Goal: Task Accomplishment & Management: Manage account settings

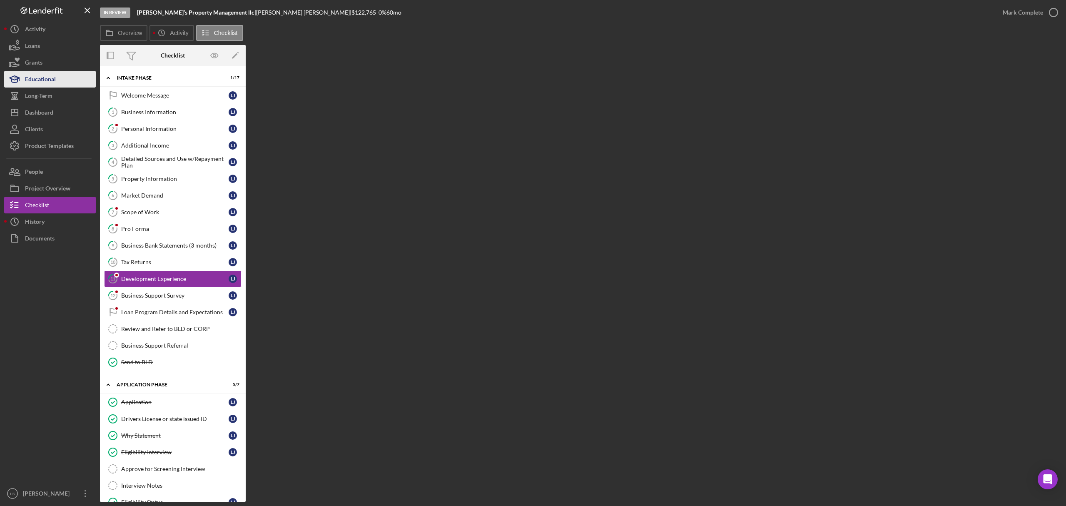
scroll to position [133, 0]
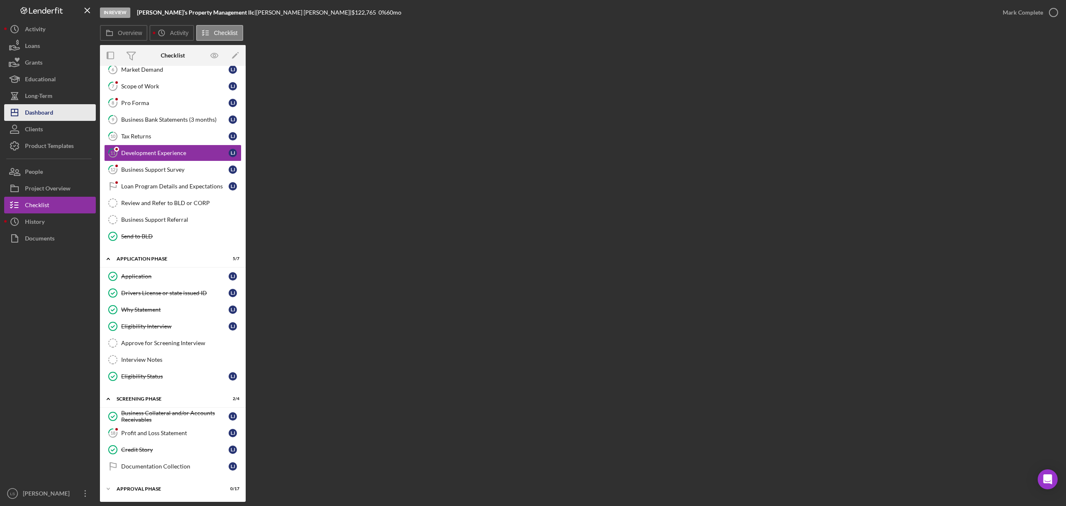
click at [47, 117] on div "Dashboard" at bounding box center [39, 113] width 28 height 19
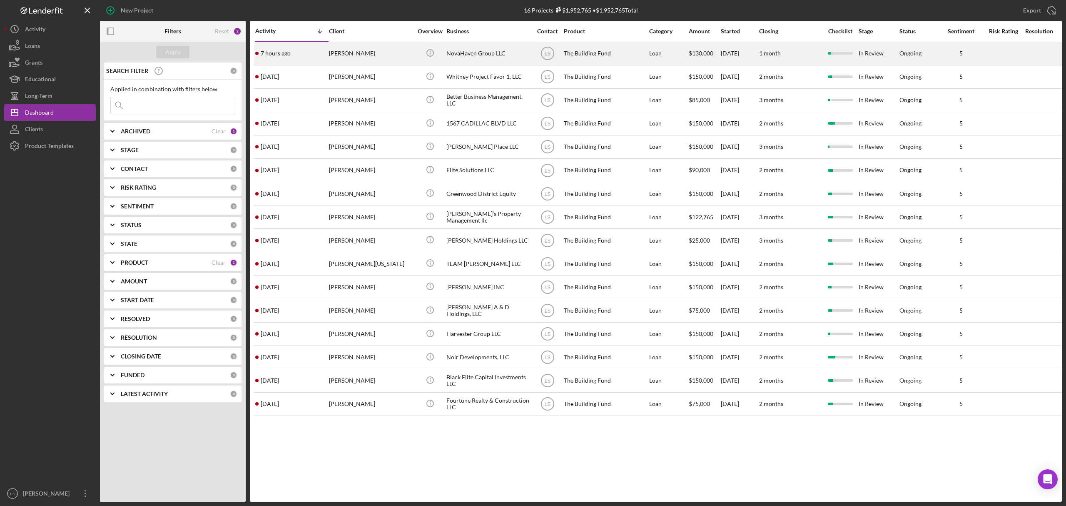
click at [347, 52] on div "Aloshia Jackson" at bounding box center [370, 53] width 83 height 22
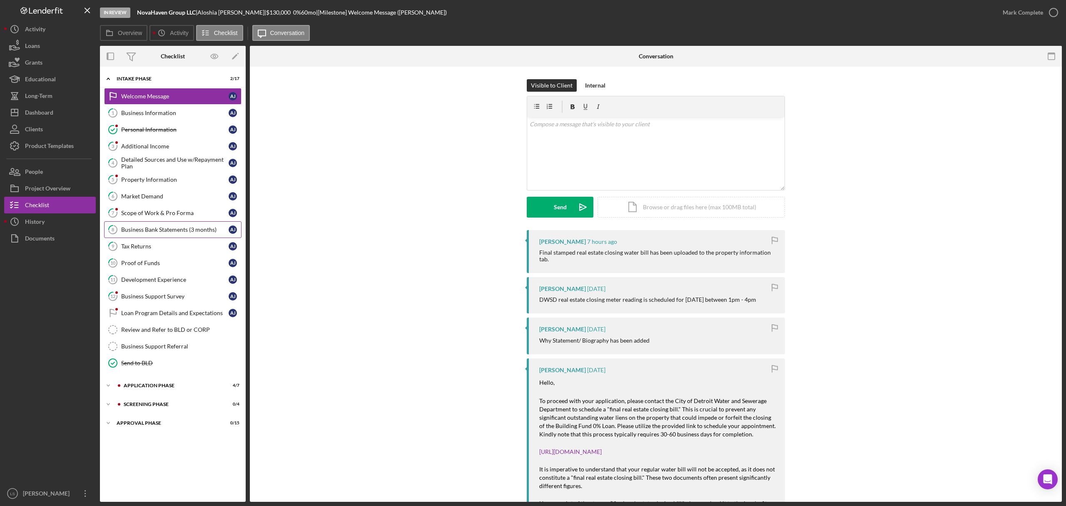
click at [142, 231] on div "Business Bank Statements (3 months)" at bounding box center [174, 229] width 107 height 7
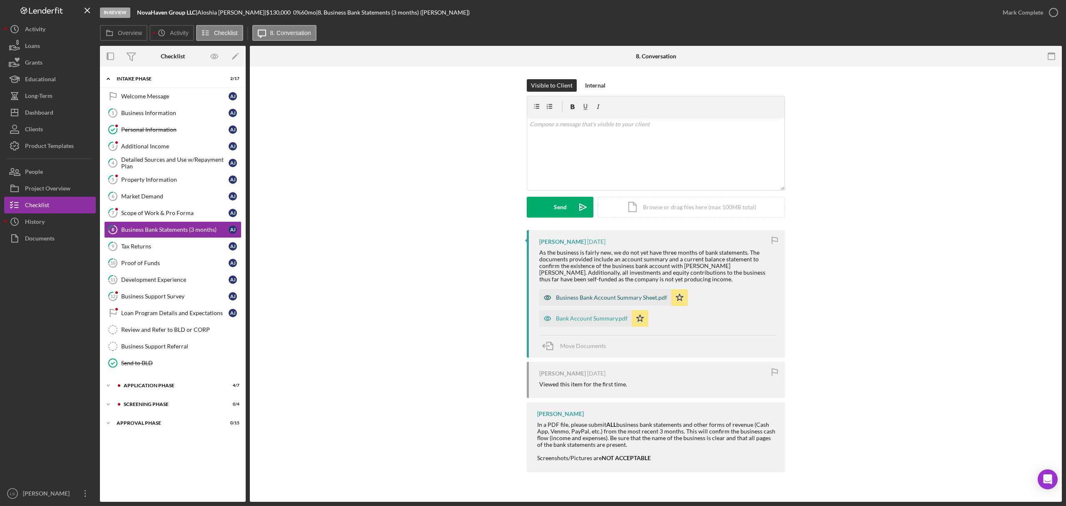
click at [576, 302] on div "Business Bank Account Summary Sheet.pdf" at bounding box center [605, 297] width 132 height 17
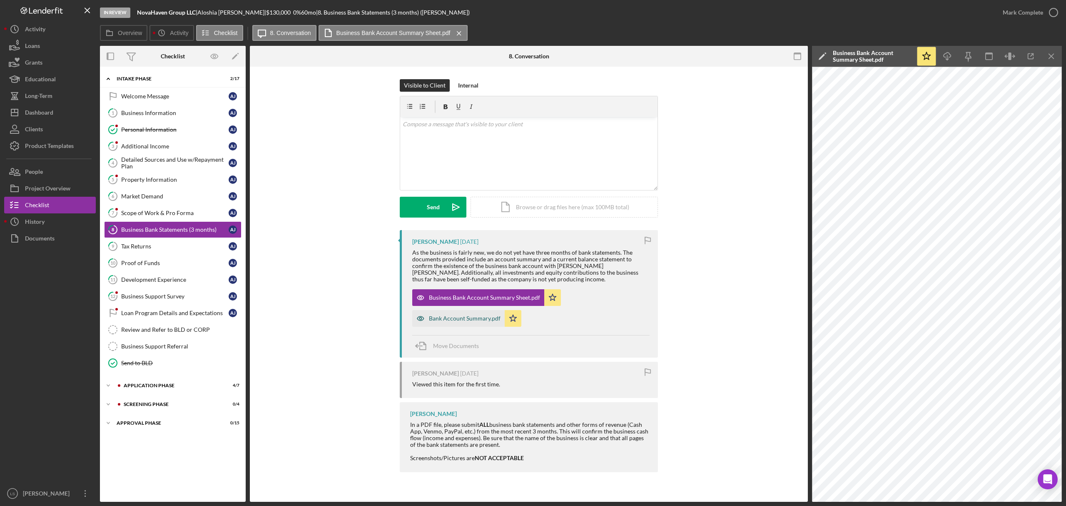
click at [458, 317] on div "Bank Account Summary.pdf" at bounding box center [465, 318] width 72 height 7
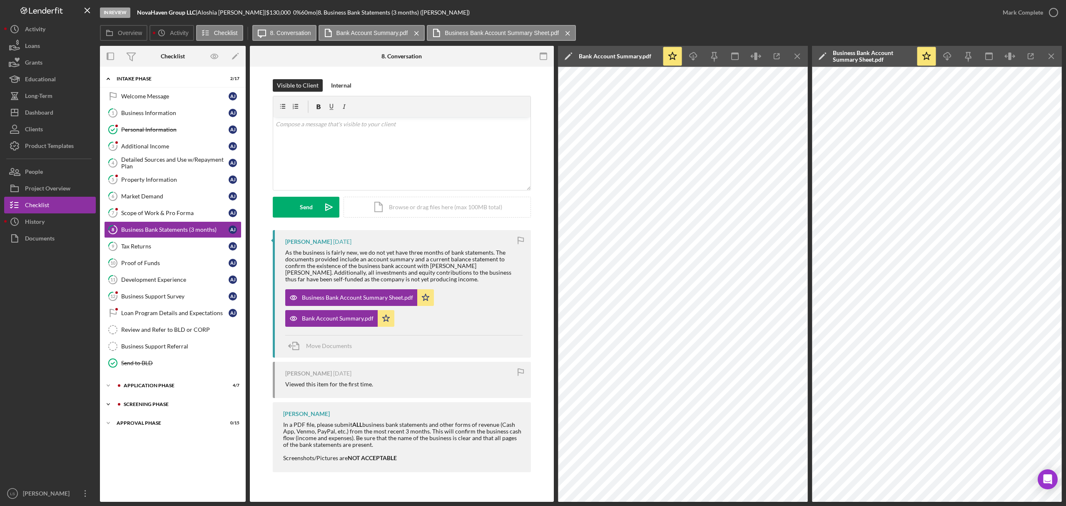
drag, startPoint x: 199, startPoint y: 406, endPoint x: 200, endPoint y: 401, distance: 5.2
click at [199, 406] on div "Screening Phase" at bounding box center [180, 403] width 112 height 5
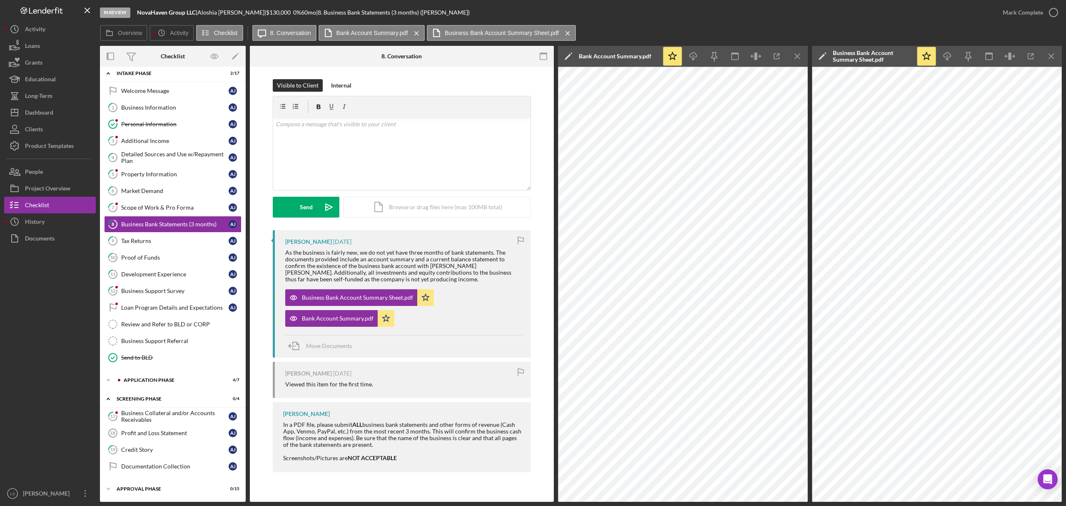
click at [153, 450] on div "Credit Story" at bounding box center [174, 449] width 107 height 7
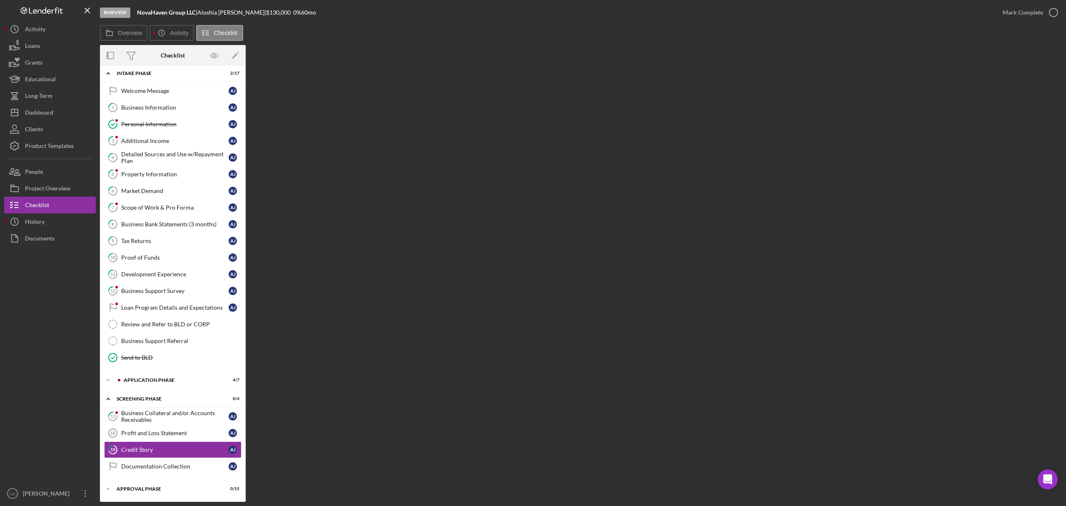
scroll to position [10, 0]
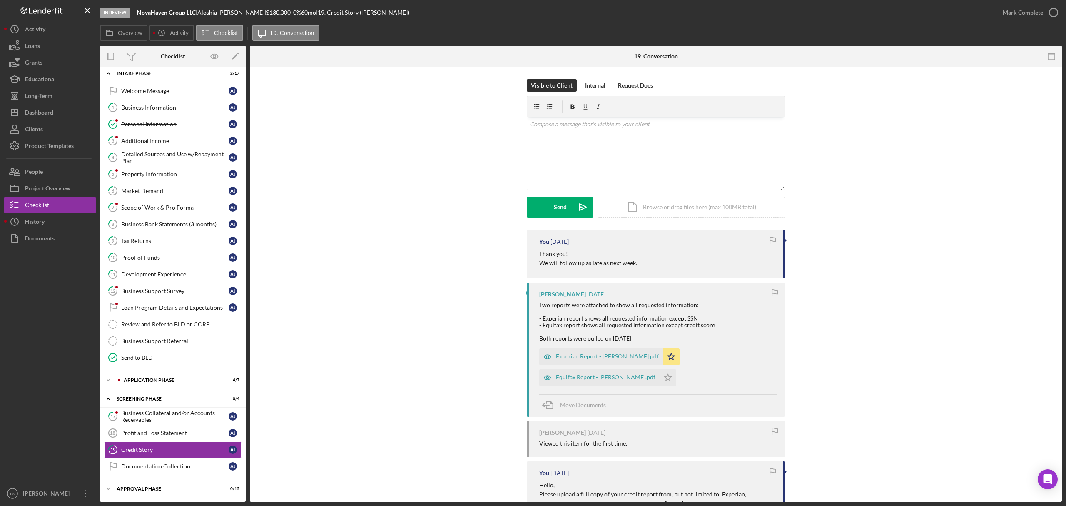
click at [607, 358] on div "Experian Report - Aloshia Jackson.pdf" at bounding box center [607, 356] width 103 height 7
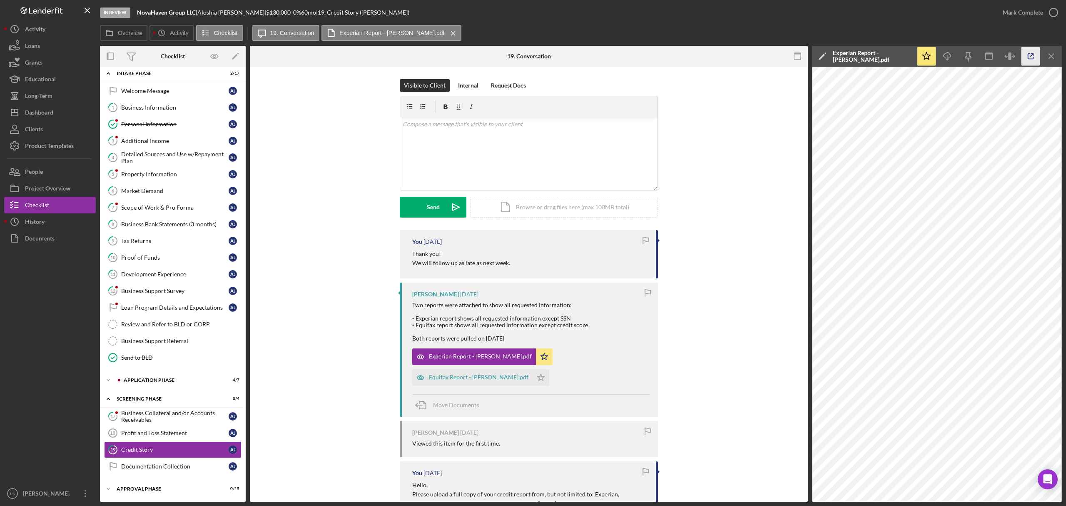
click at [1031, 53] on icon "button" at bounding box center [1031, 56] width 19 height 19
click at [50, 112] on div "Dashboard" at bounding box center [39, 113] width 28 height 19
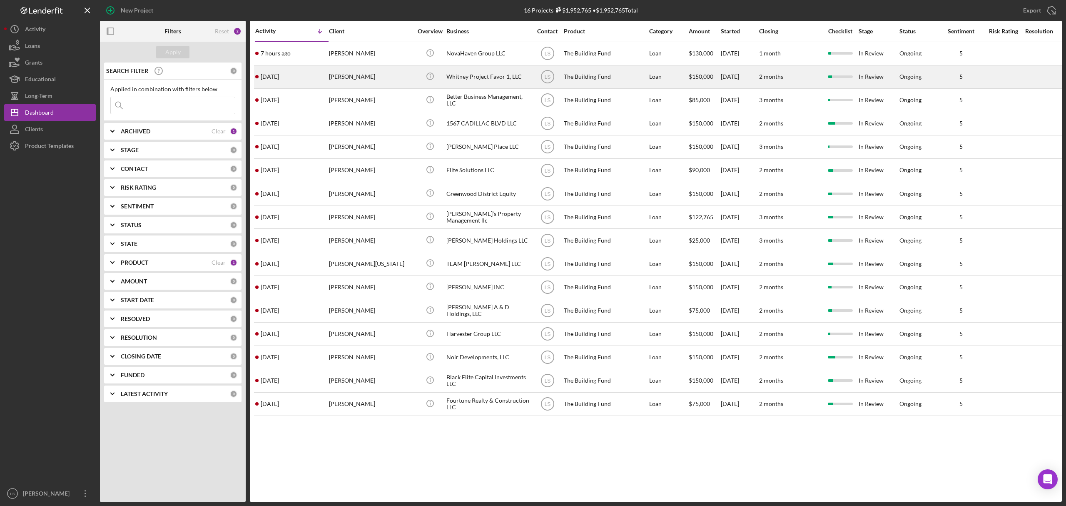
click at [391, 80] on div "Beverly Montoya" at bounding box center [370, 77] width 83 height 22
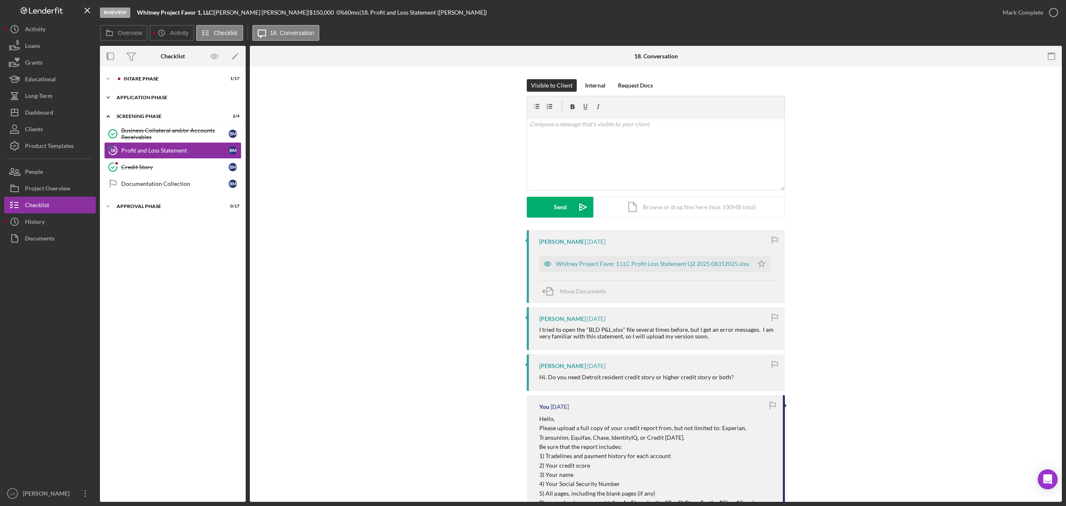
click at [182, 102] on div "Icon/Expander Application Phase 5 / 7" at bounding box center [173, 97] width 146 height 17
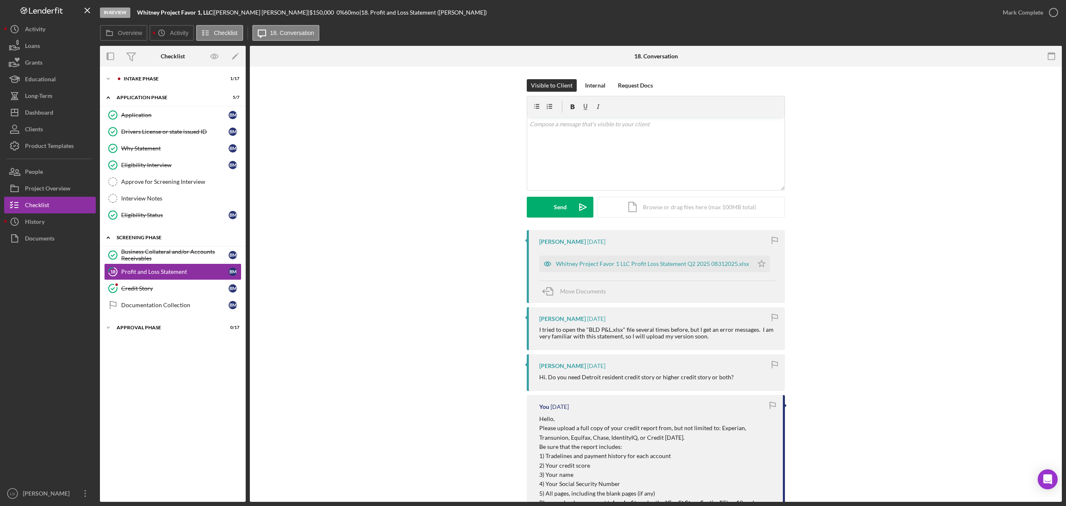
click at [172, 235] on div "Icon/Expander Screening Phase 2 / 4" at bounding box center [173, 237] width 146 height 17
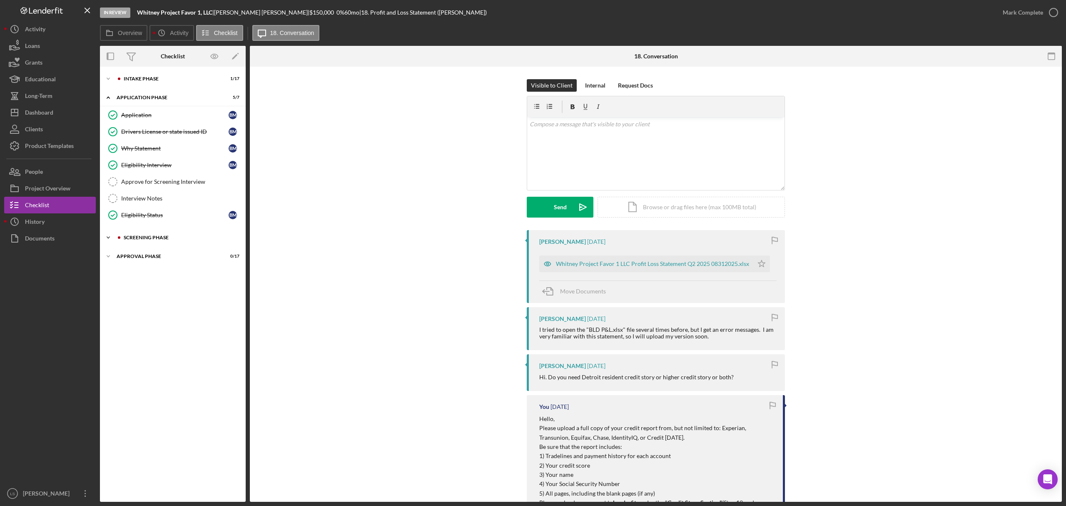
click at [172, 235] on div "Icon/Expander Screening Phase 2 / 4" at bounding box center [173, 237] width 146 height 17
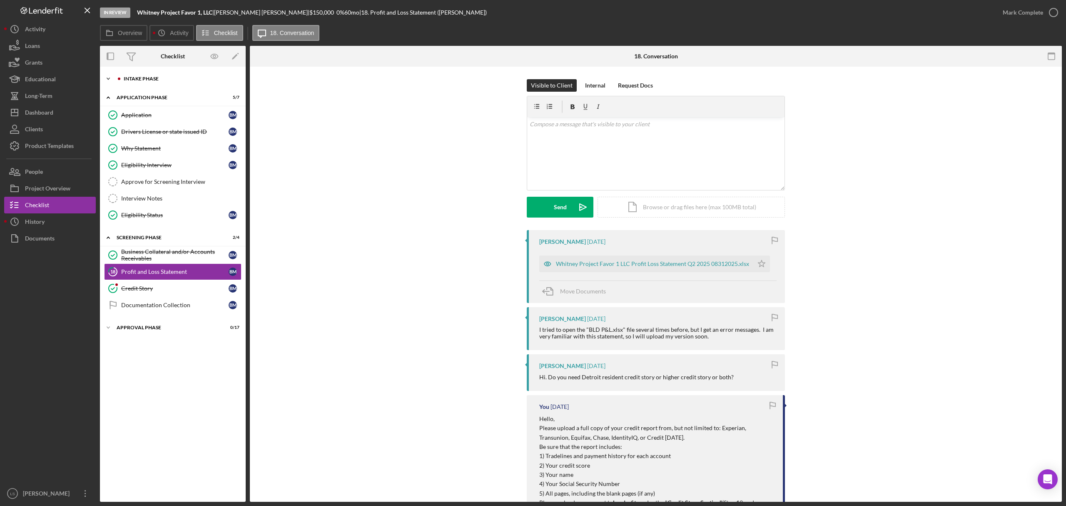
click at [199, 77] on div "Intake Phase" at bounding box center [180, 78] width 112 height 5
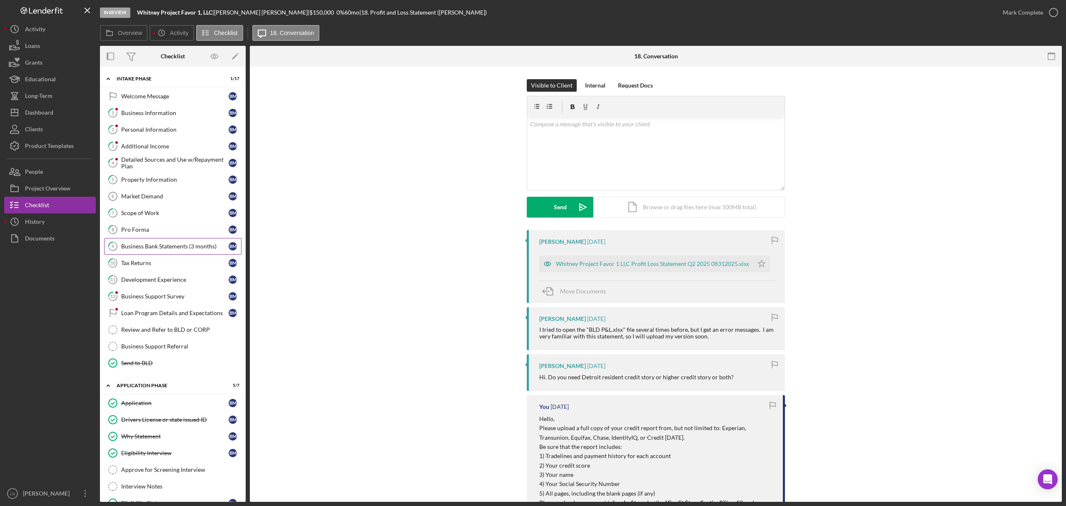
click at [173, 252] on link "9 Business Bank Statements (3 months) B M" at bounding box center [172, 246] width 137 height 17
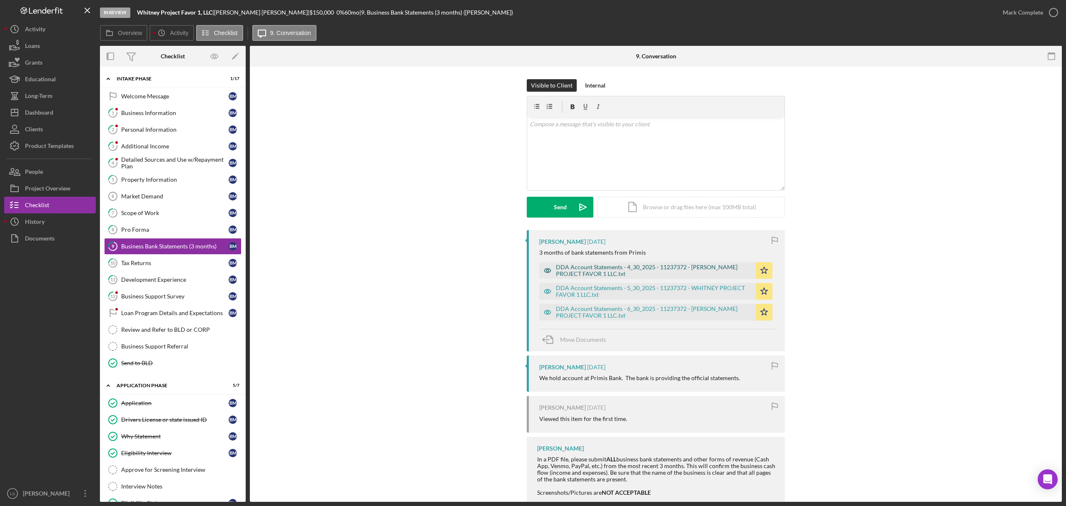
click at [610, 270] on div "DDA Account Statements - 4_30_2025 - 11237372 - WHITNEY PROJECT FAVOR 1 LLC.txt" at bounding box center [654, 270] width 196 height 13
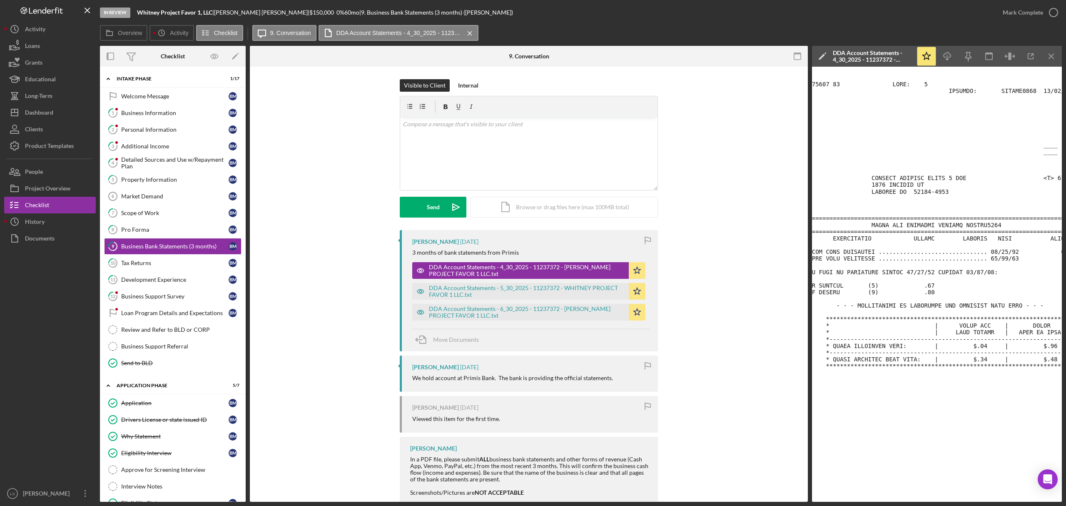
scroll to position [0, 3]
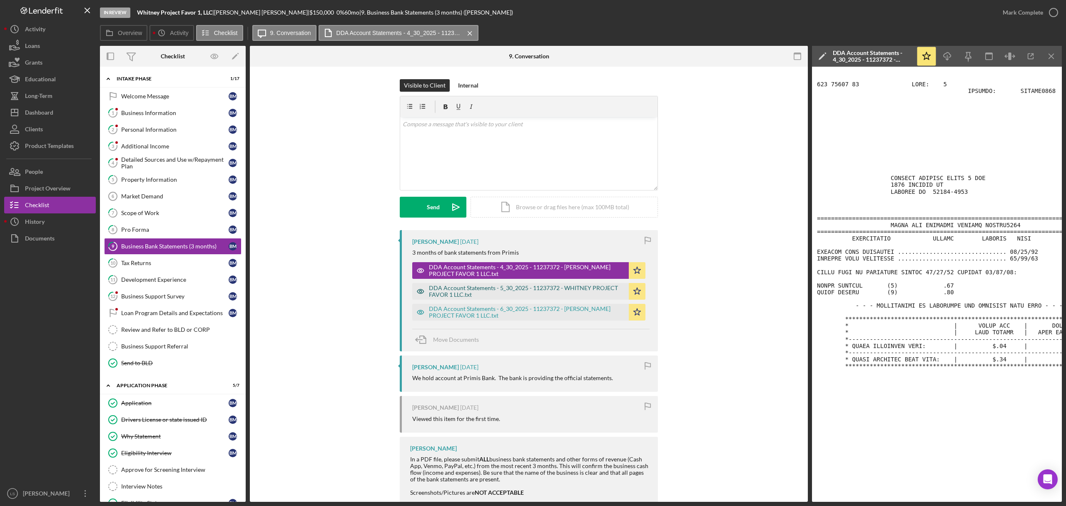
click at [578, 285] on div "DDA Account Statements - 5_30_2025 - 11237372 - WHITNEY PROJECT FAVOR 1 LLC.txt" at bounding box center [527, 290] width 196 height 13
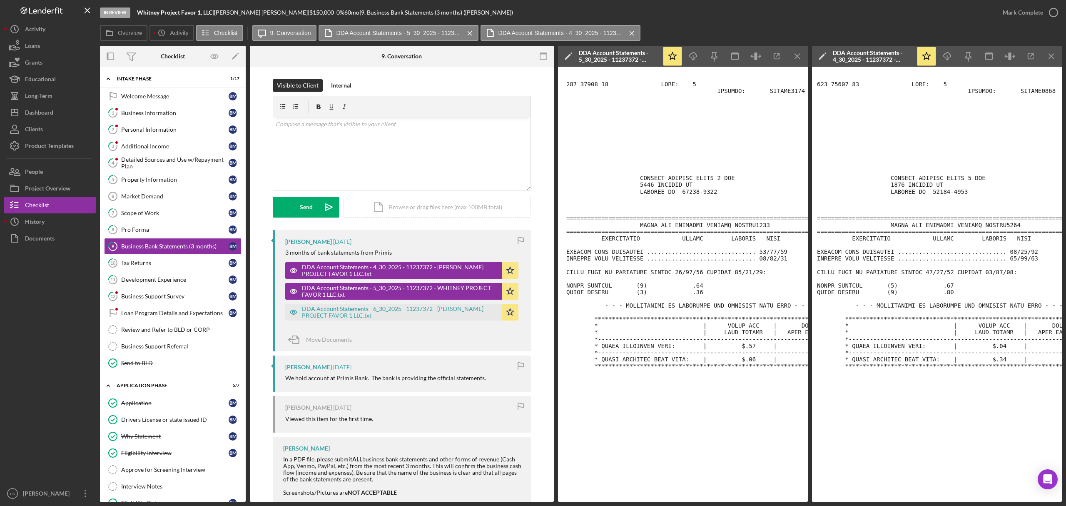
scroll to position [0, 23]
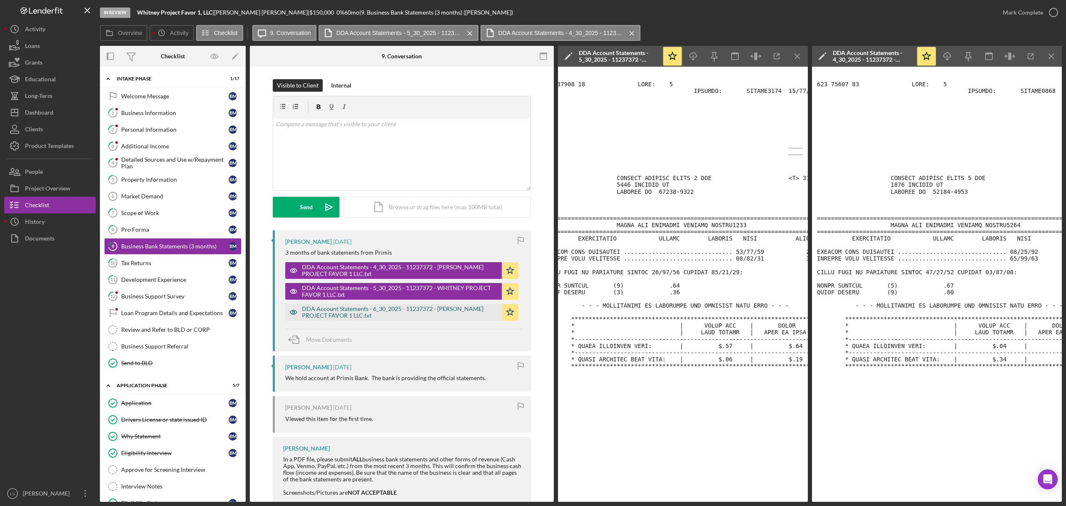
click at [411, 316] on div "DDA Account Statements - 6_30_2025 - 11237372 - WHITNEY PROJECT FAVOR 1 LLC.txt" at bounding box center [400, 311] width 196 height 13
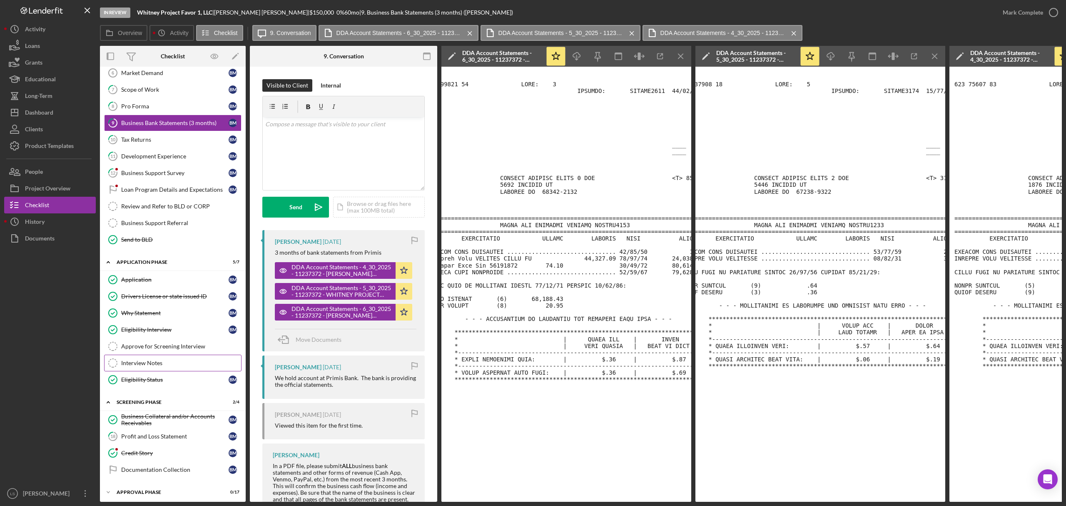
scroll to position [137, 0]
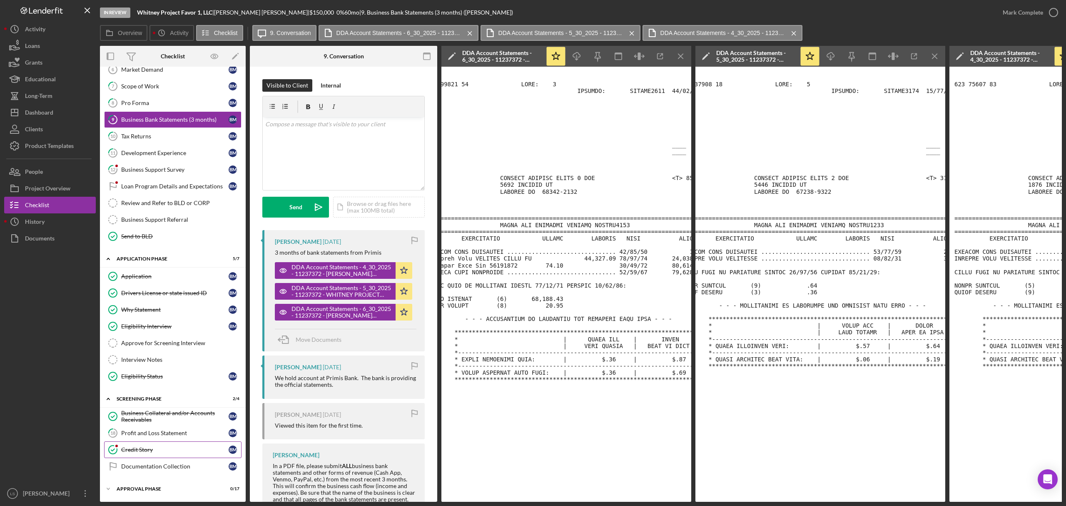
click at [152, 447] on div "Credit Story" at bounding box center [174, 449] width 107 height 7
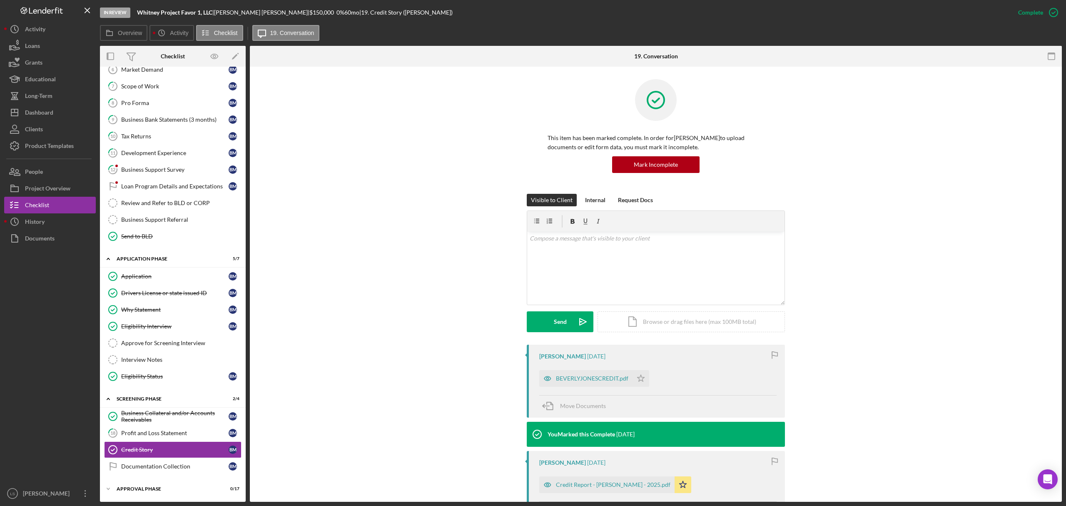
scroll to position [55, 0]
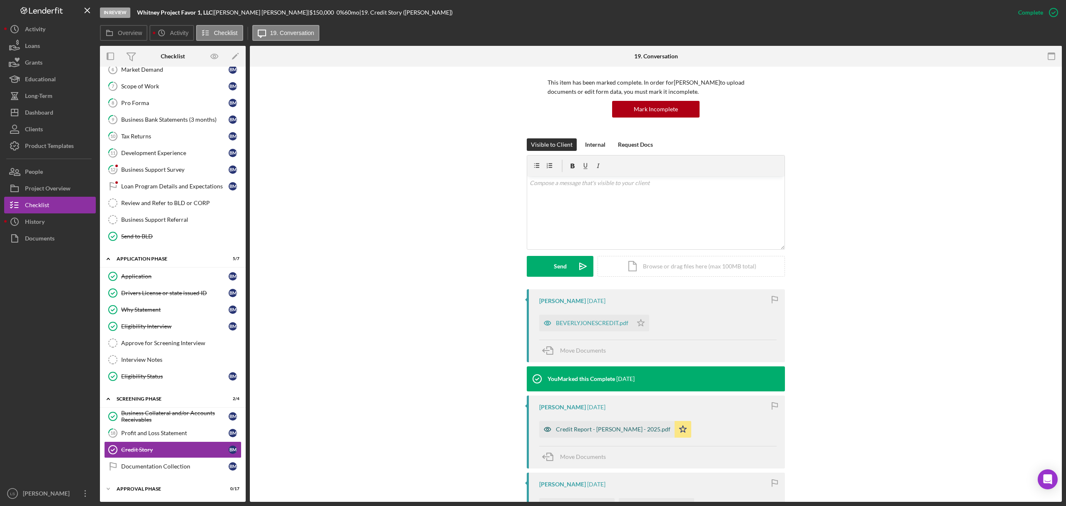
click at [622, 433] on div "Credit Report - Patrice Johnson - 2025.pdf" at bounding box center [606, 429] width 135 height 17
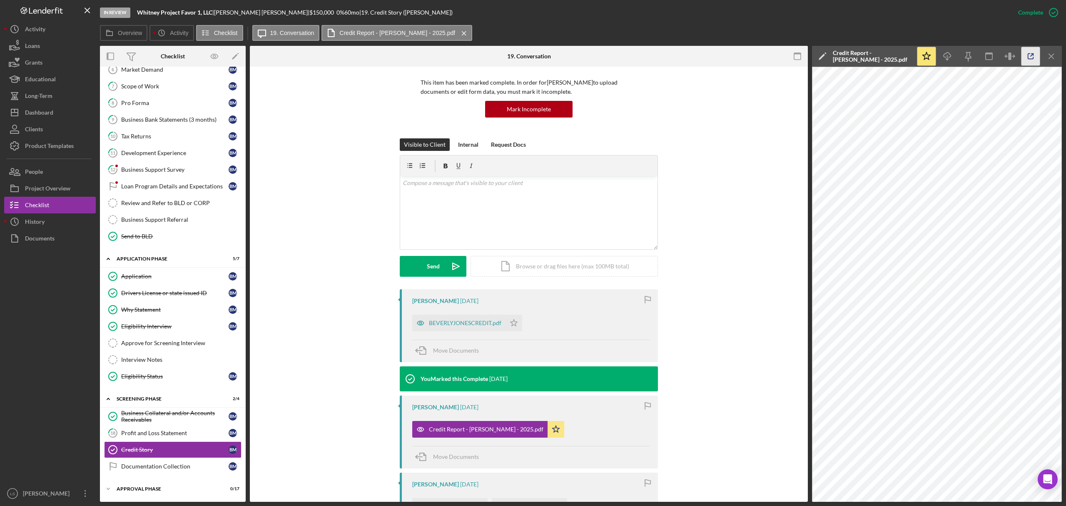
click at [1026, 60] on icon "button" at bounding box center [1031, 56] width 19 height 19
click at [39, 106] on div "Dashboard" at bounding box center [39, 113] width 28 height 19
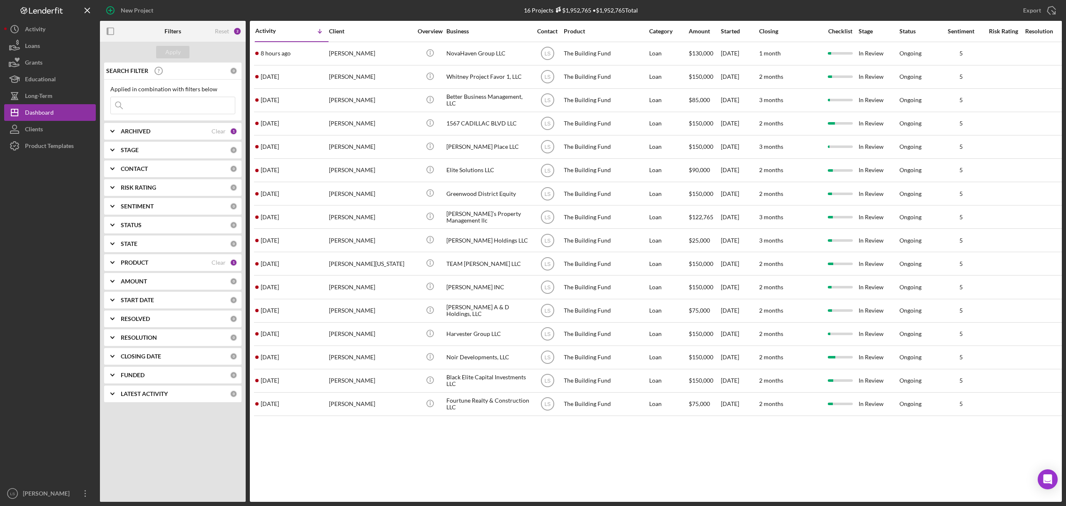
click at [351, 101] on div "Brianna Jackson" at bounding box center [370, 100] width 83 height 22
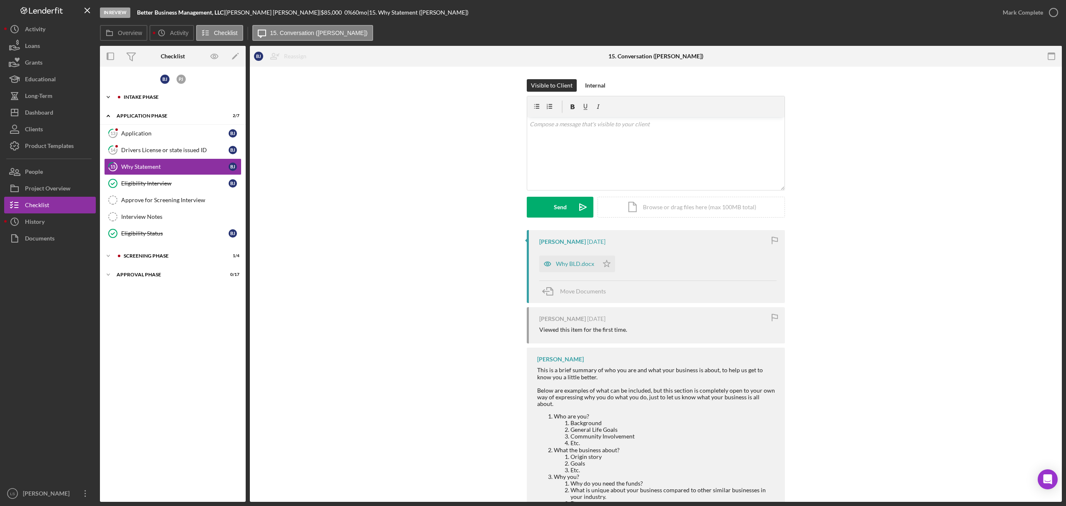
click at [154, 92] on div "Icon/Expander Intake Phase 1 / 17" at bounding box center [173, 97] width 146 height 17
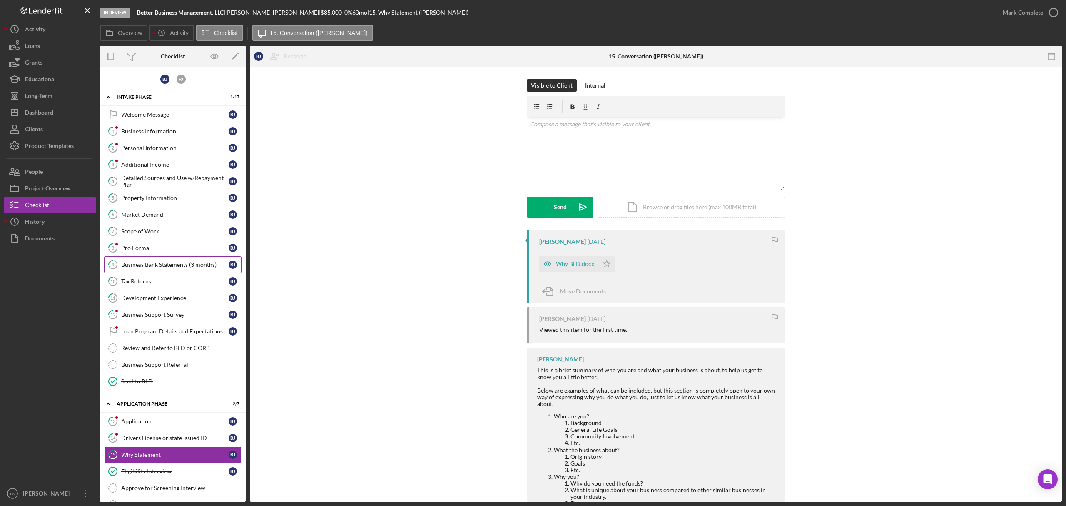
click at [165, 268] on div "Business Bank Statements (3 months)" at bounding box center [174, 264] width 107 height 7
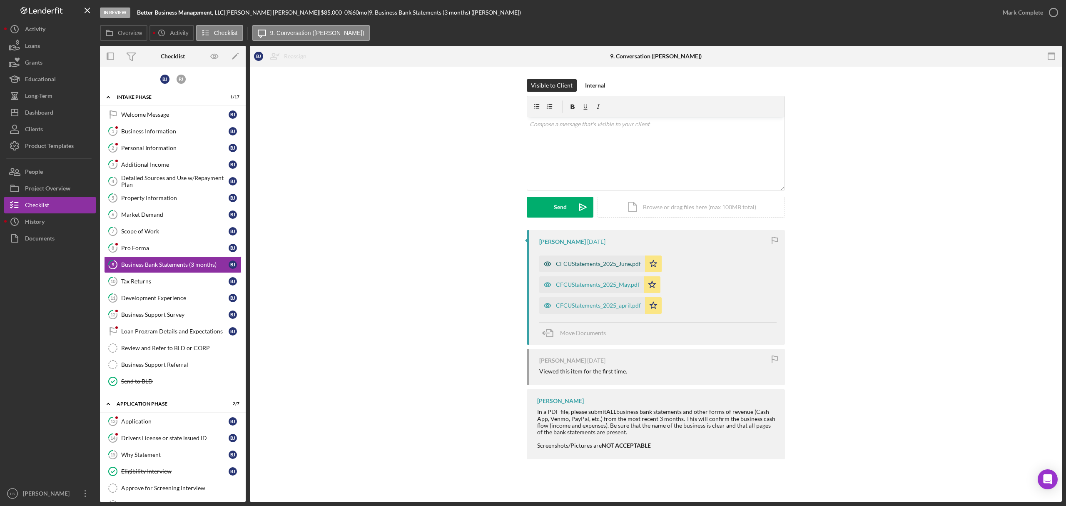
click at [590, 262] on div "CFCUStatements_2025_June.pdf" at bounding box center [598, 263] width 85 height 7
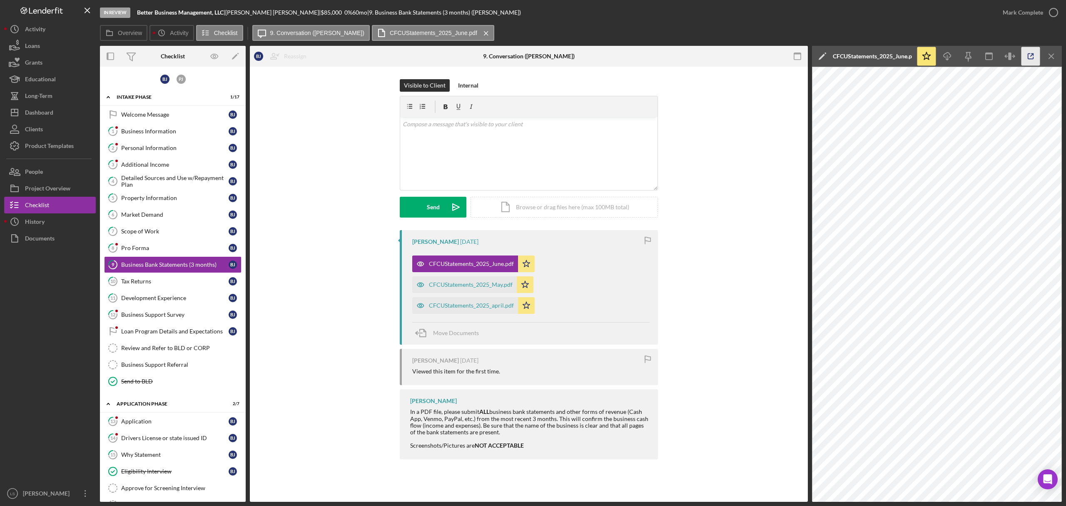
click at [1033, 55] on icon "button" at bounding box center [1031, 56] width 19 height 19
click at [470, 287] on div "CFCUStatements_2025_May.pdf" at bounding box center [471, 284] width 84 height 7
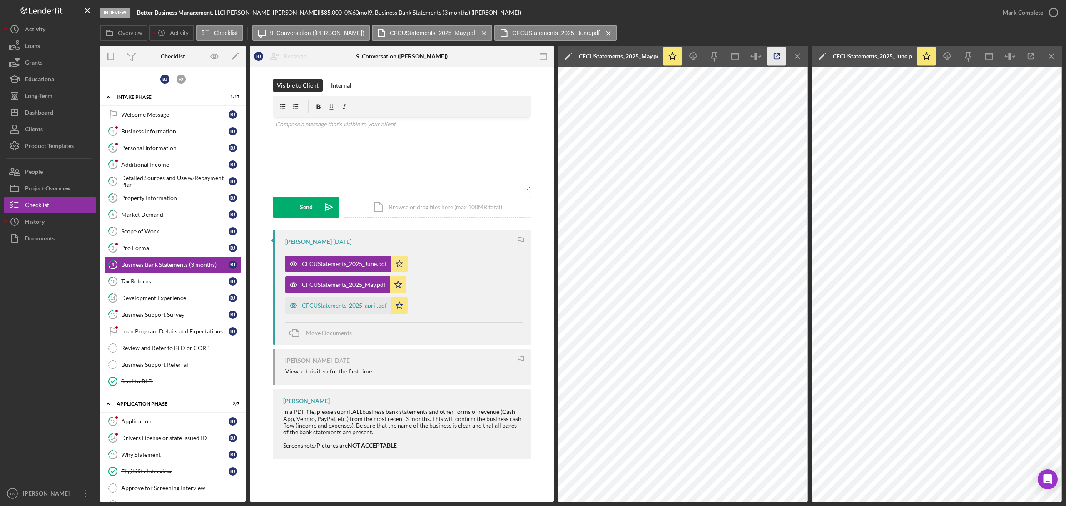
click at [775, 55] on icon "button" at bounding box center [776, 56] width 19 height 19
click at [322, 306] on div "CFCUStatements_2025_april.pdf" at bounding box center [344, 305] width 85 height 7
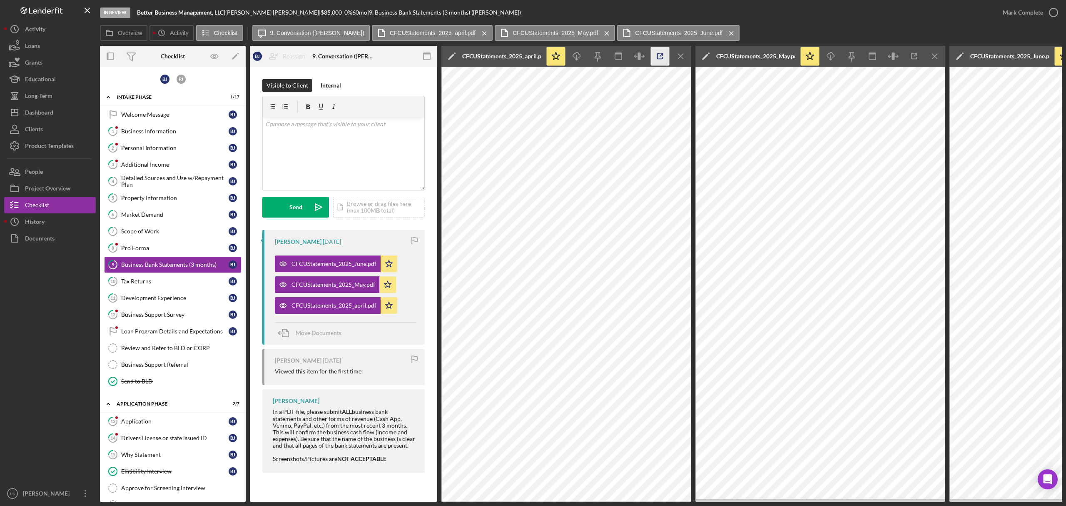
click at [655, 59] on icon "button" at bounding box center [660, 56] width 19 height 19
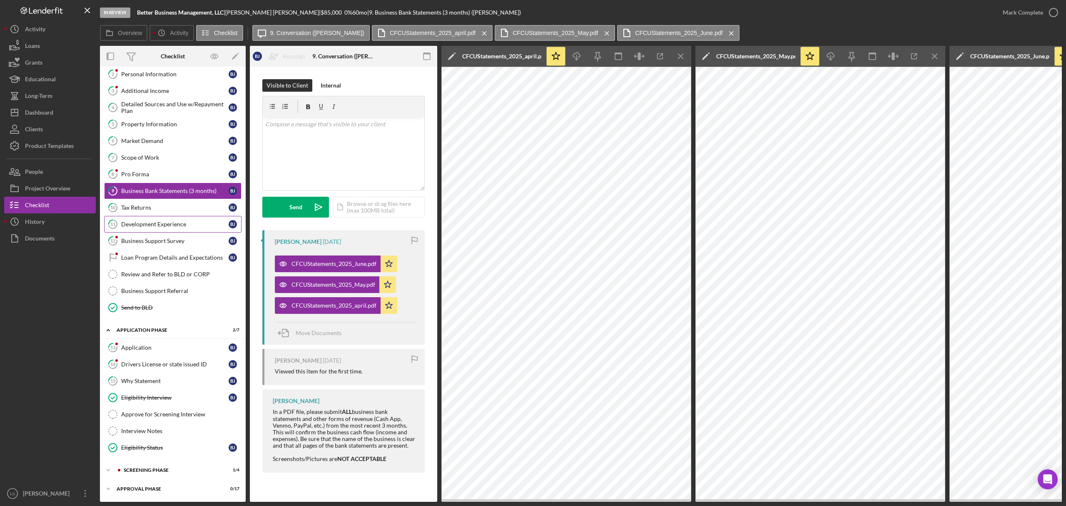
scroll to position [82, 0]
click at [183, 463] on div "Icon/Expander Screening Phase 1 / 4" at bounding box center [173, 469] width 146 height 17
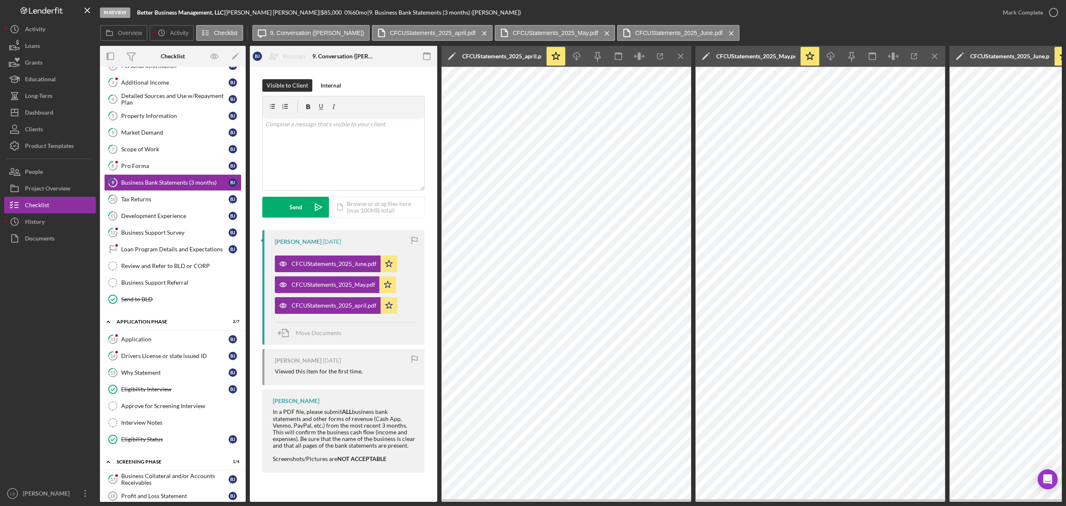
scroll to position [154, 0]
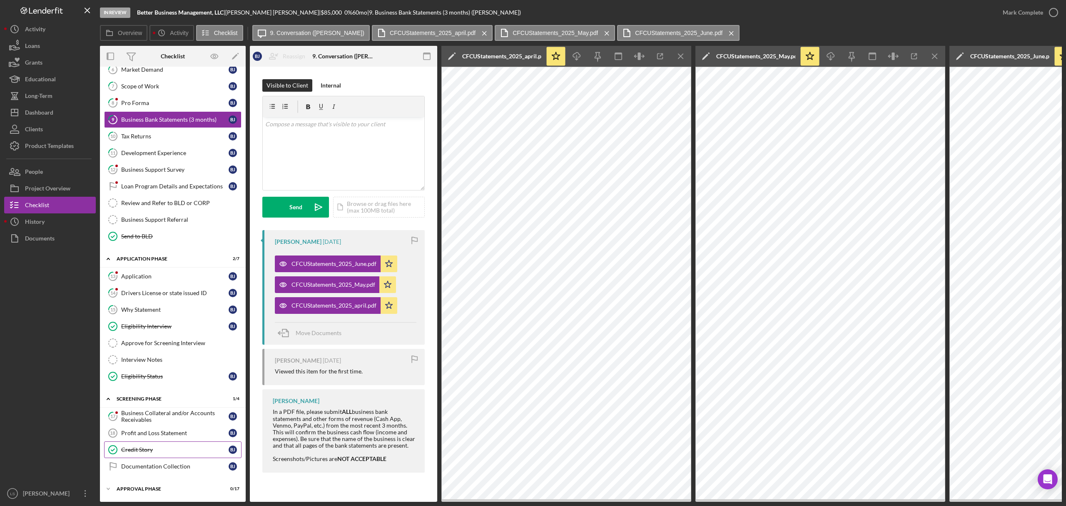
click at [165, 446] on div "Credit Story" at bounding box center [174, 449] width 107 height 7
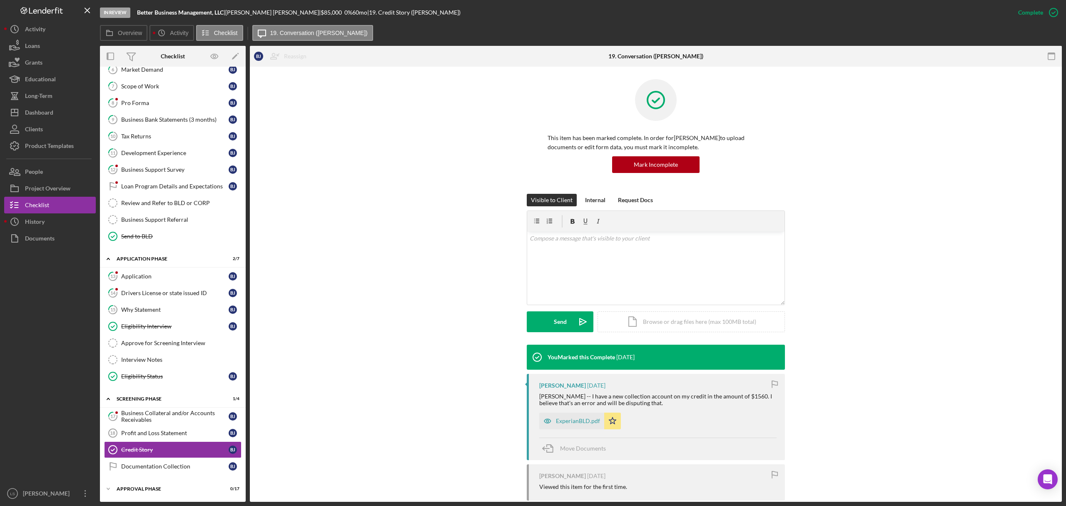
scroll to position [152, 0]
drag, startPoint x: 578, startPoint y: 420, endPoint x: 591, endPoint y: 409, distance: 17.4
click at [578, 420] on div "ExperianBLD.pdf" at bounding box center [578, 420] width 44 height 7
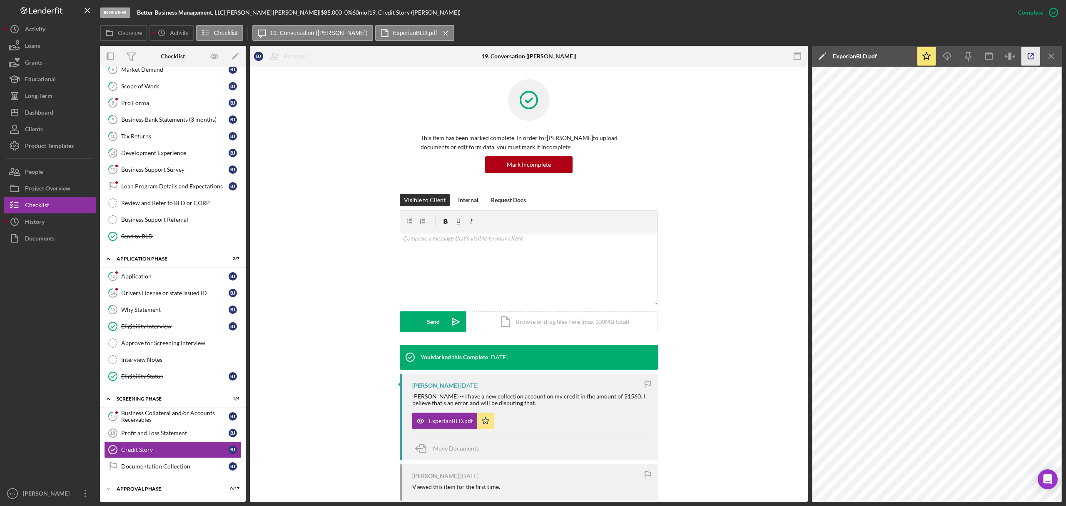
click at [1030, 54] on icon "button" at bounding box center [1031, 56] width 19 height 19
click at [55, 117] on button "Icon/Dashboard Dashboard" at bounding box center [50, 112] width 92 height 17
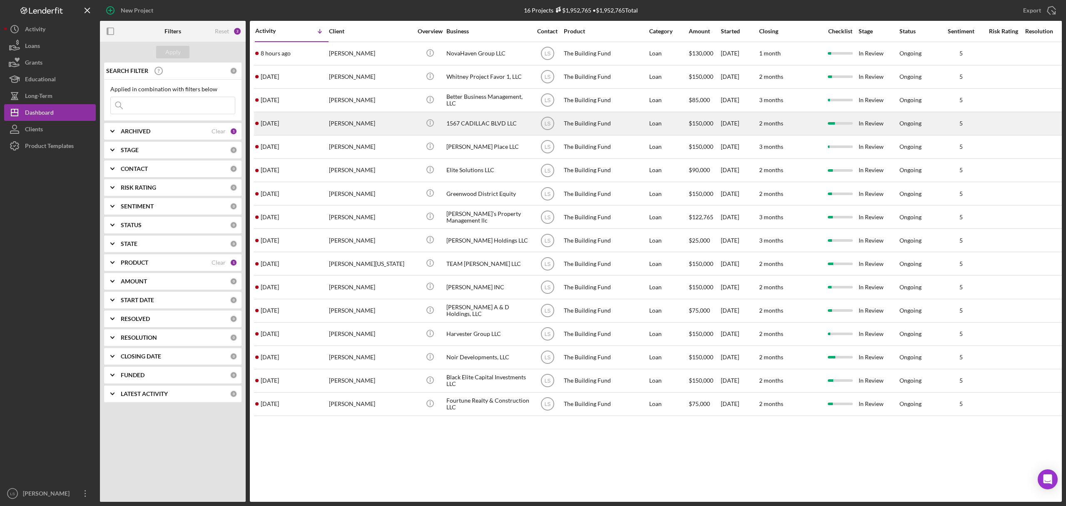
click at [364, 128] on div "Antoine Hayes" at bounding box center [370, 123] width 83 height 22
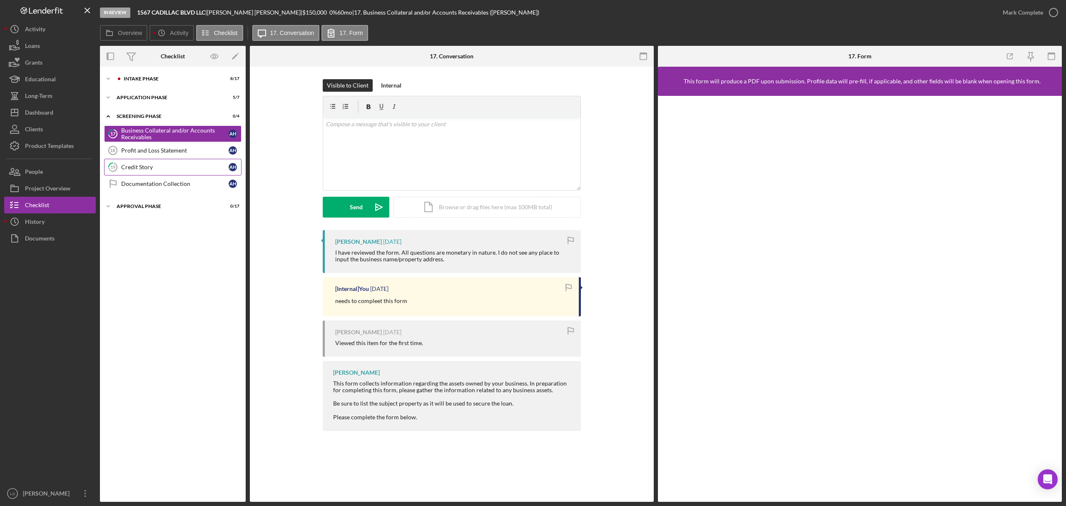
click at [157, 172] on link "19 Credit Story A H" at bounding box center [172, 167] width 137 height 17
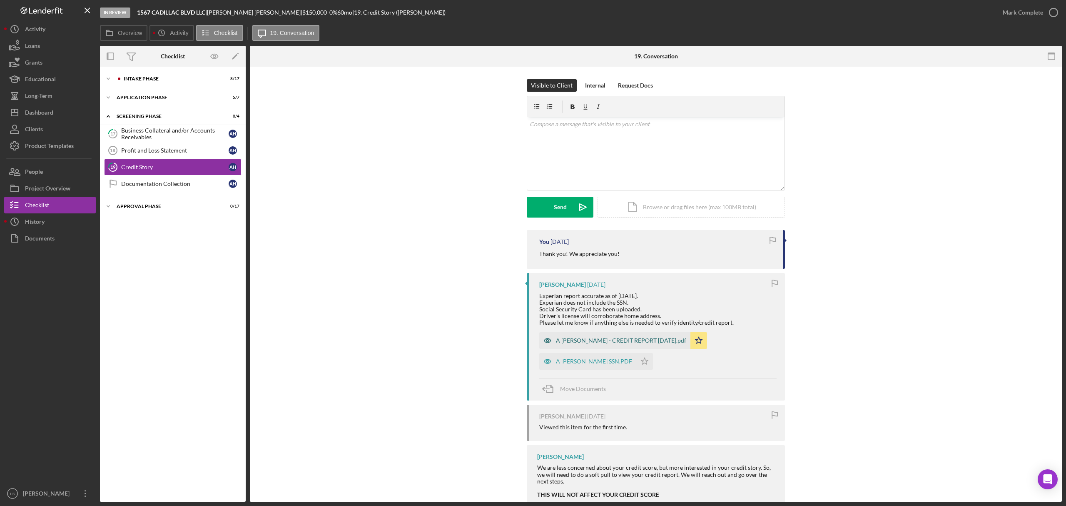
click at [623, 340] on div "A HAYES - CREDIT REPORT AUG 2025.pdf" at bounding box center [621, 340] width 130 height 7
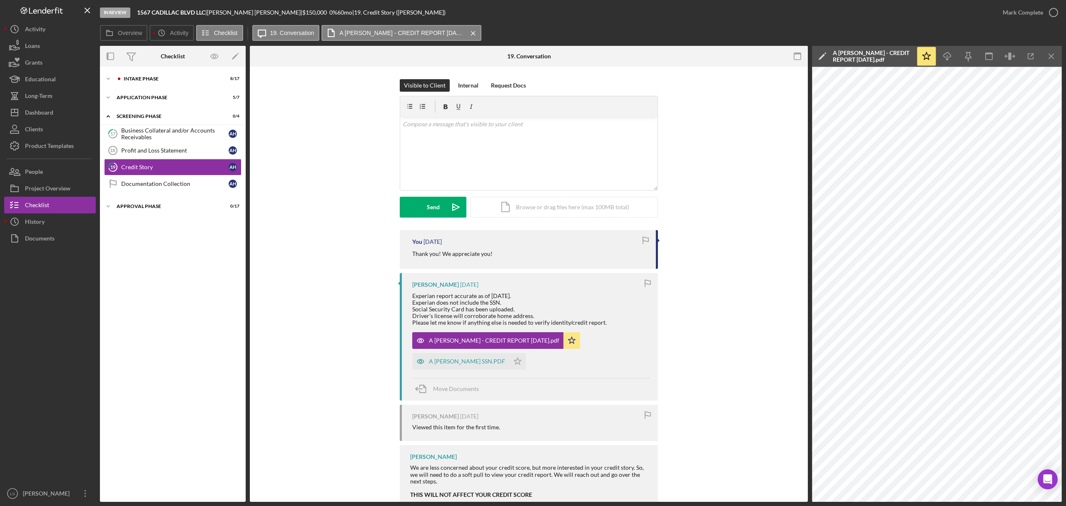
drag, startPoint x: 1025, startPoint y: 55, endPoint x: 783, endPoint y: 13, distance: 245.6
click at [1025, 55] on icon "button" at bounding box center [1031, 56] width 19 height 19
click at [161, 82] on div "Icon/Expander Intake Phase 8 / 17" at bounding box center [173, 78] width 146 height 17
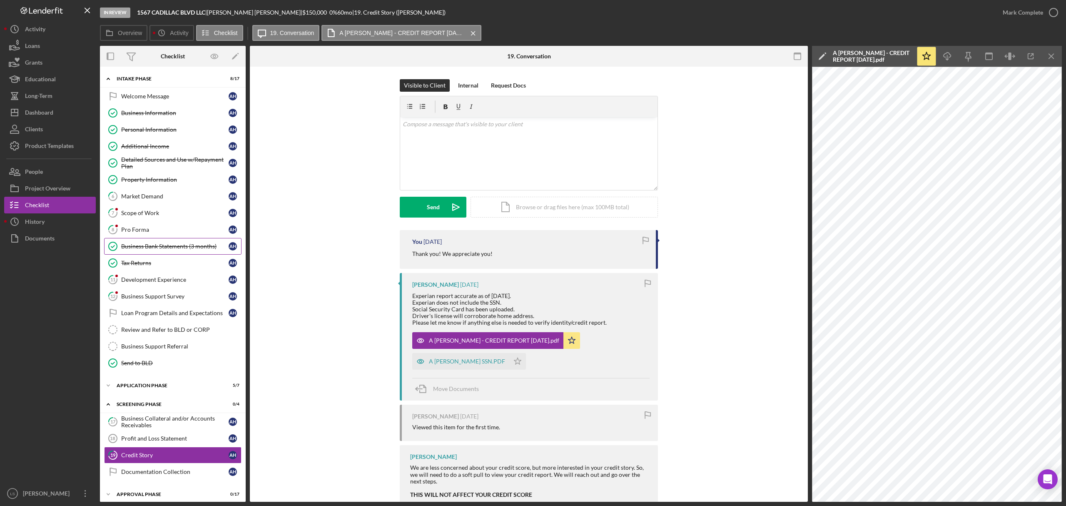
click at [131, 249] on div "Business Bank Statements (3 months)" at bounding box center [174, 246] width 107 height 7
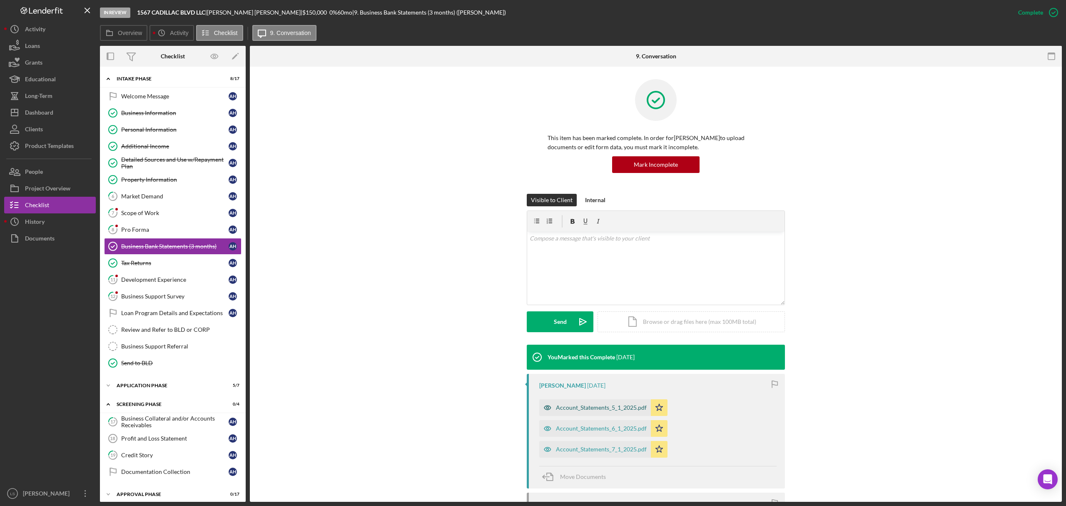
click at [620, 402] on div "Account_Statements_5_1_2025.pdf" at bounding box center [595, 407] width 112 height 17
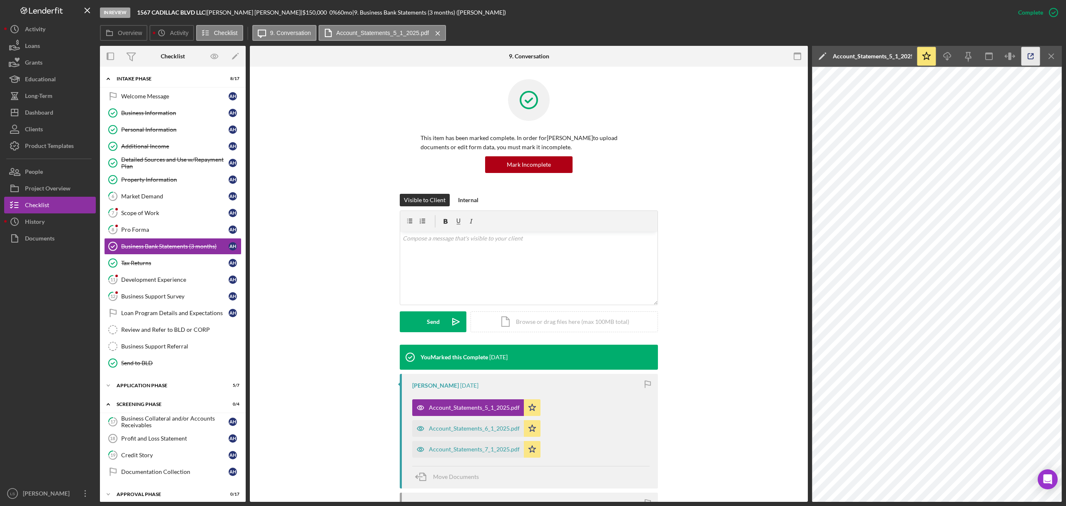
click at [1027, 57] on icon "button" at bounding box center [1031, 56] width 19 height 19
click at [444, 430] on div "Account_Statements_6_1_2025.pdf" at bounding box center [474, 428] width 91 height 7
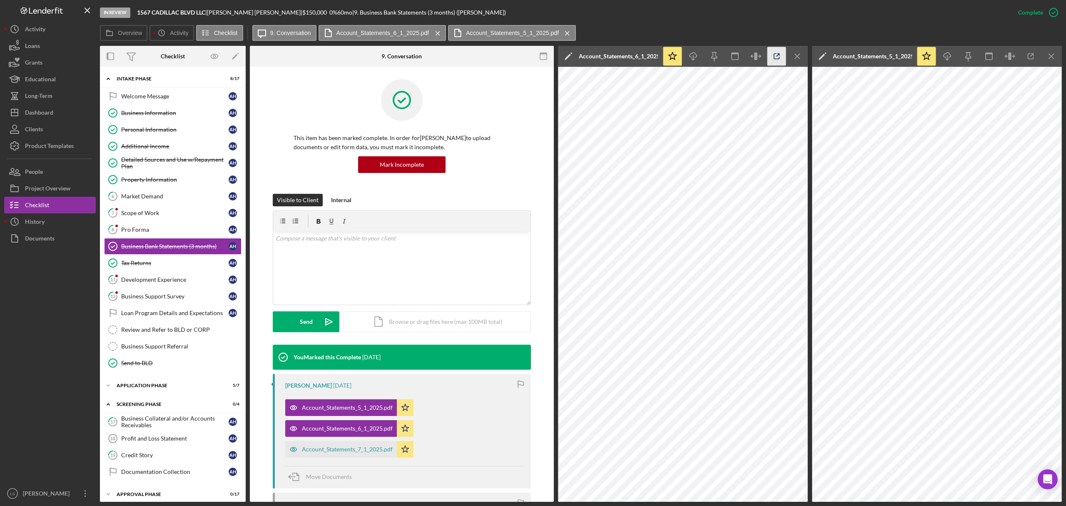
click at [775, 57] on icon "button" at bounding box center [776, 56] width 19 height 19
click at [355, 450] on div "Account_Statements_7_1_2025.pdf" at bounding box center [347, 449] width 91 height 7
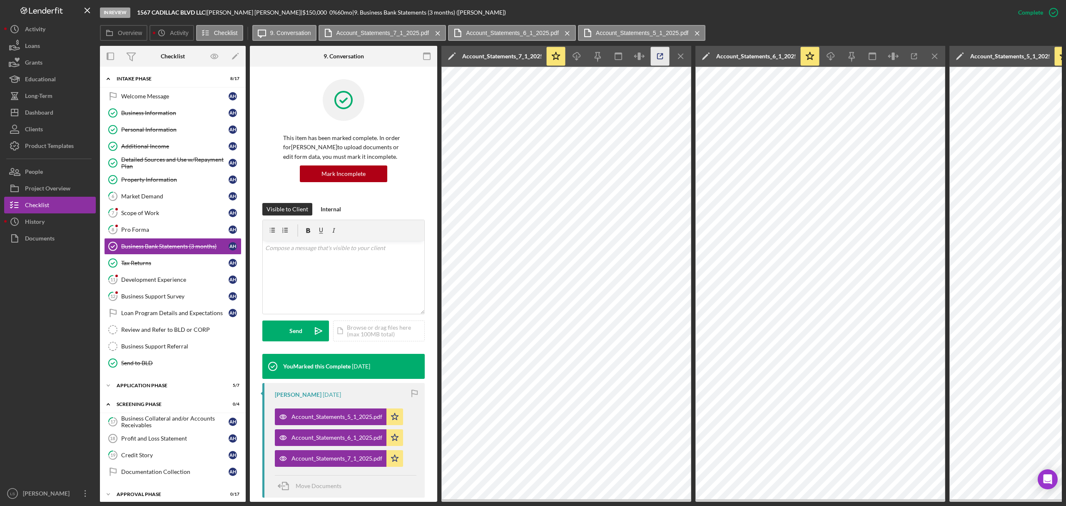
click at [662, 57] on icon "button" at bounding box center [660, 56] width 19 height 19
click at [47, 109] on div "Dashboard" at bounding box center [39, 113] width 28 height 19
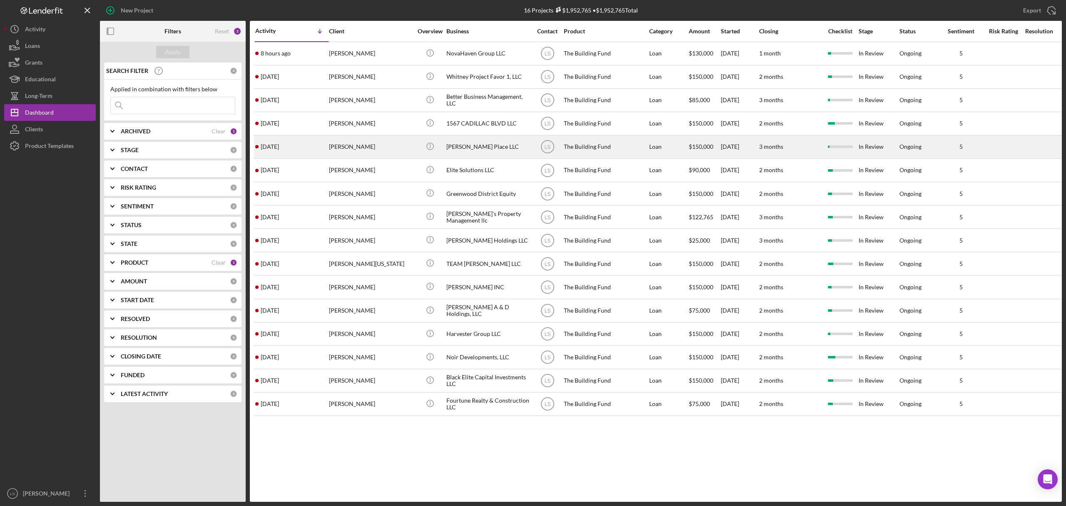
click at [386, 148] on div "Terence Willis" at bounding box center [370, 147] width 83 height 22
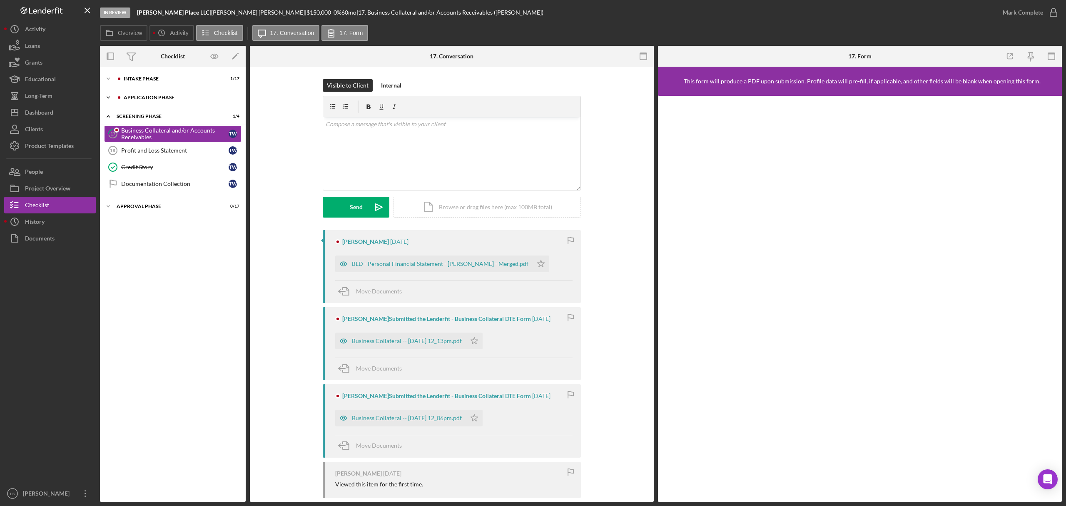
click at [170, 96] on div "Application Phase" at bounding box center [180, 97] width 112 height 5
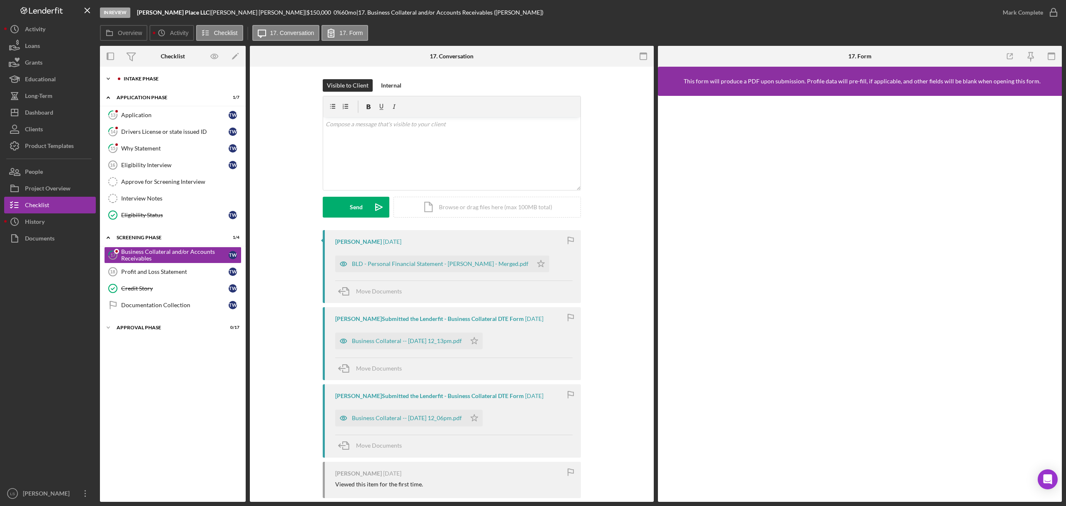
click at [176, 77] on div "Intake Phase" at bounding box center [180, 78] width 112 height 5
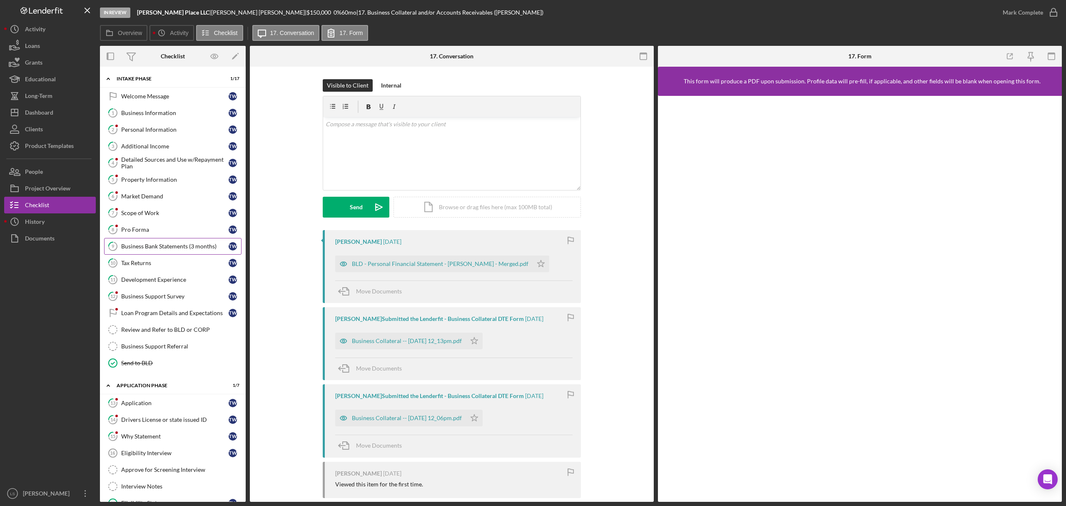
click at [132, 254] on link "9 Business Bank Statements (3 months) T W" at bounding box center [172, 246] width 137 height 17
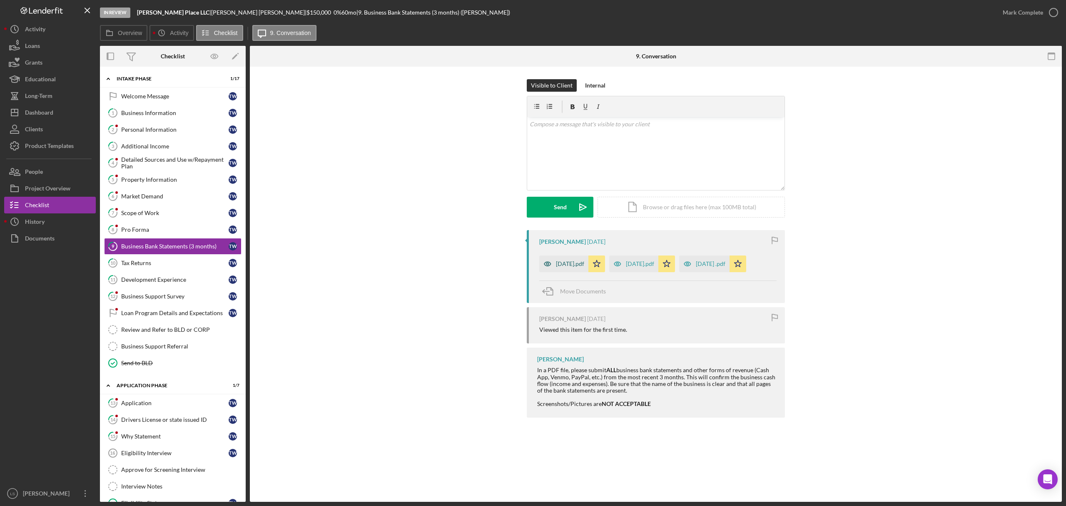
click at [569, 264] on div "April 2025.pdf" at bounding box center [570, 263] width 28 height 7
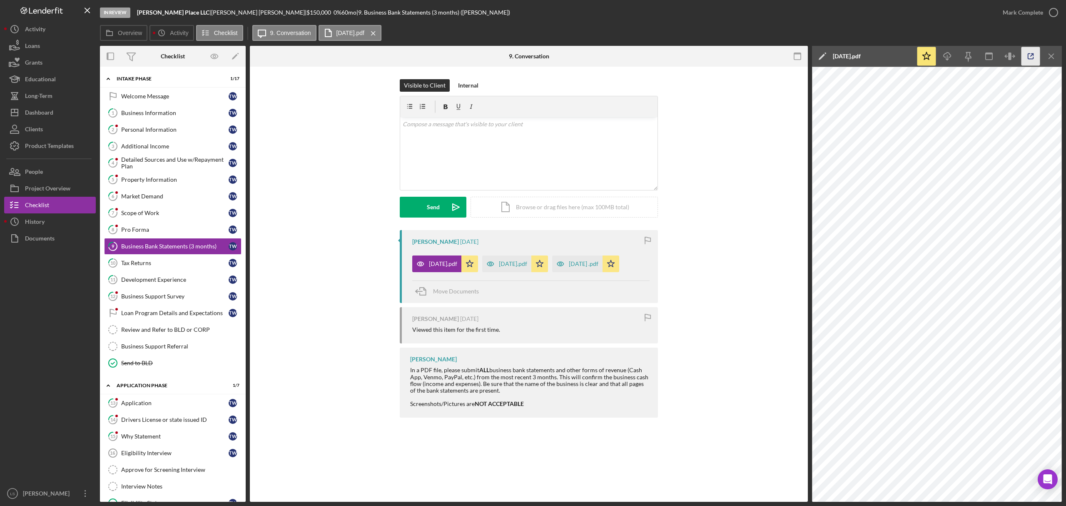
click at [1034, 55] on polyline "button" at bounding box center [1033, 55] width 2 height 2
click at [524, 264] on div "May 2025.pdf" at bounding box center [513, 263] width 28 height 7
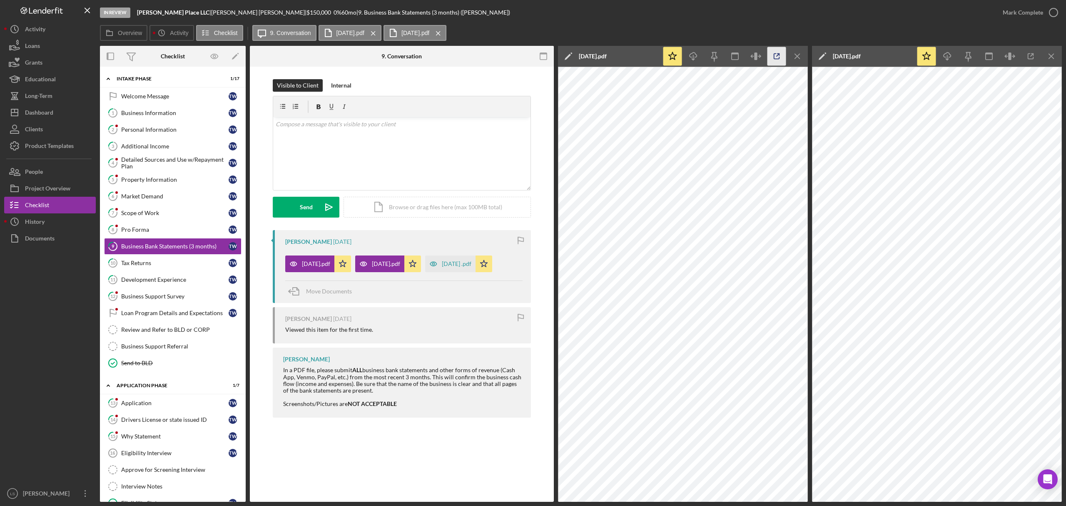
click at [775, 54] on icon "button" at bounding box center [776, 56] width 19 height 19
click at [468, 269] on div "June 2025 .pdf" at bounding box center [450, 263] width 50 height 17
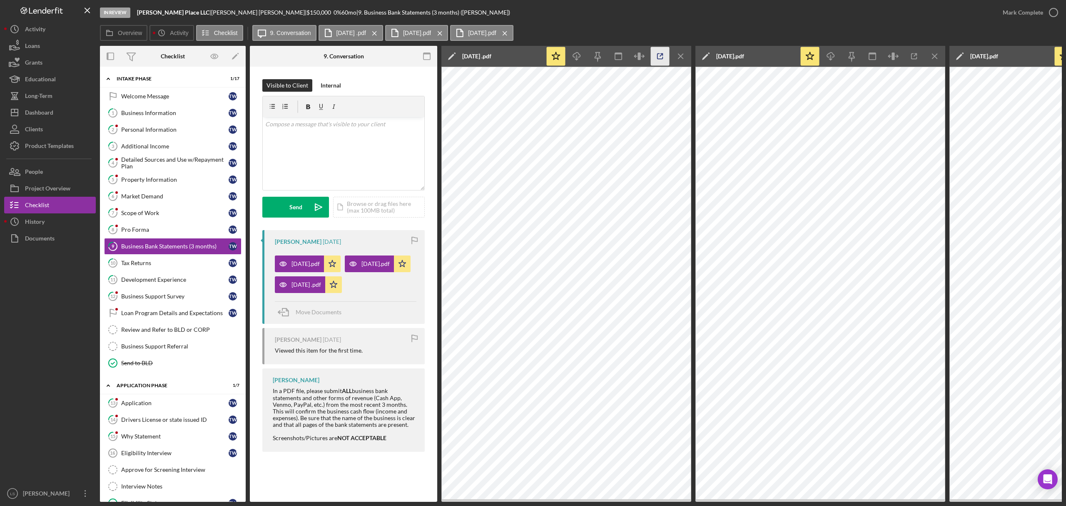
click at [660, 54] on icon "button" at bounding box center [660, 56] width 19 height 19
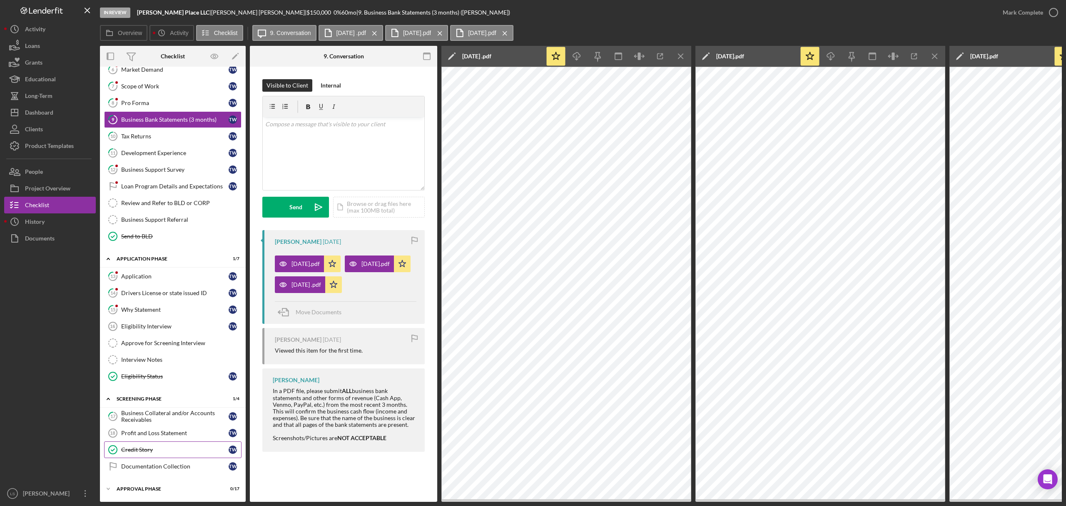
click at [157, 442] on link "Credit Story Credit Story T W" at bounding box center [172, 449] width 137 height 17
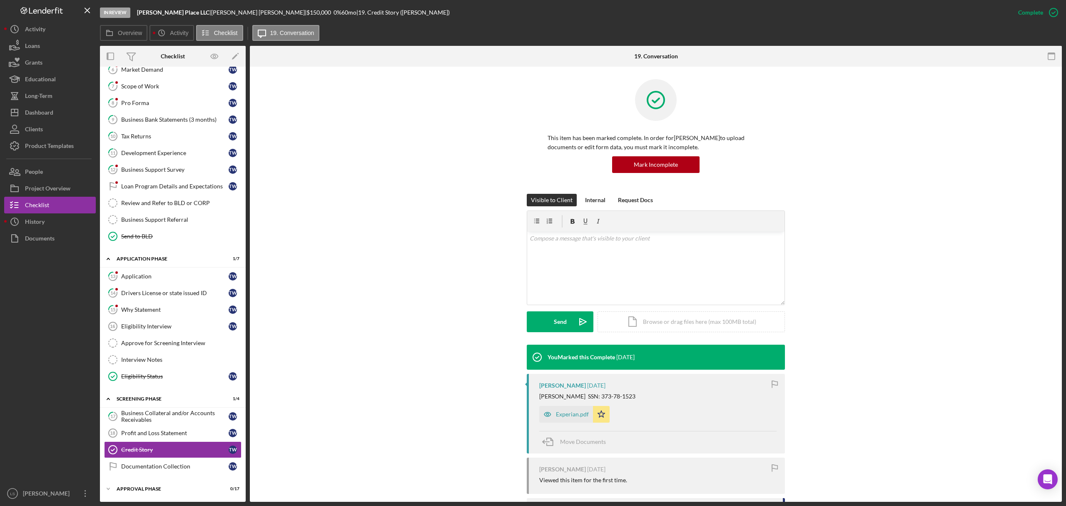
scroll to position [55, 0]
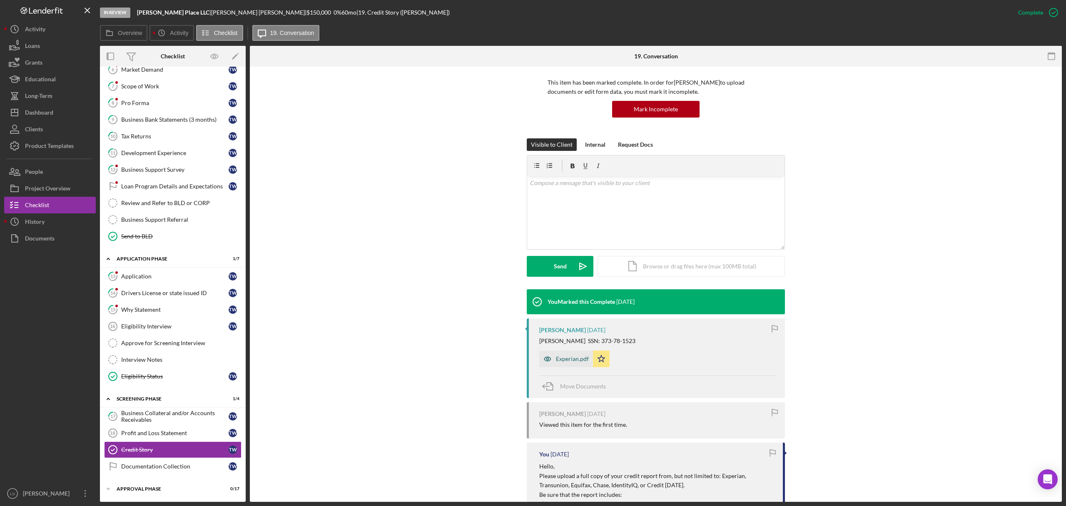
click at [551, 357] on icon "button" at bounding box center [547, 358] width 17 height 17
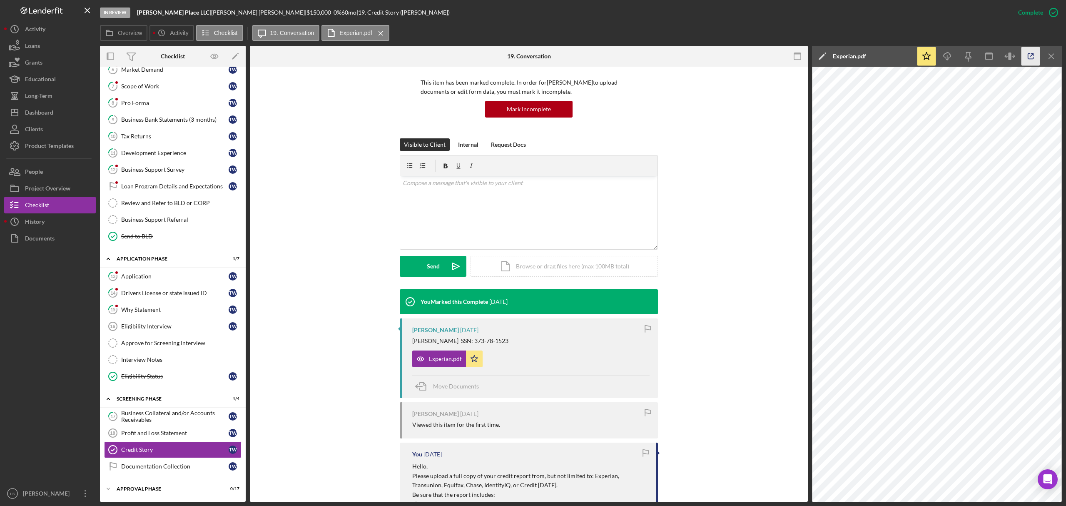
click at [1028, 57] on icon "button" at bounding box center [1031, 56] width 19 height 19
click at [60, 116] on button "Icon/Dashboard Dashboard" at bounding box center [50, 112] width 92 height 17
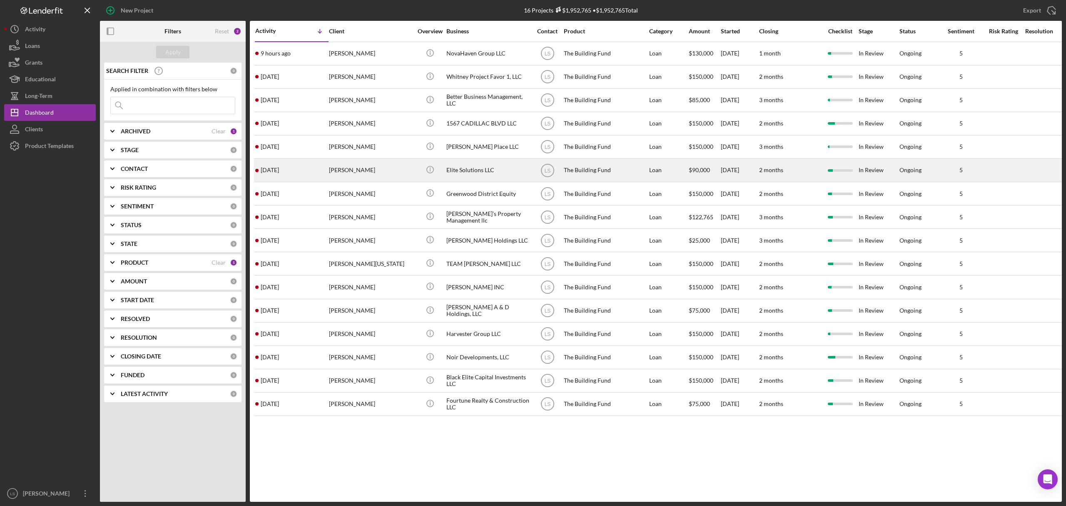
click at [360, 170] on div "Jason Headen" at bounding box center [370, 170] width 83 height 22
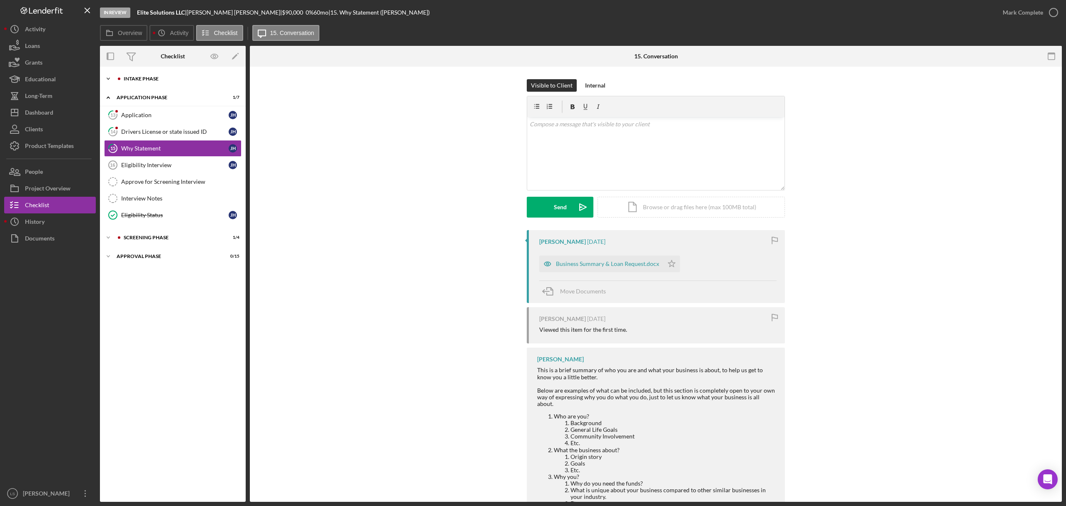
click at [202, 77] on div "Intake Phase" at bounding box center [180, 78] width 112 height 5
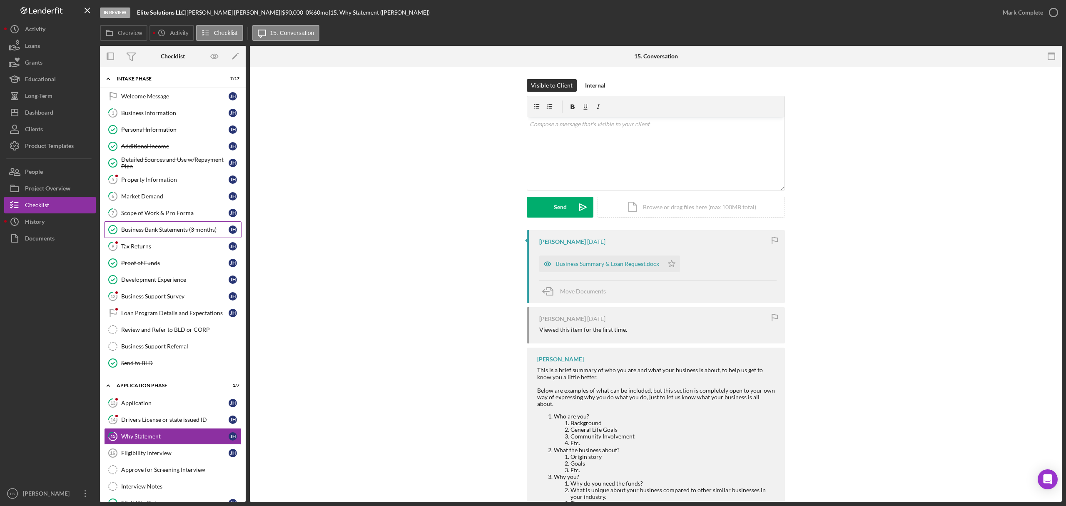
click at [207, 230] on div "Business Bank Statements (3 months)" at bounding box center [174, 229] width 107 height 7
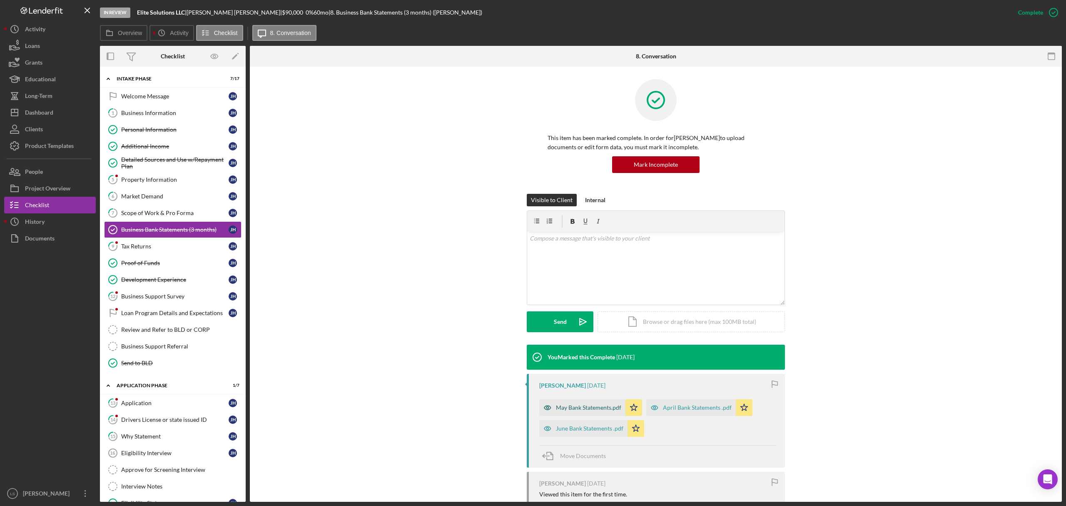
click at [591, 406] on div "May Bank Statements.pdf" at bounding box center [588, 407] width 65 height 7
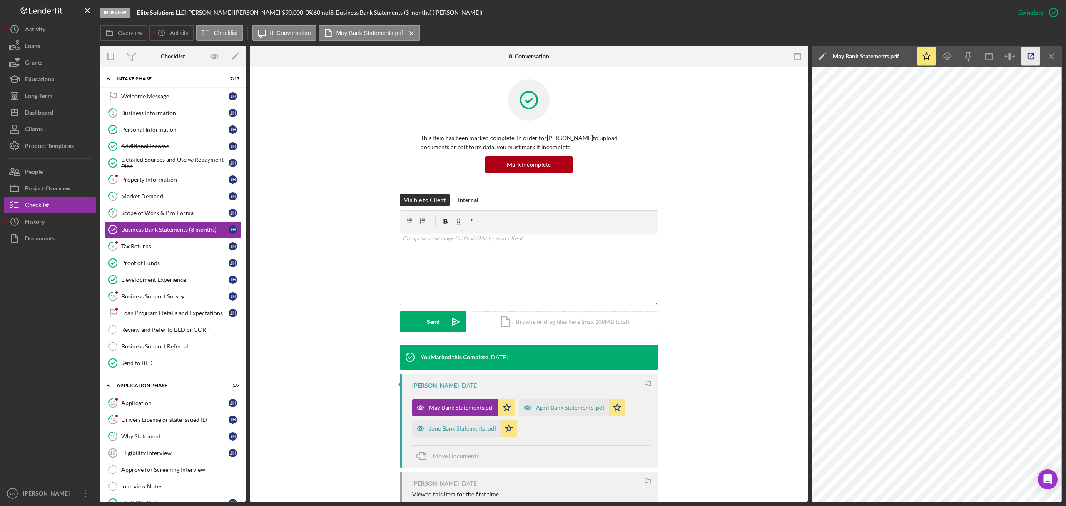
click at [1030, 59] on icon "button" at bounding box center [1031, 56] width 19 height 19
click at [457, 422] on div "June Bank Statements .pdf" at bounding box center [456, 428] width 88 height 17
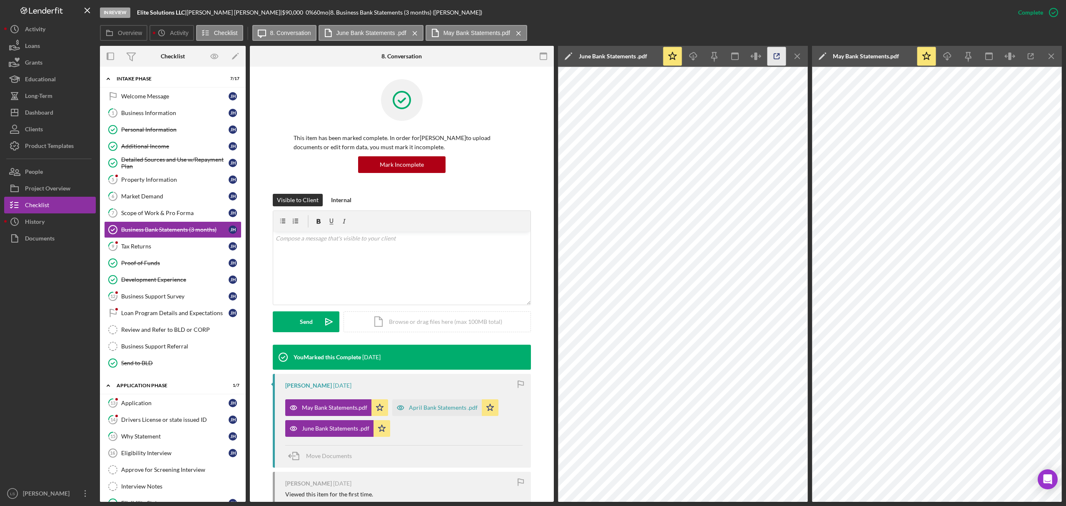
click at [779, 58] on icon "button" at bounding box center [776, 56] width 5 height 5
click at [448, 402] on div "April Bank Statements .pdf" at bounding box center [437, 407] width 90 height 17
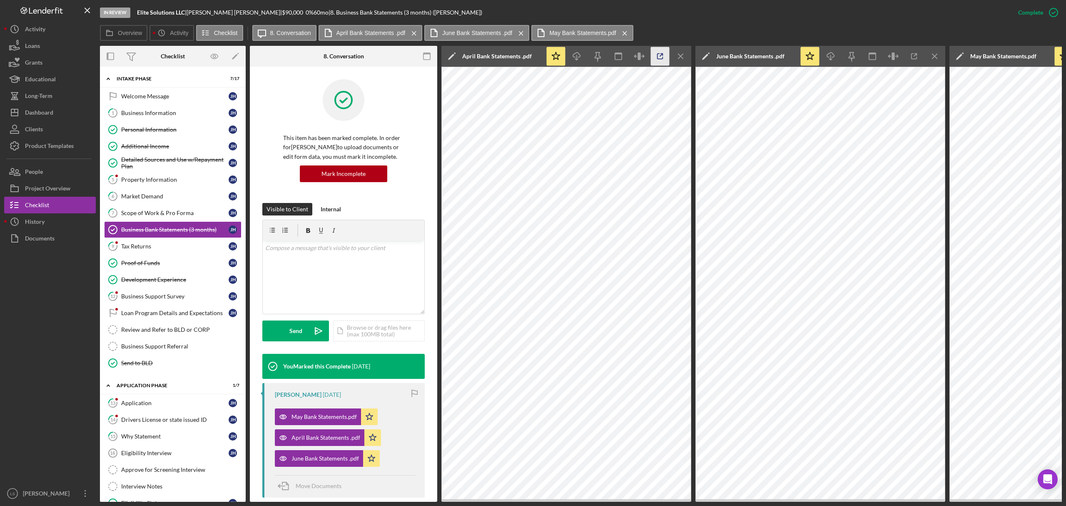
click at [651, 55] on icon "button" at bounding box center [660, 56] width 19 height 19
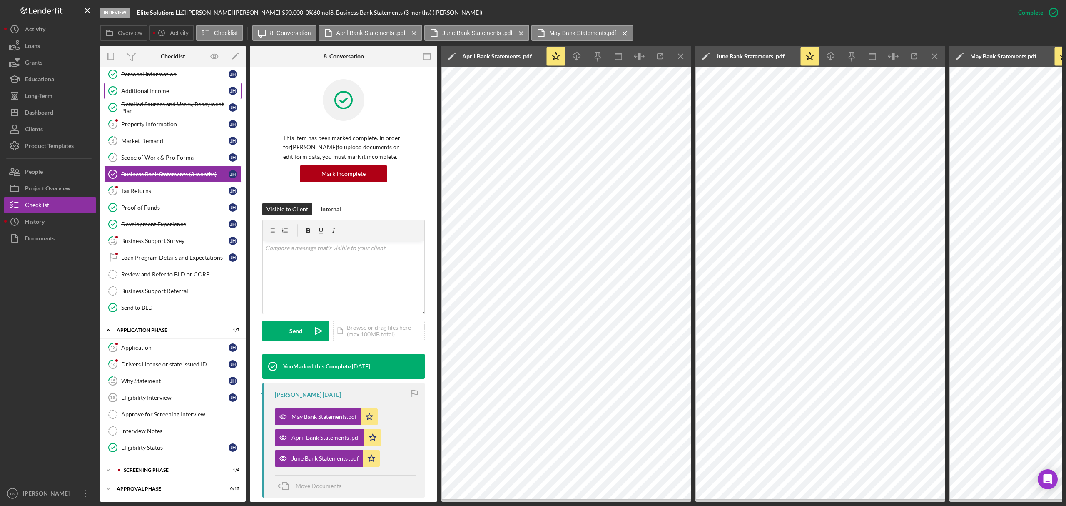
scroll to position [64, 0]
click at [162, 465] on div "Icon/Expander Screening Phase 1 / 4" at bounding box center [173, 469] width 146 height 17
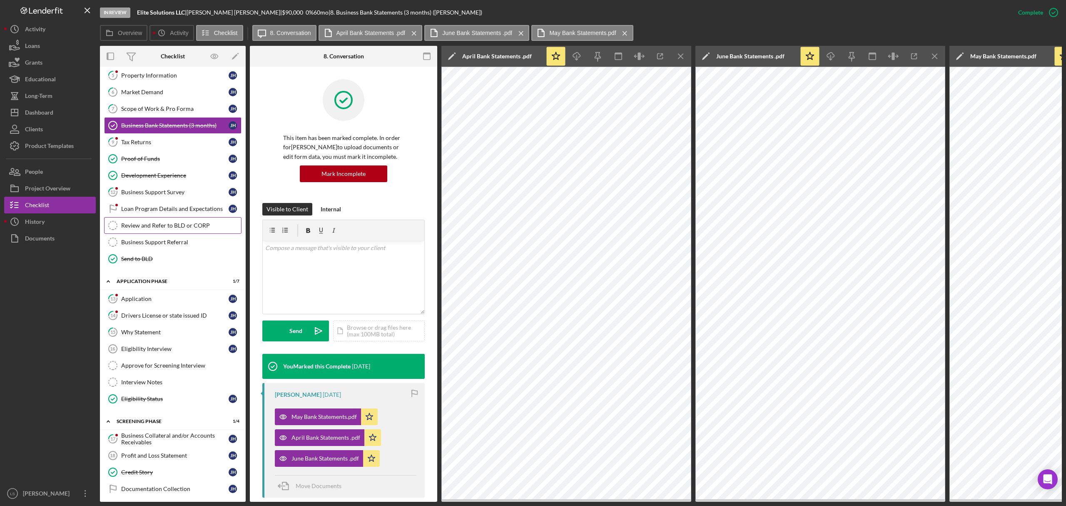
scroll to position [137, 0]
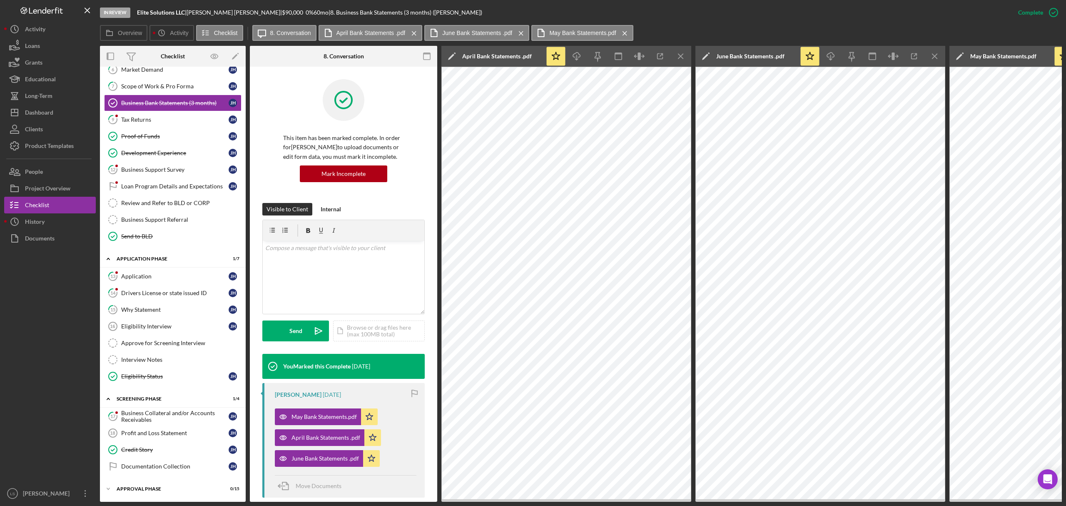
drag, startPoint x: 147, startPoint y: 447, endPoint x: 462, endPoint y: 332, distance: 334.8
click at [147, 447] on div "Credit Story" at bounding box center [174, 449] width 107 height 7
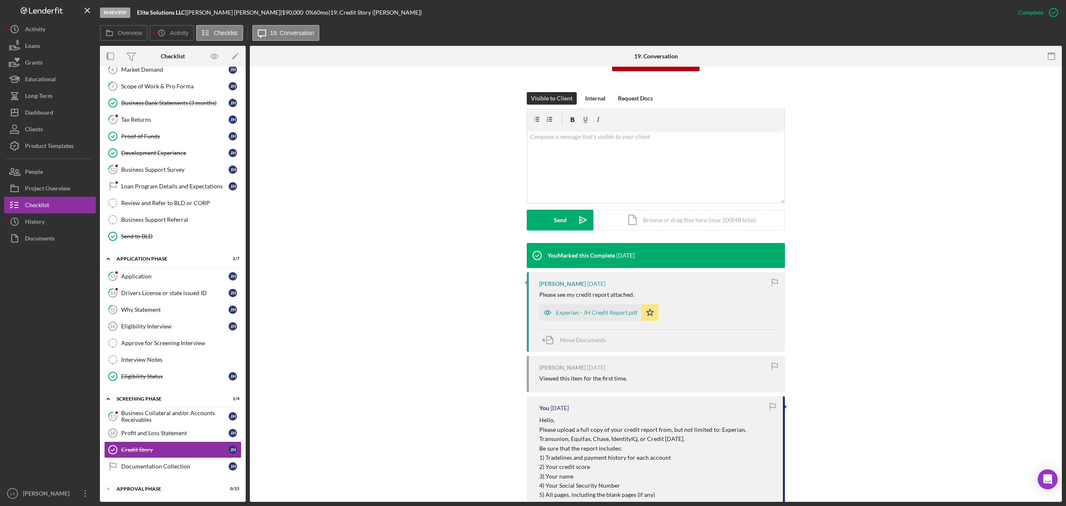
scroll to position [111, 0]
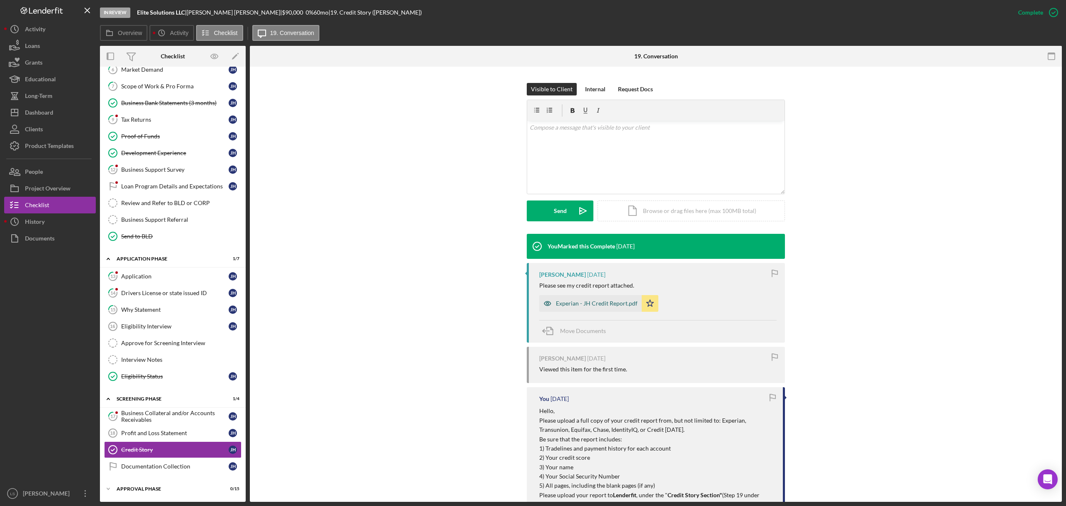
click at [599, 304] on div "Experian - JH Credit Report.pdf" at bounding box center [597, 303] width 82 height 7
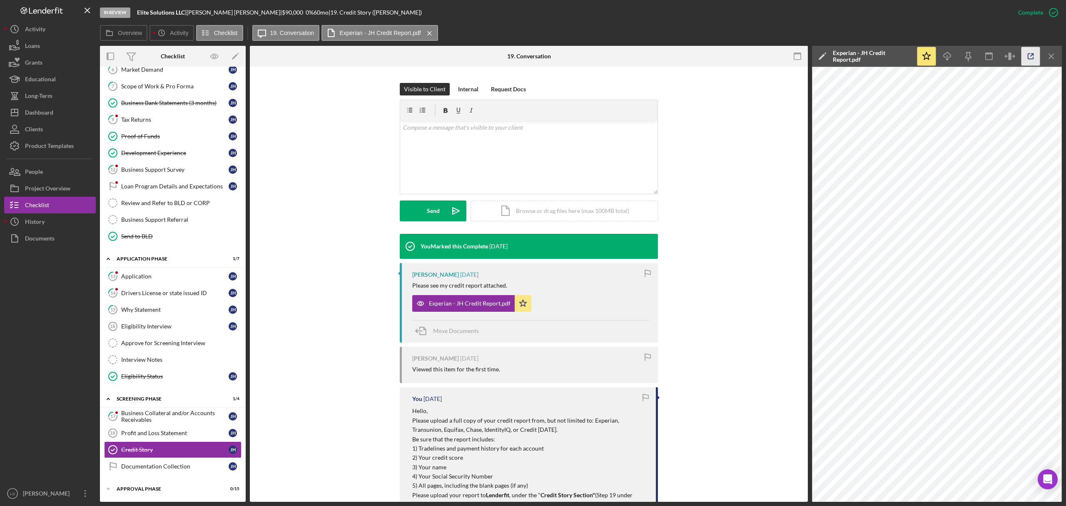
click at [1034, 55] on icon "button" at bounding box center [1031, 56] width 19 height 19
click at [721, 27] on div "Overview Icon/History Activity Checklist Icon/Message 19. Conversation Experian…" at bounding box center [581, 33] width 962 height 17
click at [675, 93] on div "Visible to Client Internal Request Docs v Color teal Color pink Remove color Ad…" at bounding box center [528, 158] width 533 height 151
click at [677, 85] on div "Visible to Client Internal Request Docs v Color teal Color pink Remove color Ad…" at bounding box center [528, 158] width 533 height 151
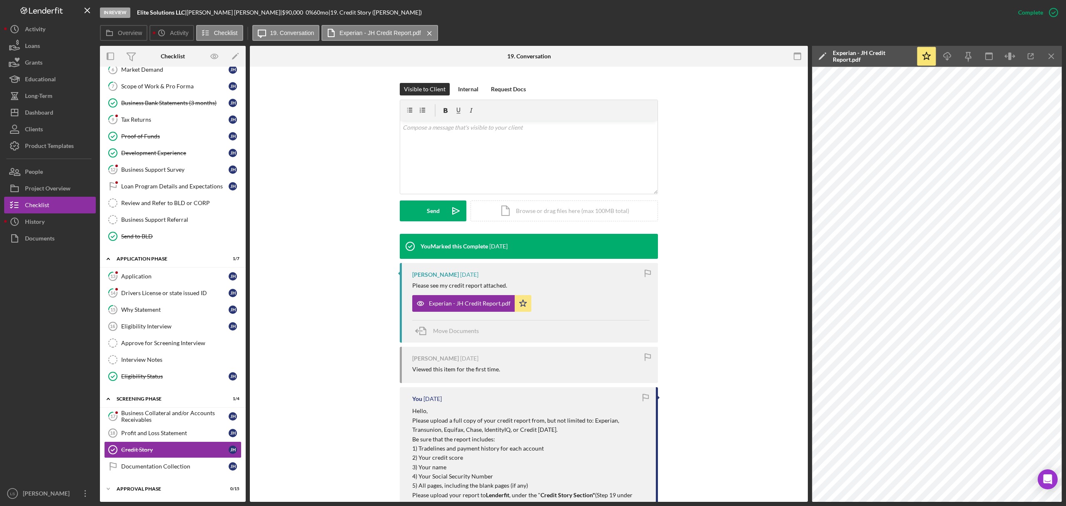
click at [673, 75] on div "This item has been marked complete. In order for Jason Headen to upload documen…" at bounding box center [528, 25] width 533 height 115
click at [663, 74] on div "This item has been marked complete. In order for Jason Headen to upload documen…" at bounding box center [528, 25] width 533 height 115
click at [664, 74] on div "This item has been marked complete. In order for Jason Headen to upload documen…" at bounding box center [528, 25] width 533 height 115
click at [664, 75] on div "This item has been marked complete. In order for Jason Headen to upload documen…" at bounding box center [528, 25] width 533 height 115
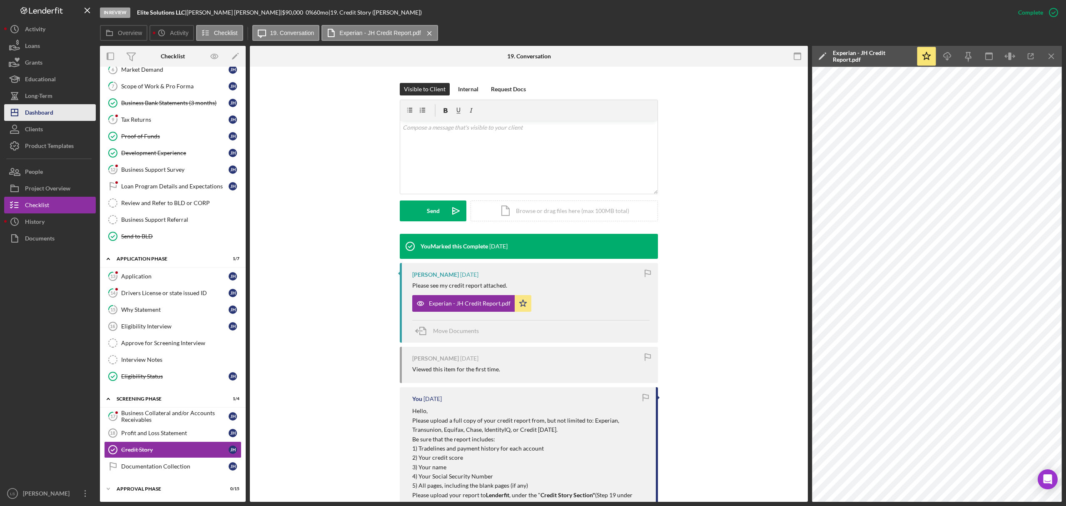
click at [54, 120] on button "Icon/Dashboard Dashboard" at bounding box center [50, 112] width 92 height 17
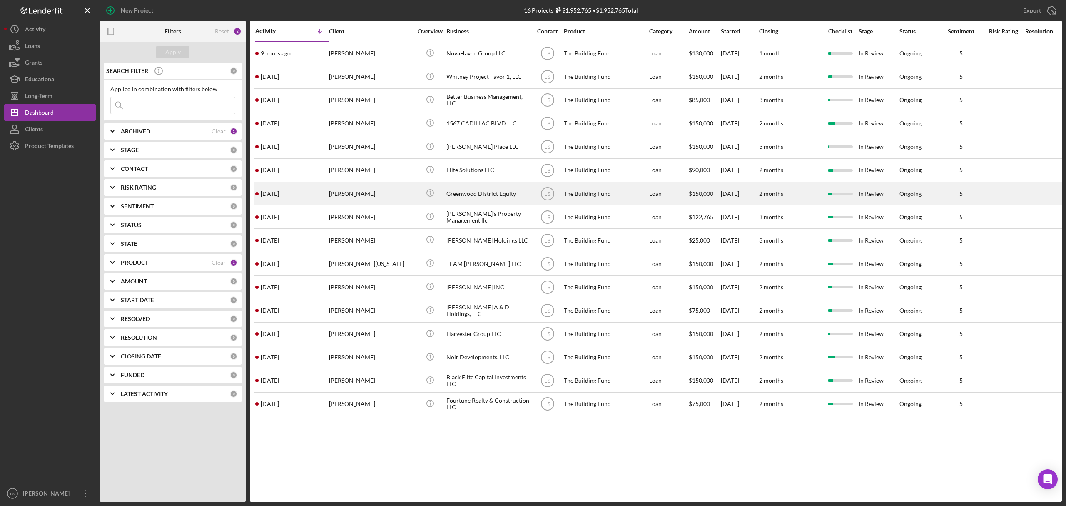
click at [410, 199] on div "Keith Buford" at bounding box center [370, 193] width 83 height 22
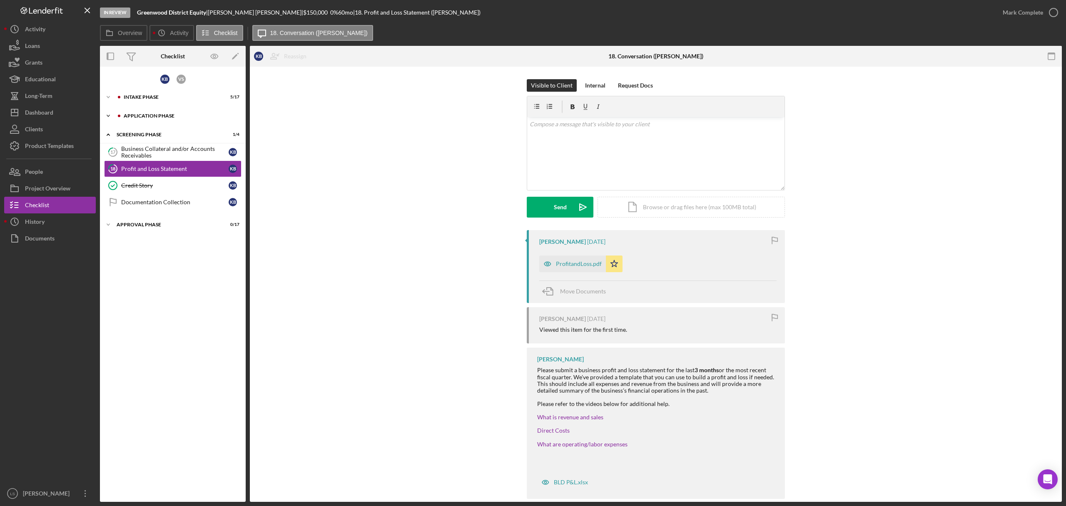
click at [204, 117] on div "Application Phase" at bounding box center [180, 115] width 112 height 5
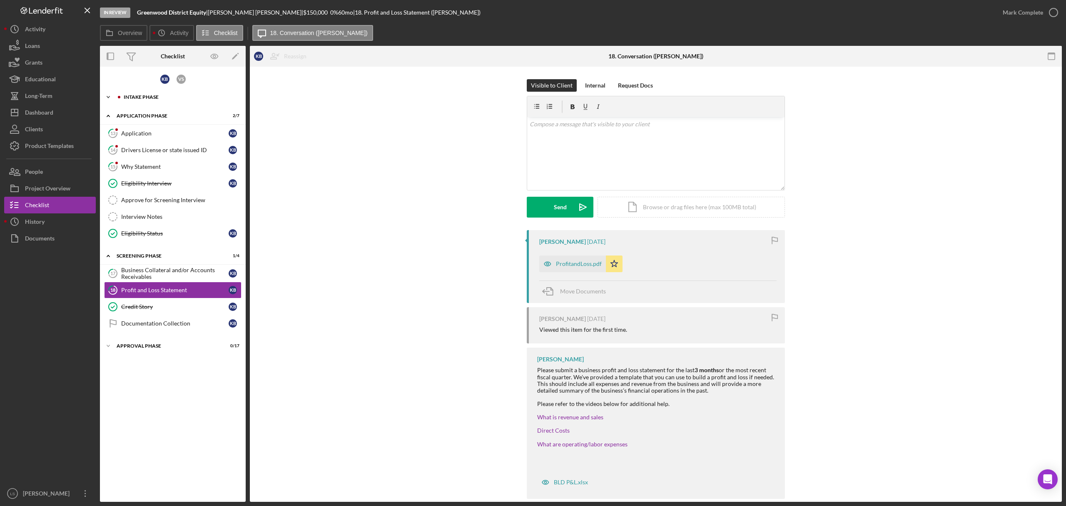
click at [199, 95] on div "Intake Phase" at bounding box center [180, 97] width 112 height 5
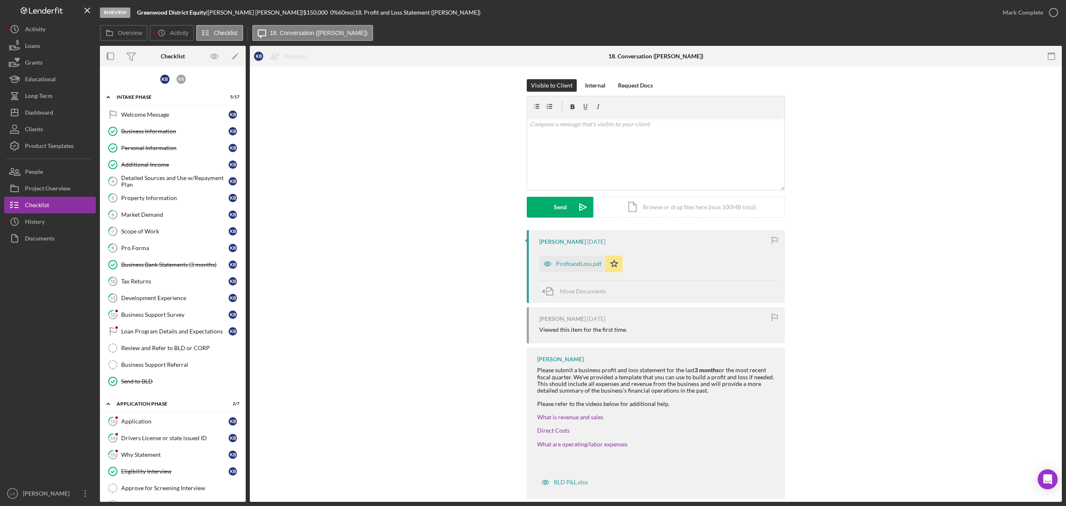
click at [180, 264] on div "Business Bank Statements (3 months)" at bounding box center [174, 264] width 107 height 7
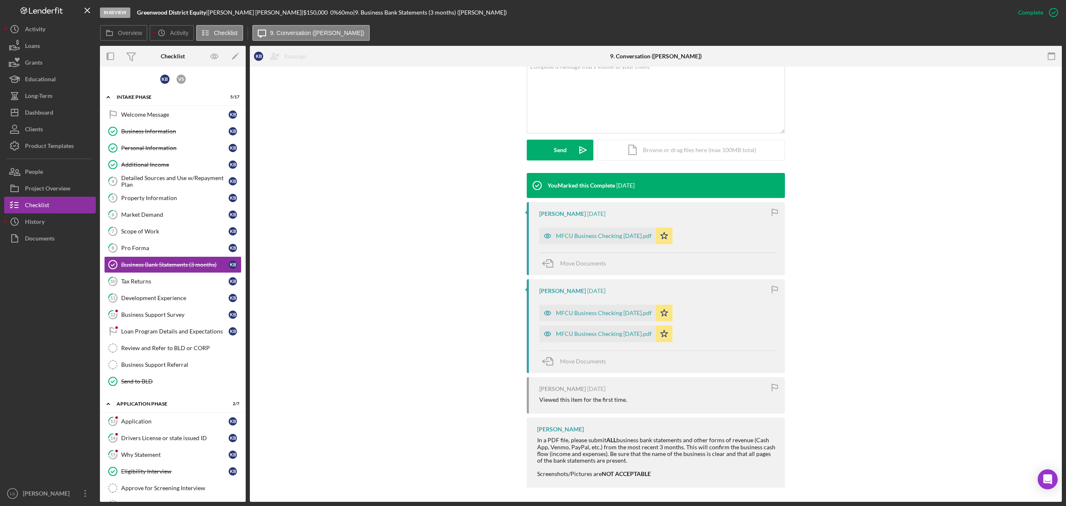
scroll to position [174, 0]
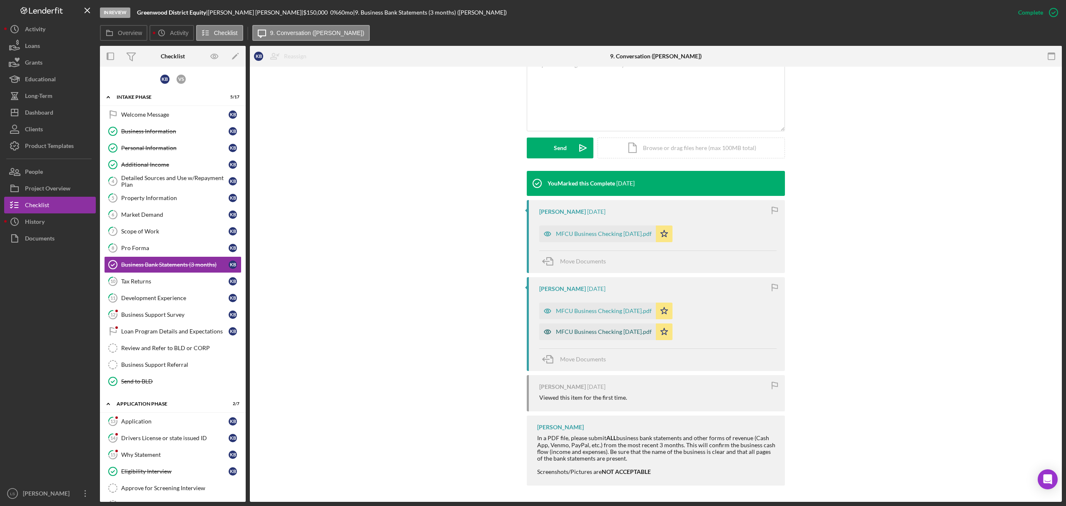
click at [605, 332] on div "MFCU Business Checking April 2025.pdf" at bounding box center [604, 331] width 96 height 7
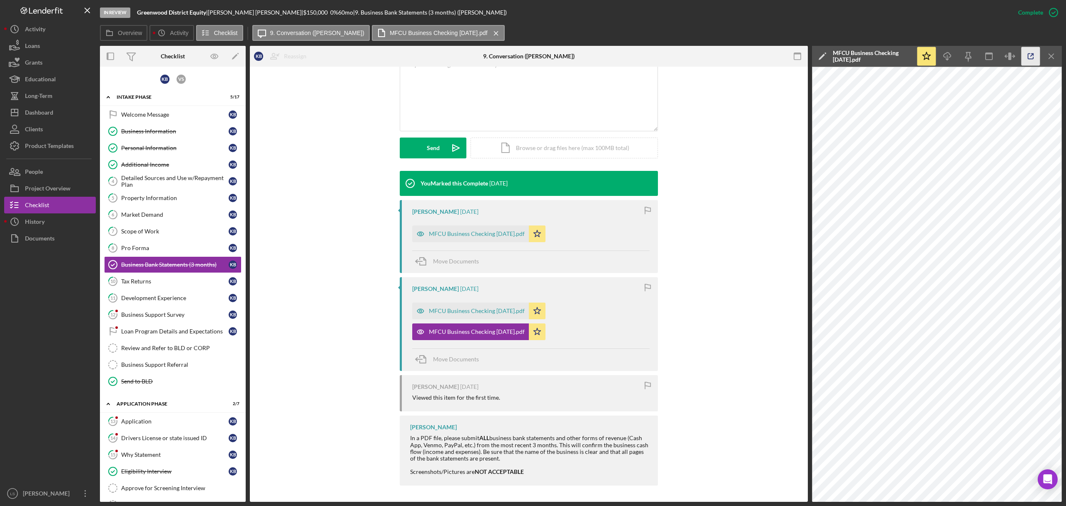
click at [1038, 52] on icon "button" at bounding box center [1031, 56] width 19 height 19
click at [493, 310] on div "MFCU Business Checking May 2025.pdf" at bounding box center [477, 310] width 96 height 7
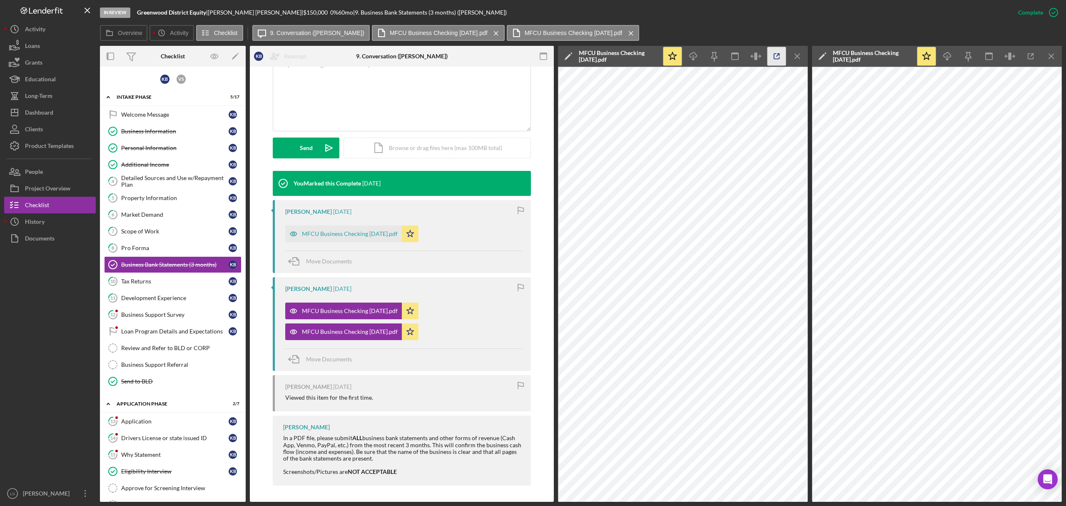
click at [776, 57] on icon "button" at bounding box center [776, 56] width 19 height 19
drag, startPoint x: 371, startPoint y: 232, endPoint x: 377, endPoint y: 232, distance: 5.4
click at [371, 232] on div "MFCU Business Checking June 2025.pdf" at bounding box center [350, 233] width 96 height 7
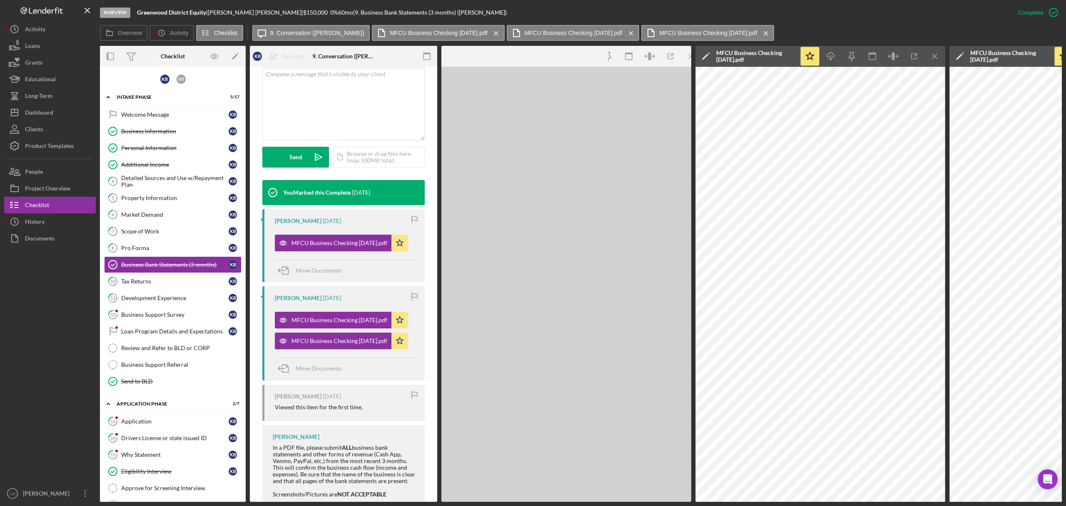
scroll to position [183, 0]
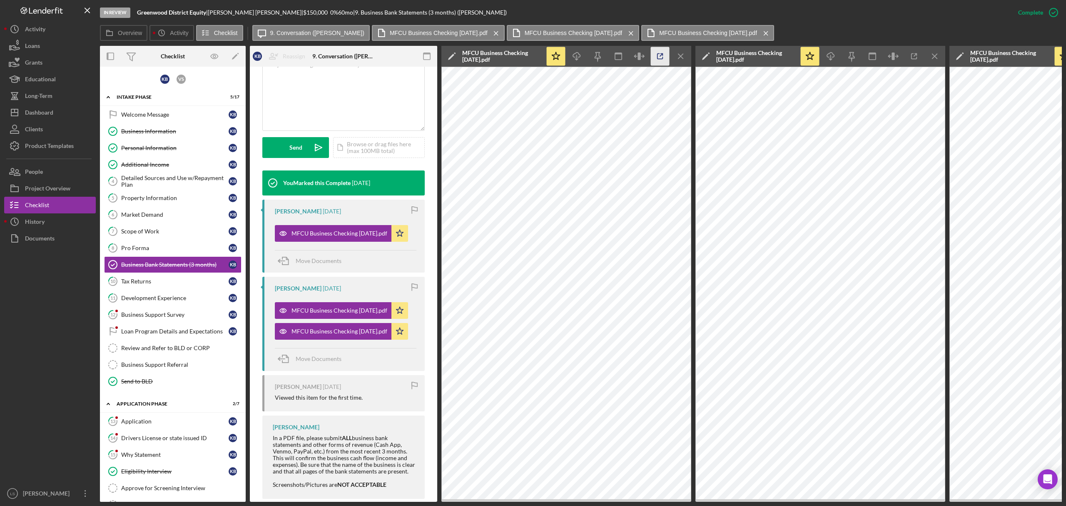
click at [663, 55] on icon "button" at bounding box center [660, 56] width 19 height 19
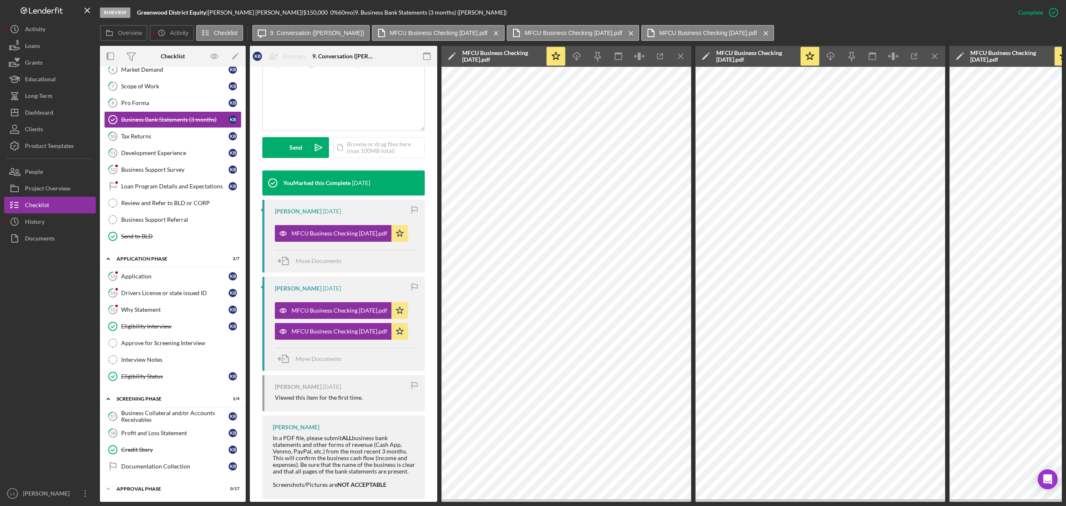
drag, startPoint x: 153, startPoint y: 449, endPoint x: 319, endPoint y: 475, distance: 167.3
click at [153, 449] on div "Credit Story" at bounding box center [174, 449] width 107 height 7
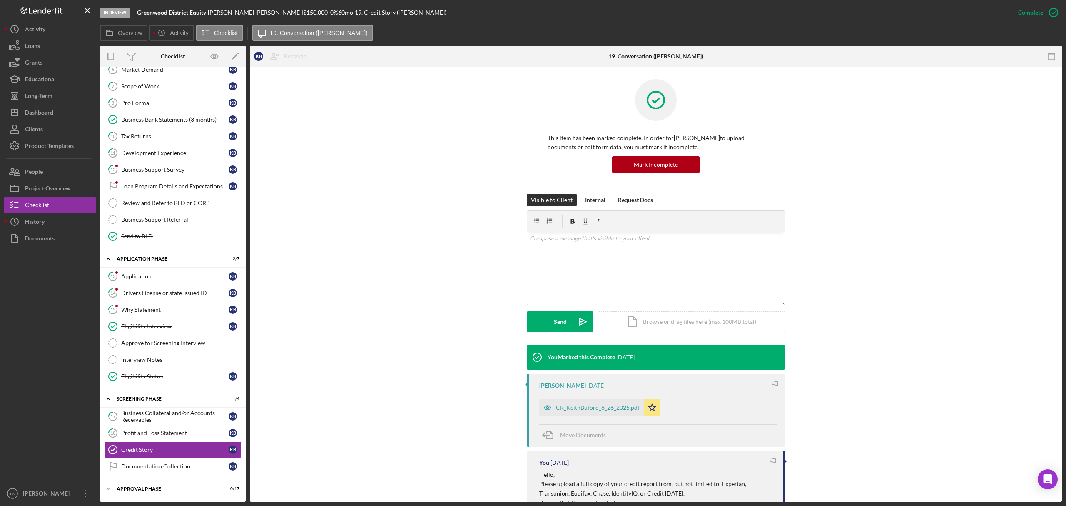
scroll to position [152, 0]
click at [607, 411] on div "CR_KeithBuford_8_26_2025.pdf" at bounding box center [598, 407] width 84 height 7
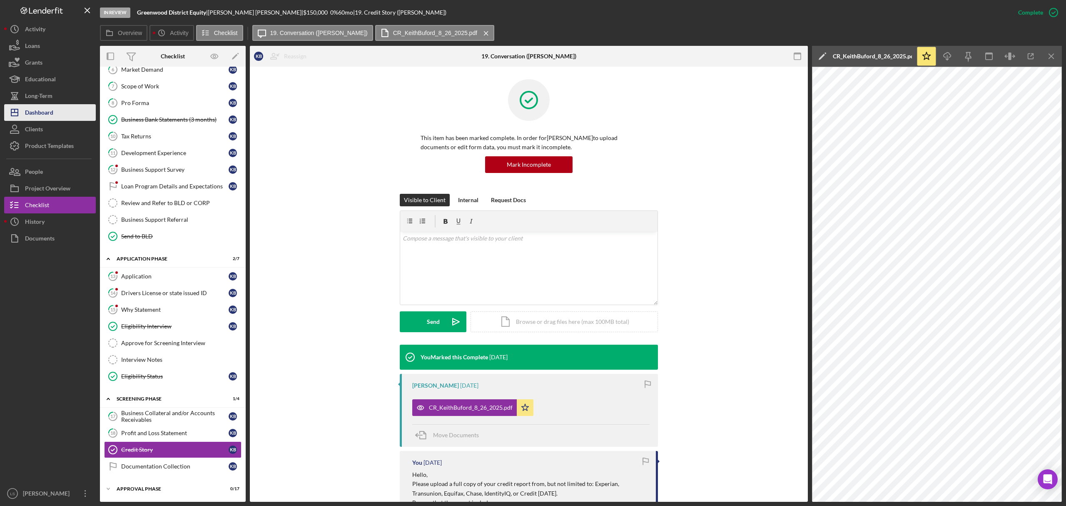
click at [45, 112] on div "Dashboard" at bounding box center [39, 113] width 28 height 19
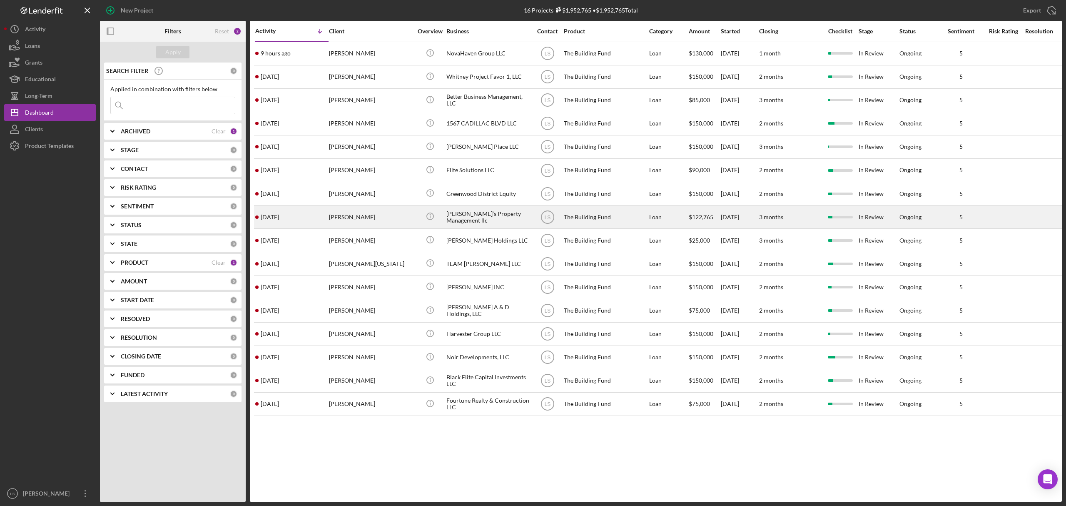
click at [384, 222] on div "Lucus Johnson" at bounding box center [370, 217] width 83 height 22
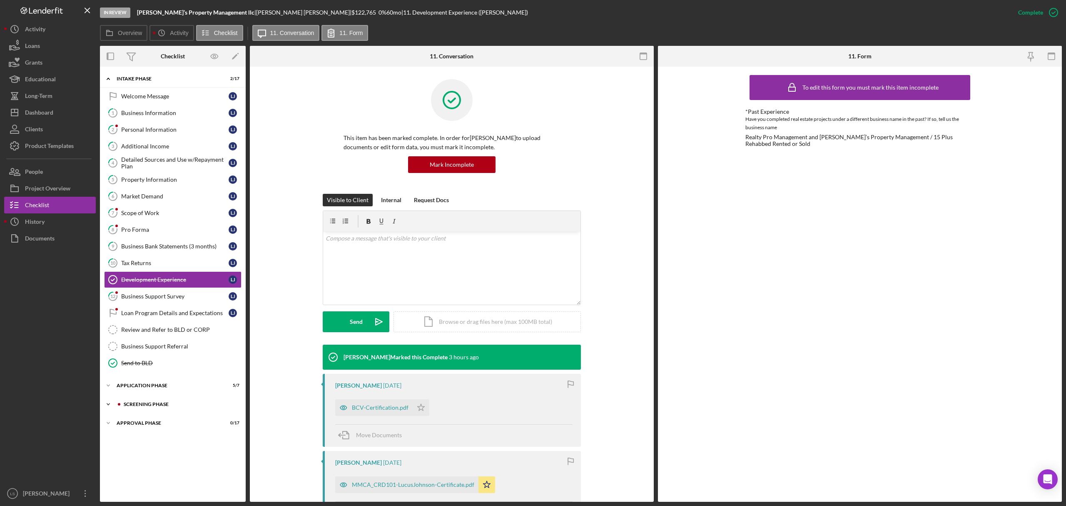
click at [164, 412] on div "Icon/Expander Screening Phase 2 / 4" at bounding box center [173, 404] width 146 height 17
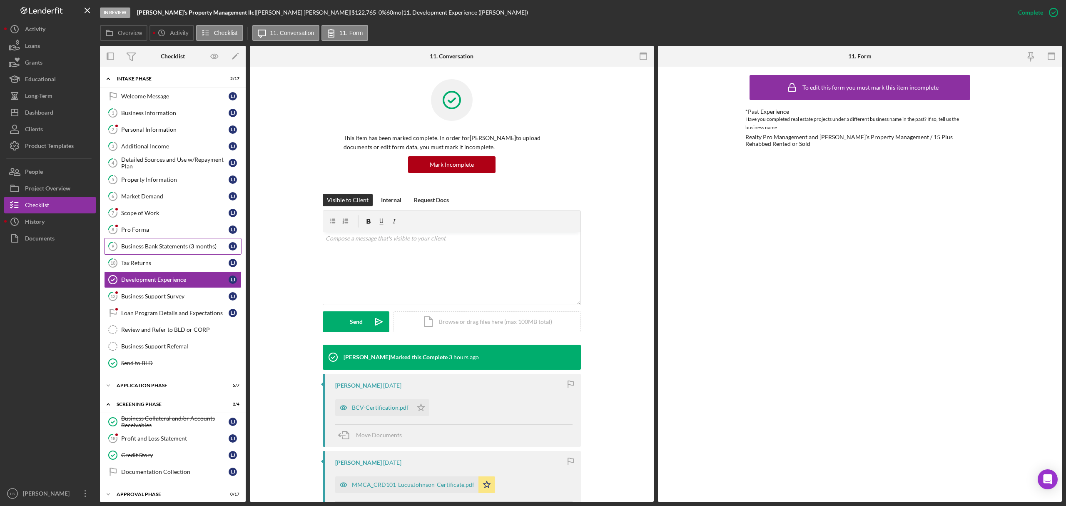
click at [198, 249] on div "Business Bank Statements (3 months)" at bounding box center [174, 246] width 107 height 7
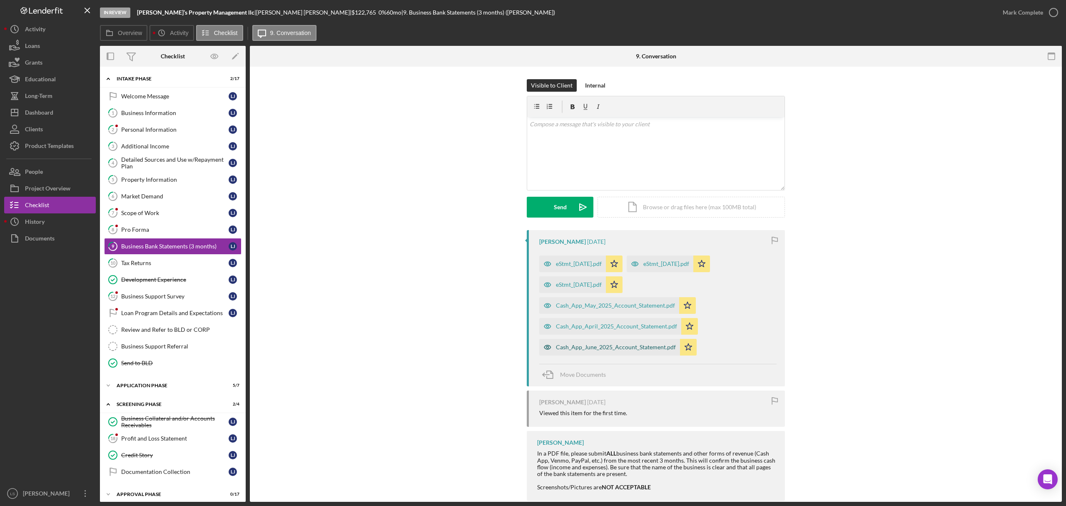
click at [600, 350] on div "Cash_App_June_2025_Account_Statement.pdf" at bounding box center [616, 347] width 120 height 7
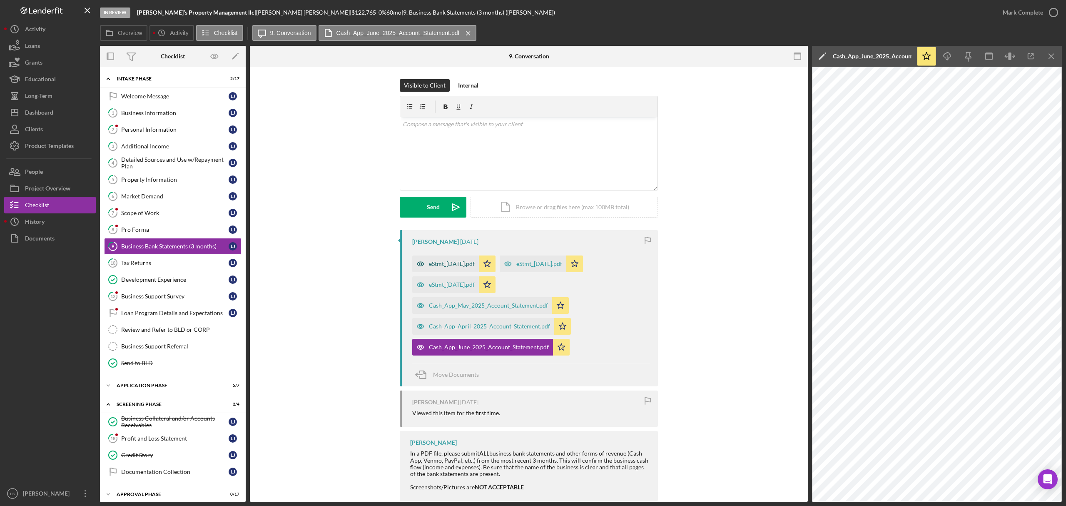
click at [455, 263] on div "eStmt_[DATE].pdf" at bounding box center [452, 263] width 46 height 7
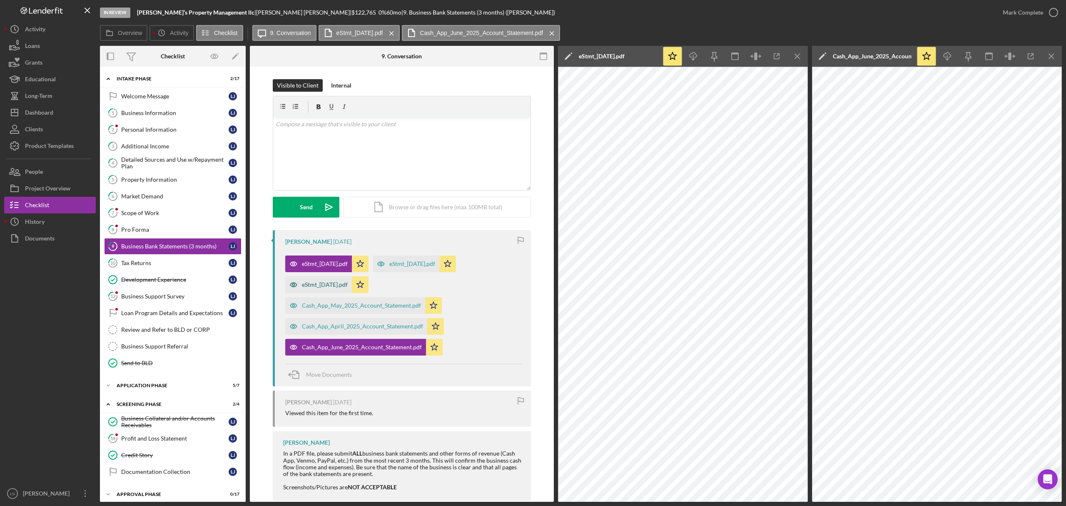
click at [324, 286] on div "eStmt_[DATE].pdf" at bounding box center [325, 284] width 46 height 7
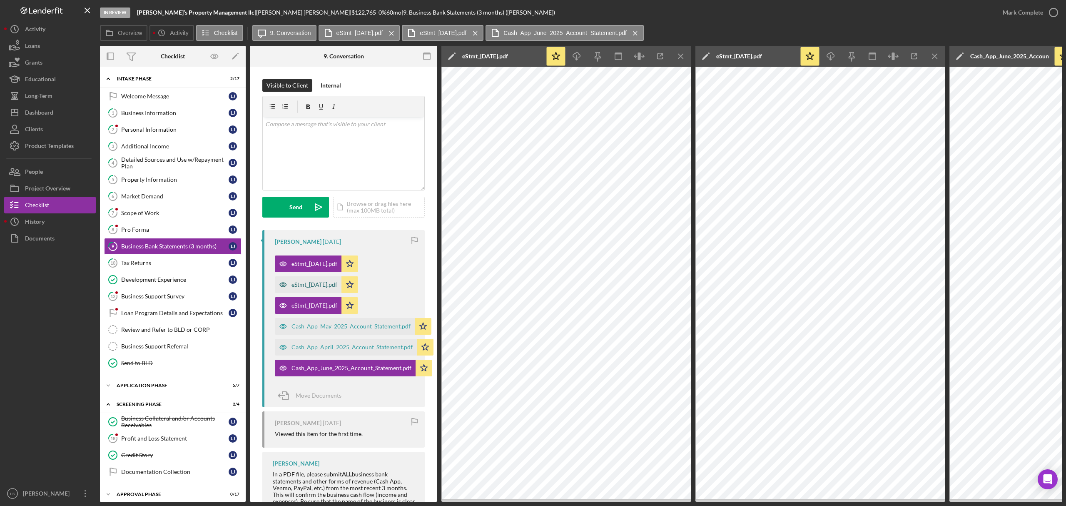
click at [334, 287] on div "eStmt_[DATE].pdf" at bounding box center [315, 284] width 46 height 7
click at [145, 458] on div "Credit Story" at bounding box center [174, 454] width 107 height 7
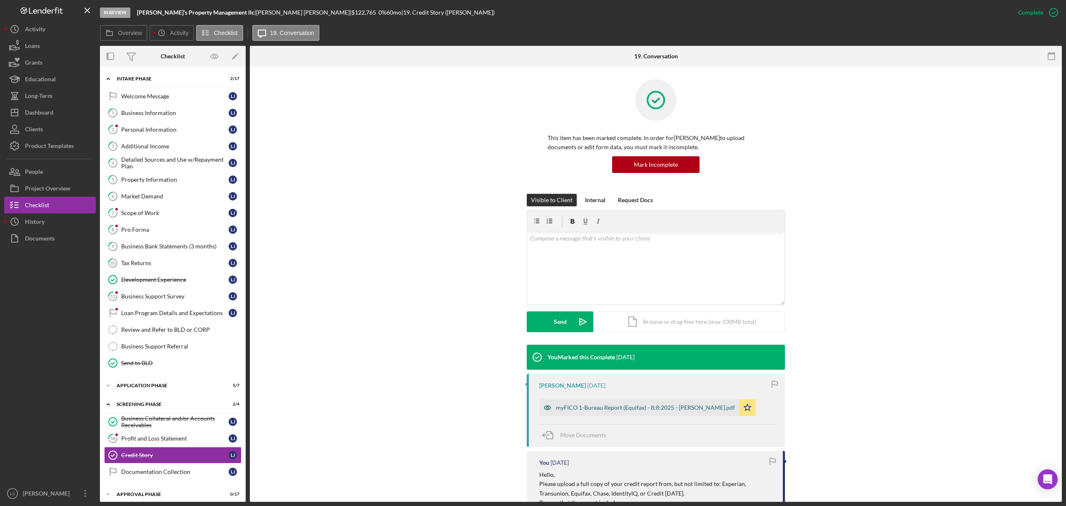
click at [642, 414] on div "myFICO 1-Bureau Report (Equifax) - 8:8:2025 - Lucus C Johnson.pdf" at bounding box center [639, 407] width 200 height 17
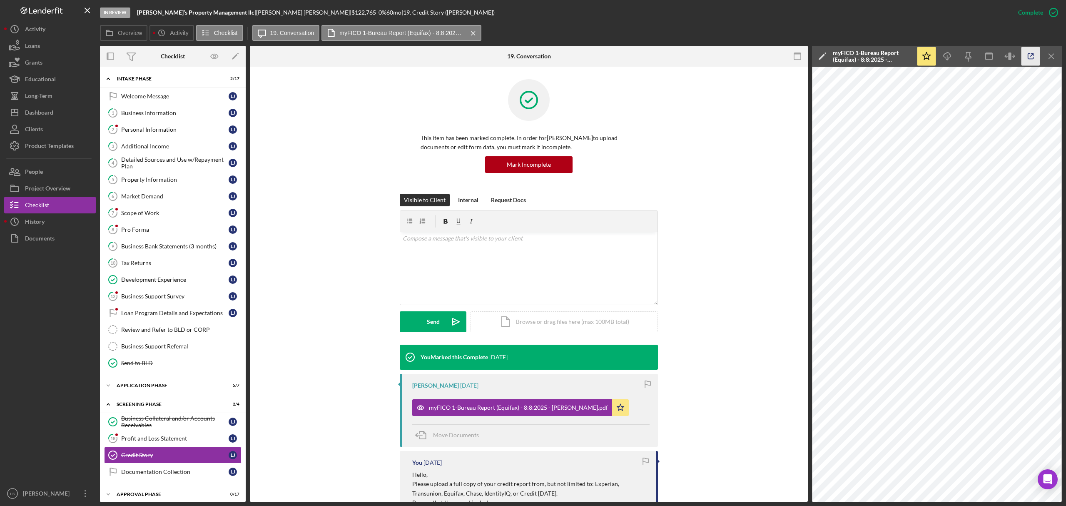
click at [1029, 54] on icon "button" at bounding box center [1031, 56] width 19 height 19
click at [64, 112] on button "Icon/Dashboard Dashboard" at bounding box center [50, 112] width 92 height 17
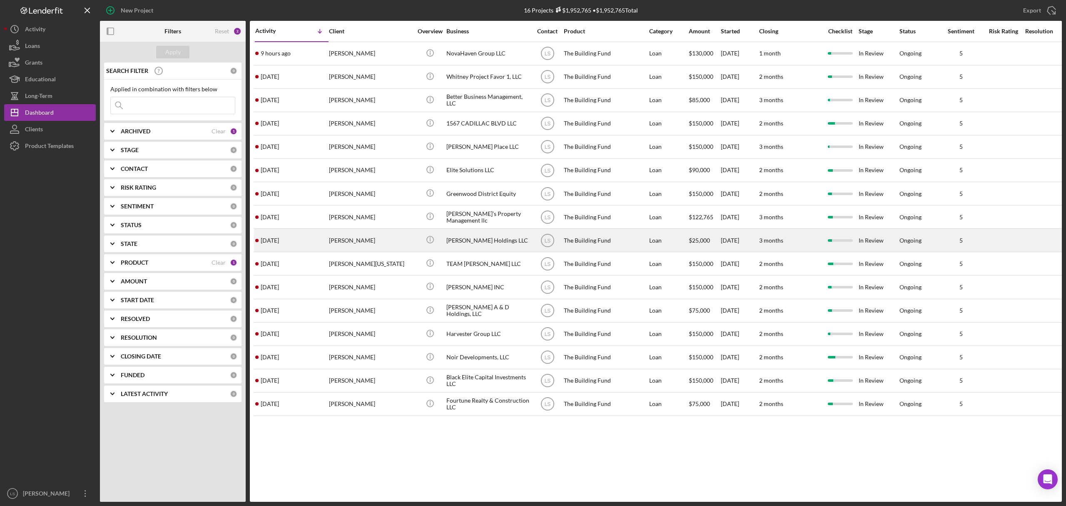
click at [349, 233] on div "[PERSON_NAME]" at bounding box center [370, 240] width 83 height 22
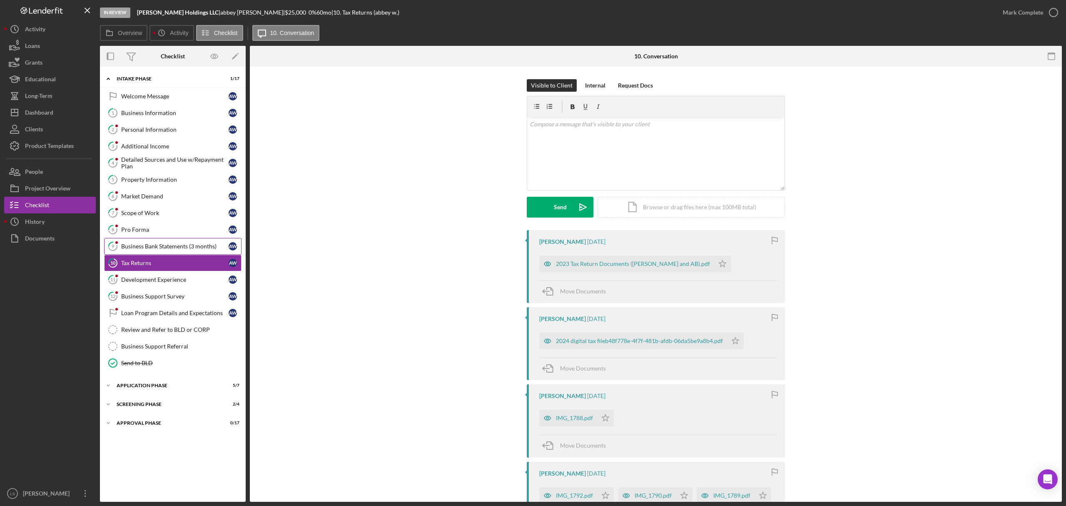
click at [160, 245] on div "Business Bank Statements (3 months)" at bounding box center [174, 246] width 107 height 7
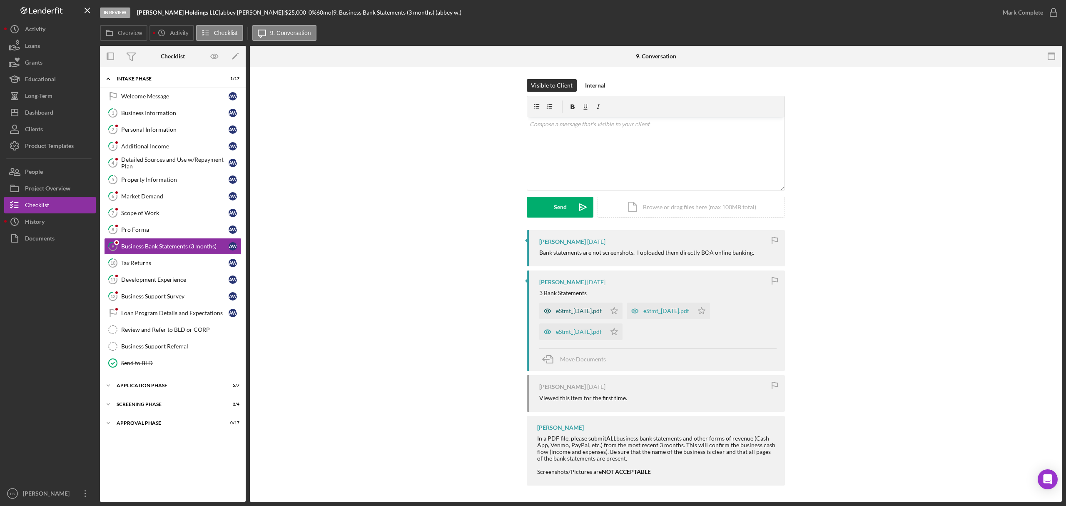
click at [582, 315] on div "eStmt_[DATE].pdf" at bounding box center [572, 310] width 67 height 17
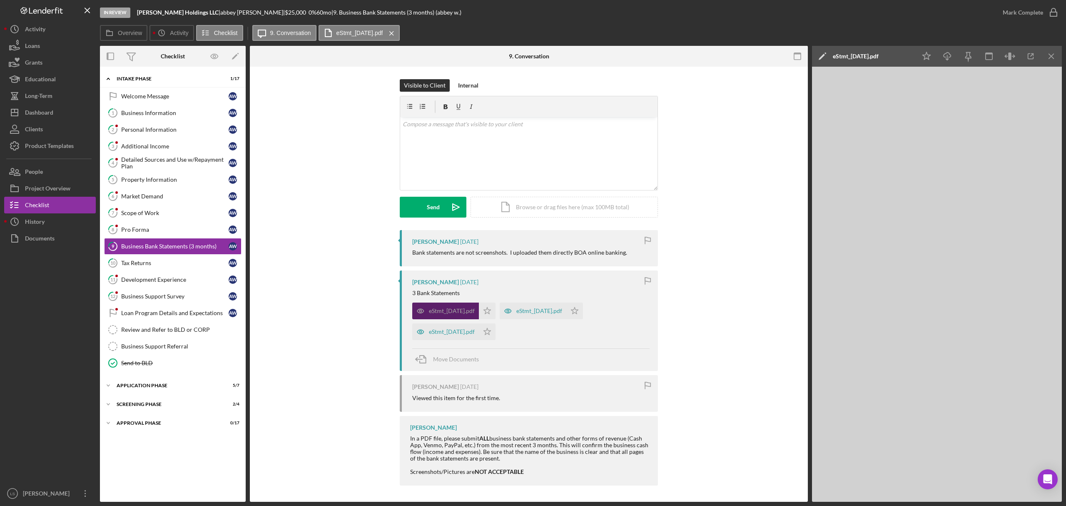
scroll to position [0, 0]
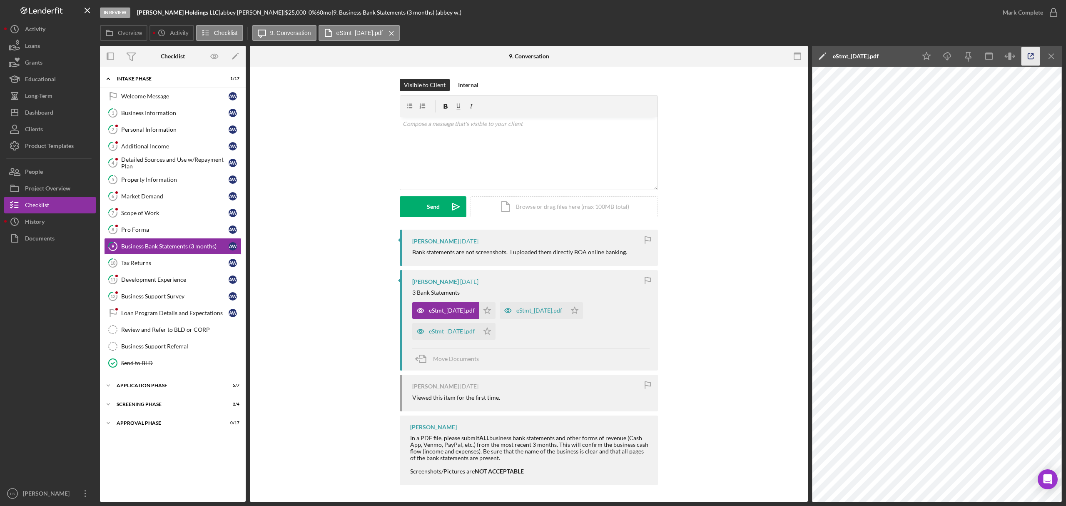
click at [1029, 56] on icon "button" at bounding box center [1031, 56] width 19 height 19
click at [547, 312] on div "eStmt_[DATE].pdf" at bounding box center [539, 310] width 46 height 7
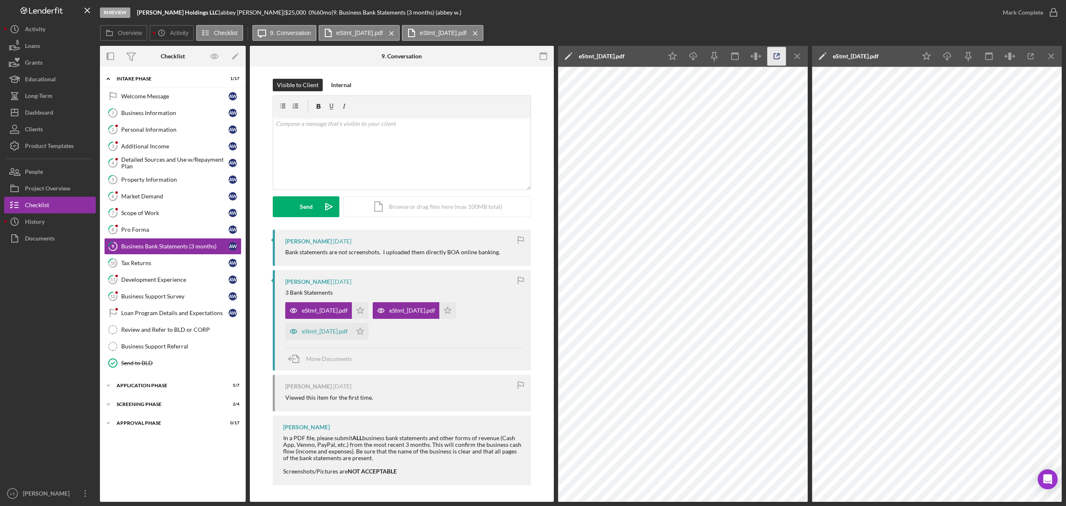
click at [775, 60] on icon "button" at bounding box center [776, 56] width 19 height 19
click at [340, 329] on div "eStmt_[DATE].pdf" at bounding box center [325, 331] width 46 height 7
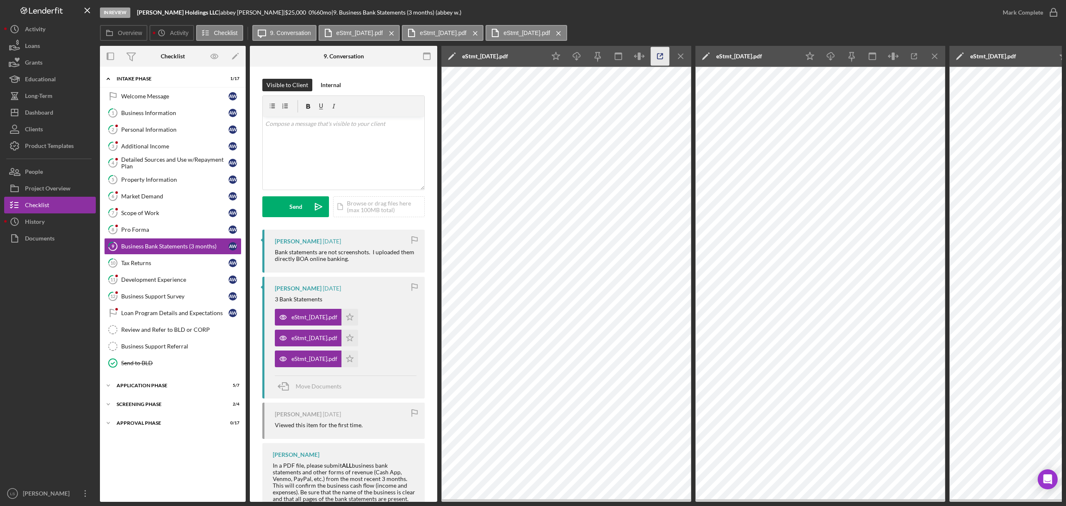
click at [660, 57] on icon "button" at bounding box center [660, 56] width 19 height 19
click at [358, 311] on icon "Icon/Star" at bounding box center [349, 317] width 17 height 17
click at [358, 333] on icon "Icon/Star" at bounding box center [349, 337] width 17 height 17
click at [358, 363] on icon "Icon/Star" at bounding box center [349, 358] width 17 height 17
click at [685, 55] on icon "Icon/Menu Close" at bounding box center [681, 56] width 19 height 19
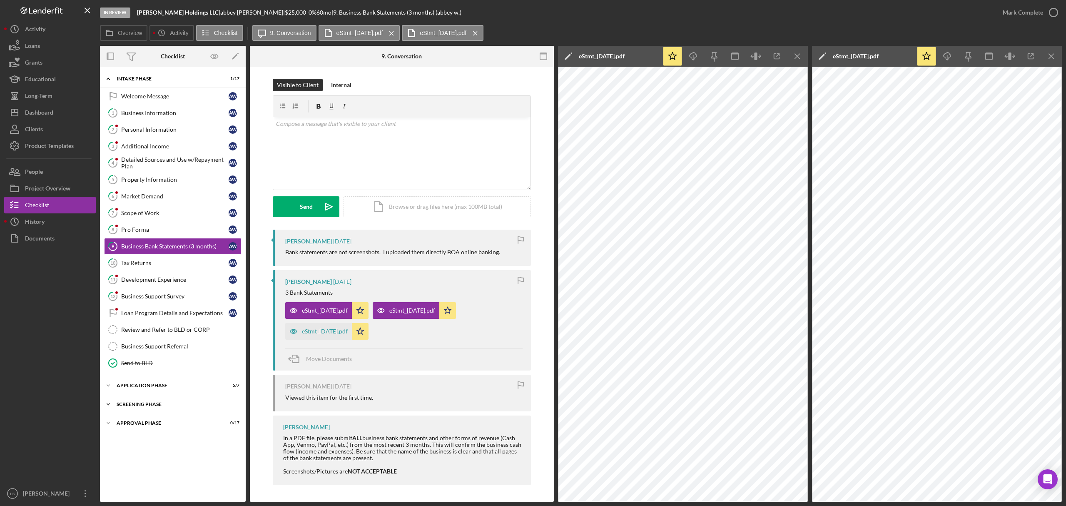
click at [172, 406] on div "Screening Phase" at bounding box center [176, 403] width 119 height 5
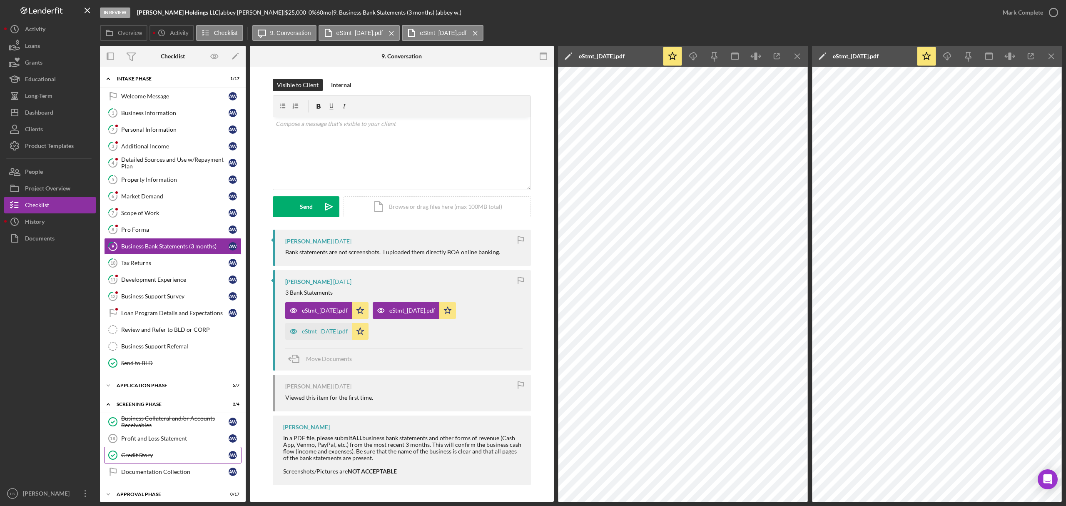
click at [144, 458] on div "Credit Story" at bounding box center [174, 454] width 107 height 7
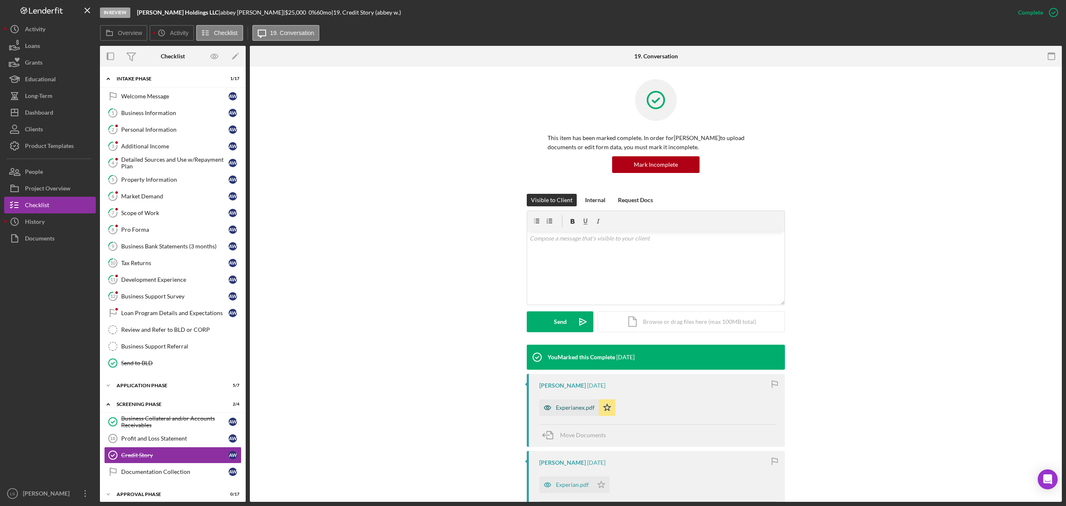
click at [566, 406] on div "Experianex.pdf" at bounding box center [575, 407] width 39 height 7
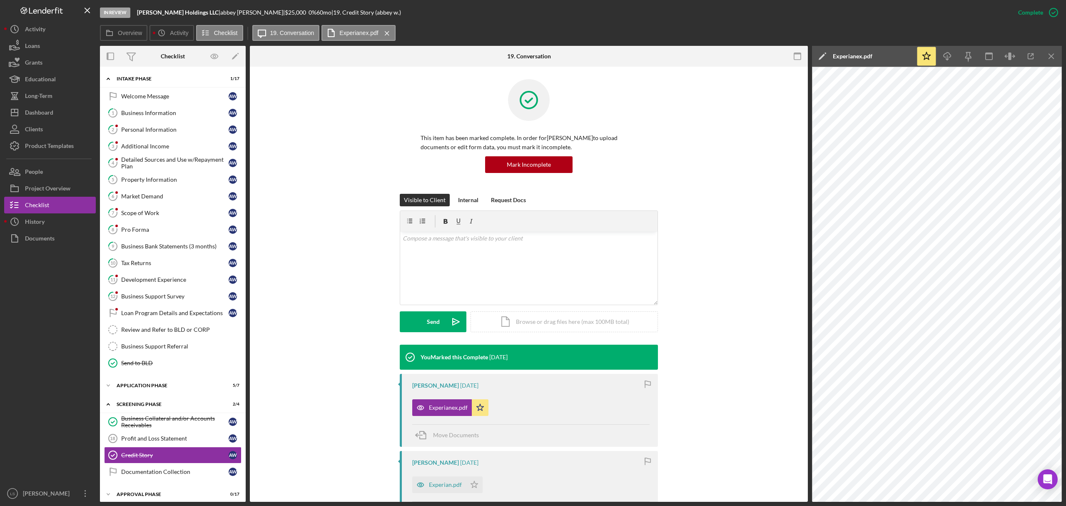
drag, startPoint x: 1030, startPoint y: 55, endPoint x: 646, endPoint y: 10, distance: 386.1
click at [1030, 55] on icon "button" at bounding box center [1031, 56] width 19 height 19
click at [51, 112] on div "Dashboard" at bounding box center [39, 113] width 28 height 19
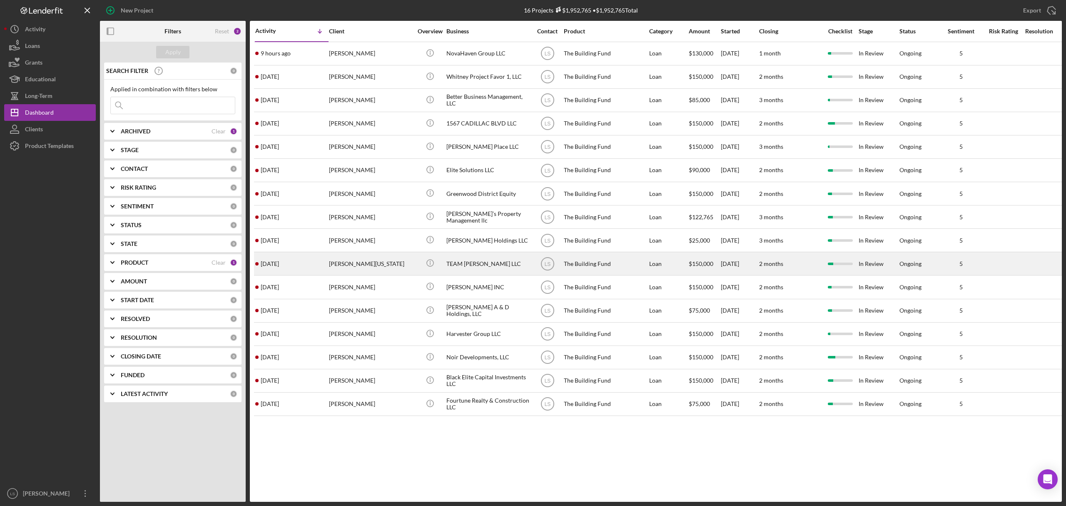
click at [367, 262] on div "Daniel Washington" at bounding box center [370, 263] width 83 height 22
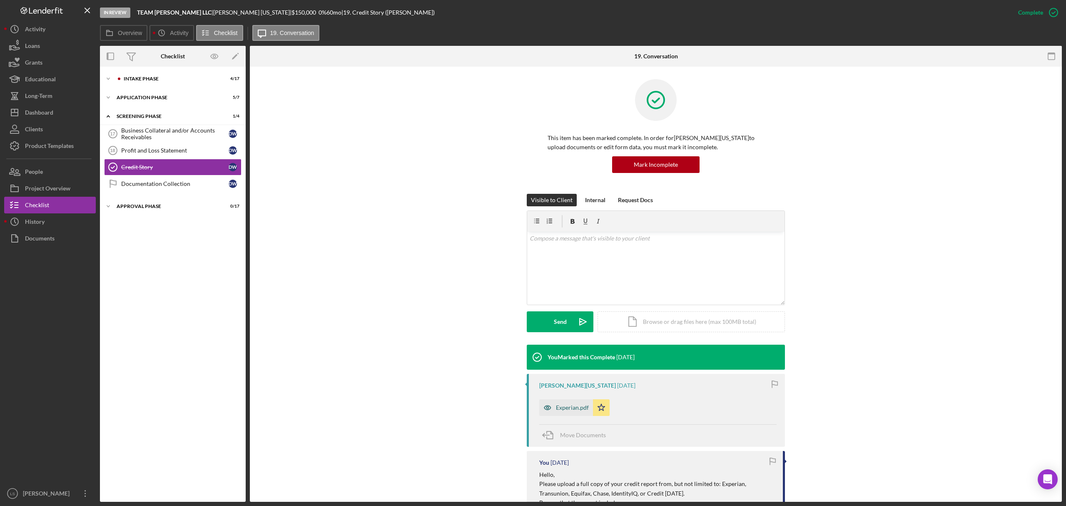
click at [571, 411] on div "Experian.pdf" at bounding box center [566, 407] width 54 height 17
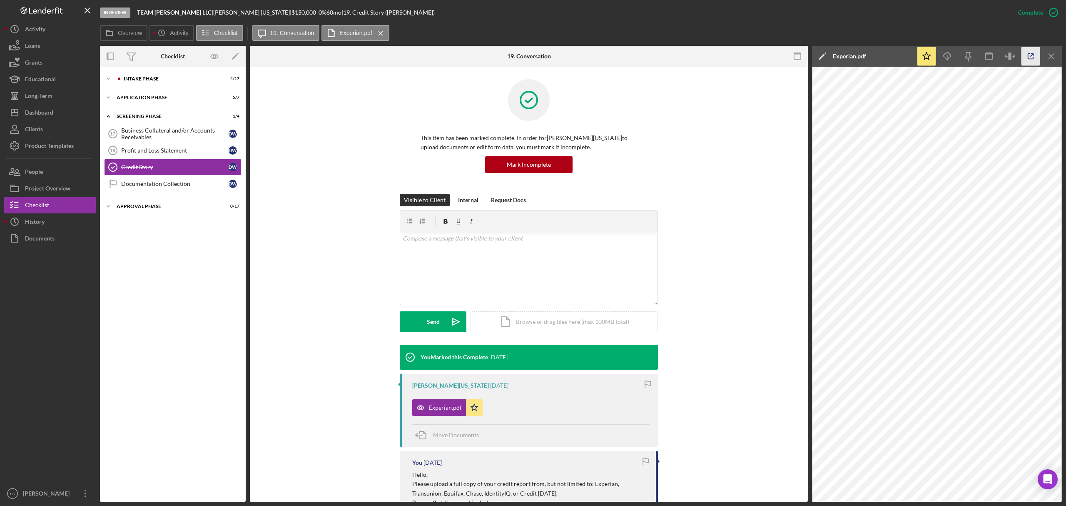
click at [1033, 52] on icon "button" at bounding box center [1031, 56] width 19 height 19
click at [62, 187] on div "Project Overview" at bounding box center [47, 189] width 45 height 19
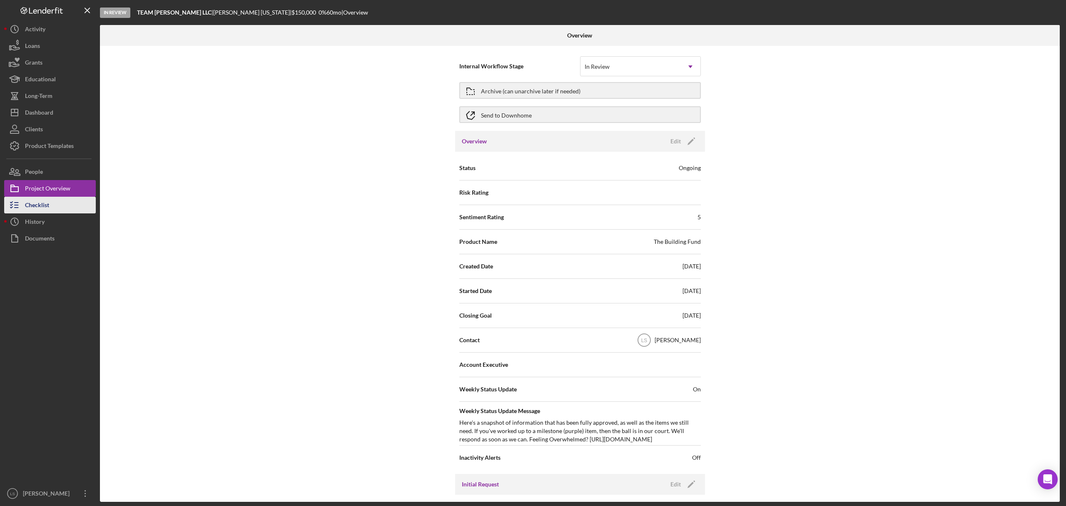
click at [46, 206] on div "Checklist" at bounding box center [37, 206] width 24 height 19
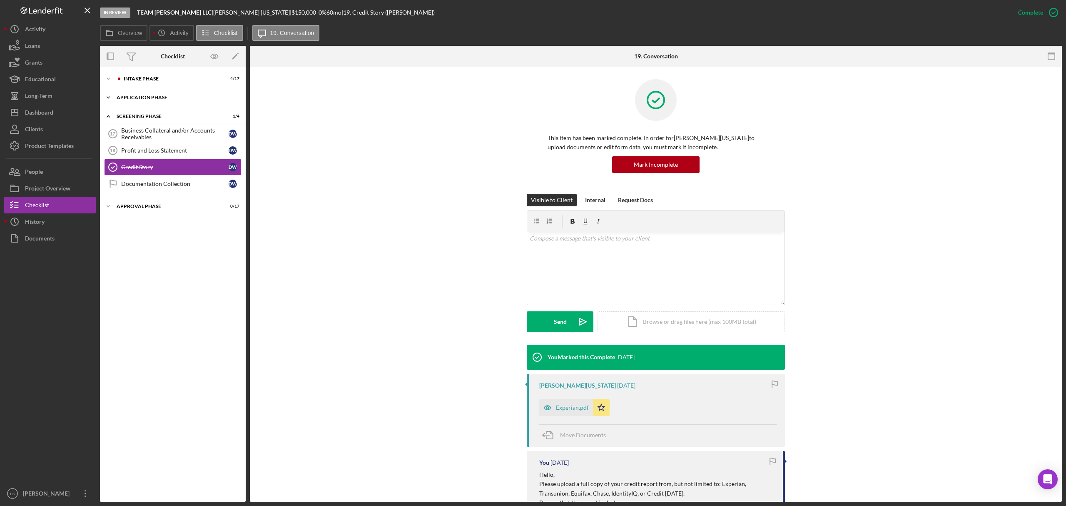
click at [192, 94] on div "Icon/Expander Application Phase 5 / 7" at bounding box center [173, 97] width 146 height 17
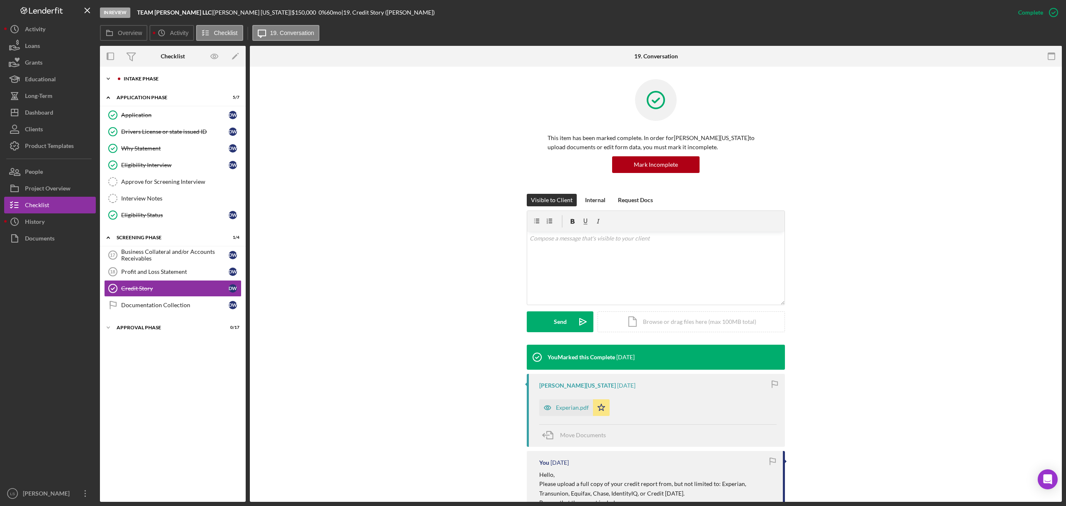
click at [182, 75] on div "Icon/Expander Intake Phase 4 / 17" at bounding box center [173, 78] width 146 height 17
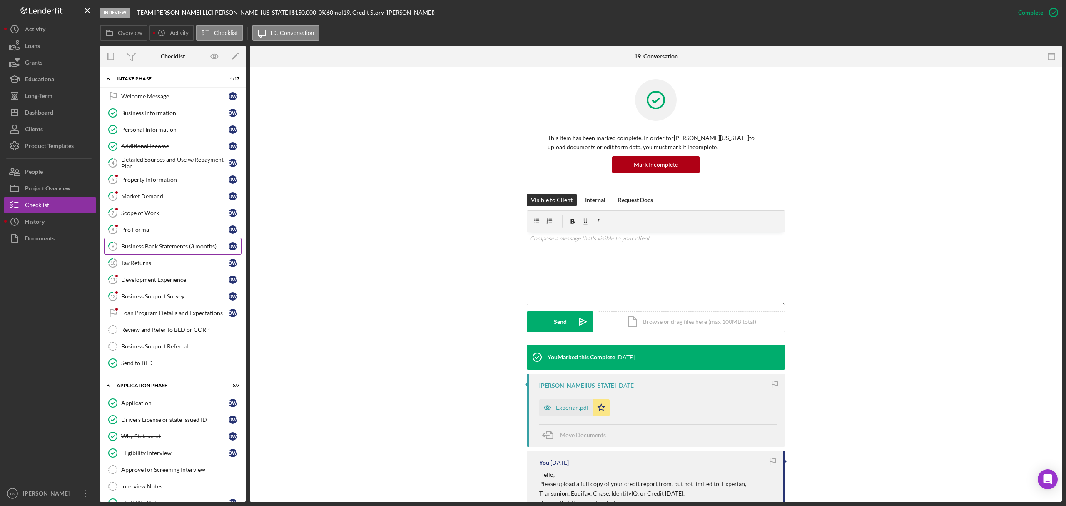
click at [177, 254] on link "9 Business Bank Statements (3 months) D W" at bounding box center [172, 246] width 137 height 17
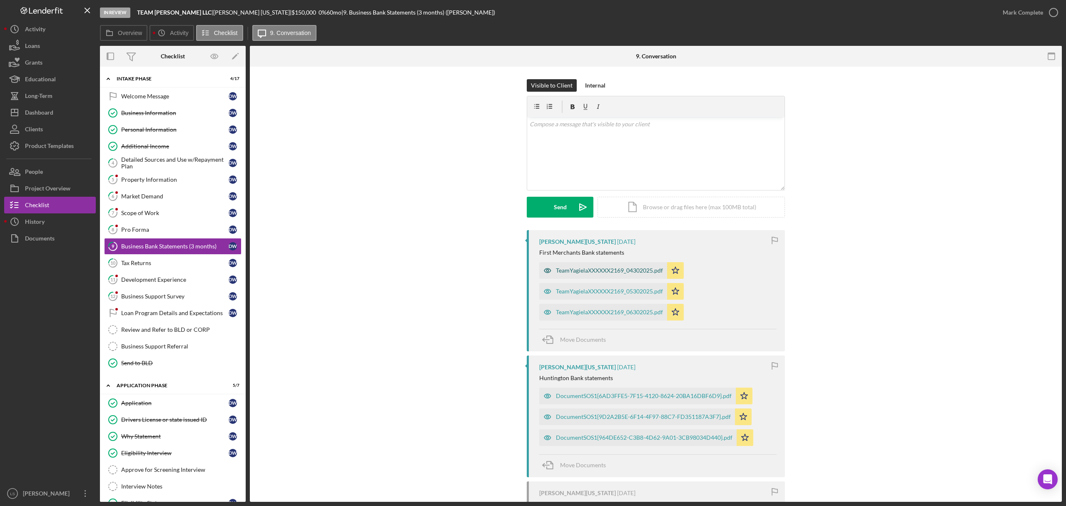
click at [622, 279] on div "TeamYagielaXXXXXX2169_04302025.pdf" at bounding box center [603, 270] width 128 height 17
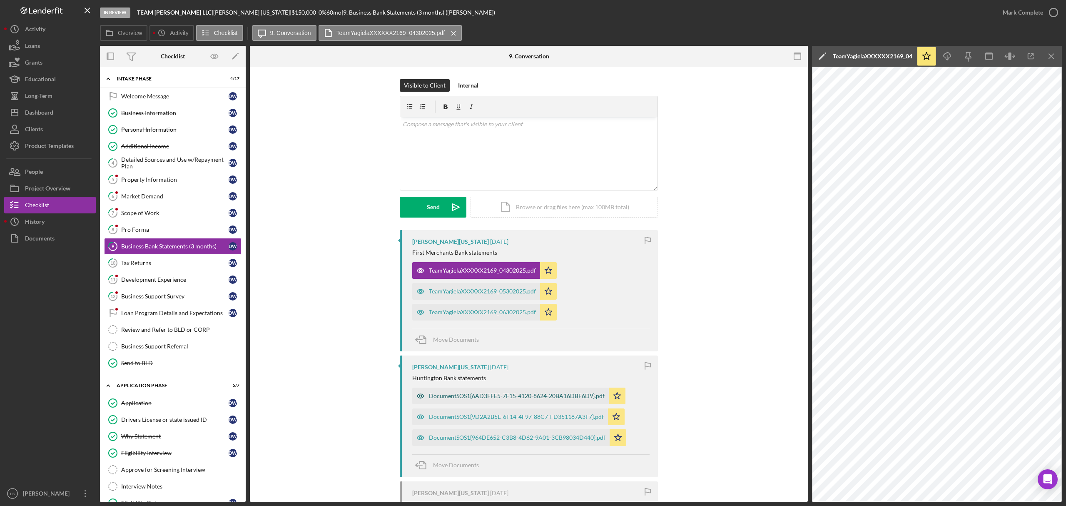
click at [529, 399] on div "DocumentSOS1{6AD3FFE5-7F15-4120-8624-20BA16DBF6D9}.pdf" at bounding box center [517, 395] width 176 height 7
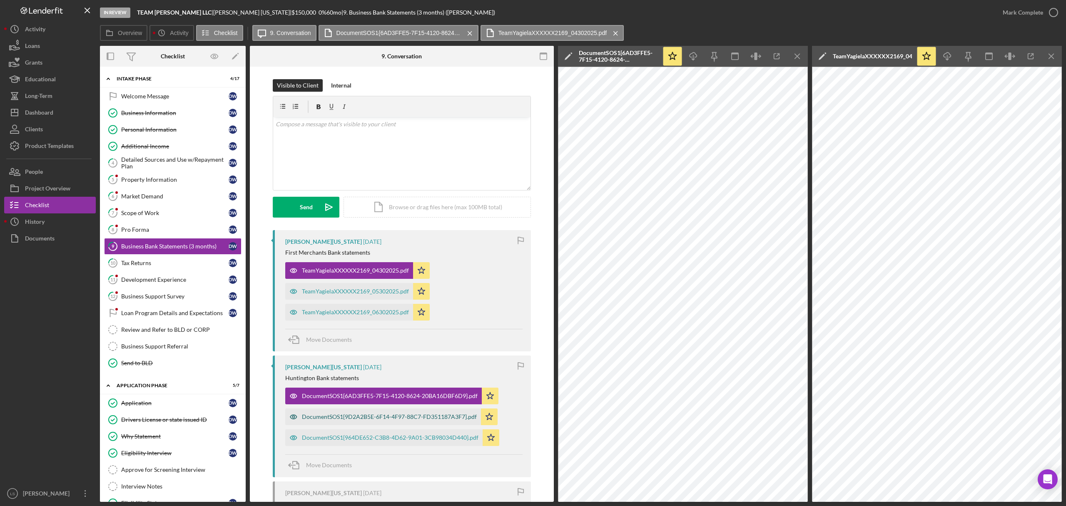
click at [371, 420] on div "DocumentSOS1{9D2A2B5E-6F14-4F97-88C7-FD351187A3F7}.pdf" at bounding box center [389, 416] width 175 height 7
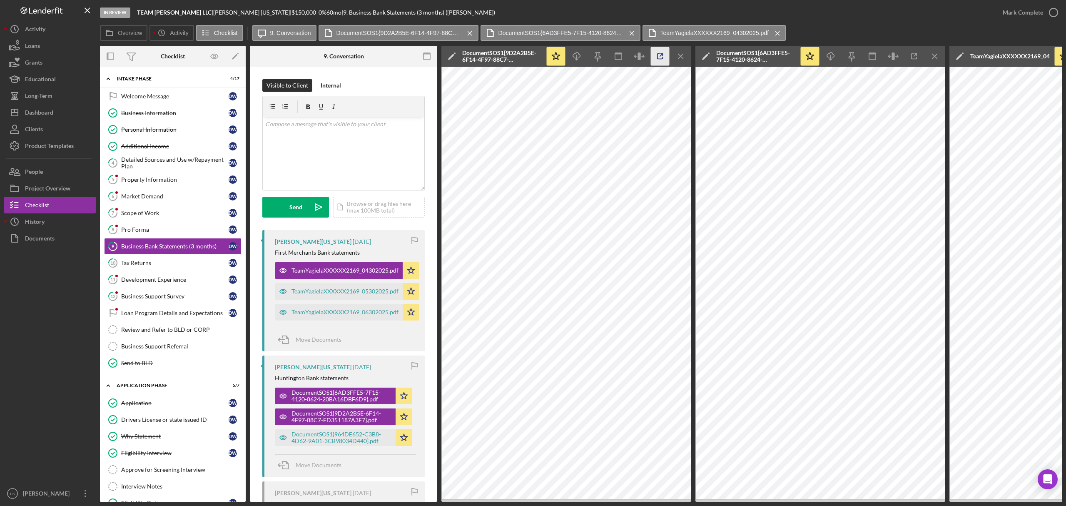
click at [665, 55] on icon "button" at bounding box center [660, 56] width 19 height 19
click at [914, 58] on icon "button" at bounding box center [914, 56] width 19 height 19
drag, startPoint x: 345, startPoint y: 435, endPoint x: 429, endPoint y: 354, distance: 116.6
click at [345, 434] on div "DocumentSOS1{964DE652-C3B8-4D62-9A01-3CB98034D440}.pdf" at bounding box center [342, 437] width 100 height 13
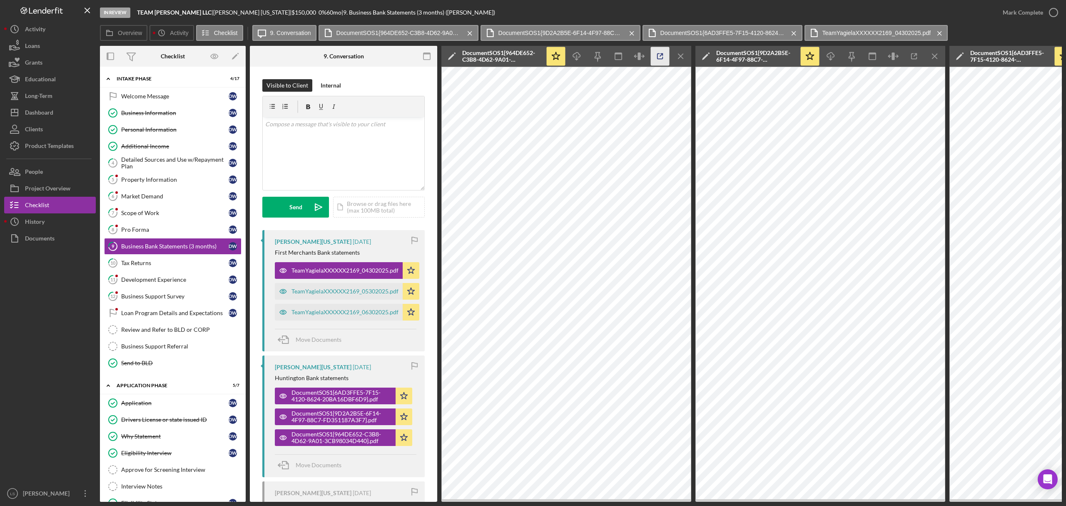
click at [659, 58] on icon "button" at bounding box center [660, 56] width 19 height 19
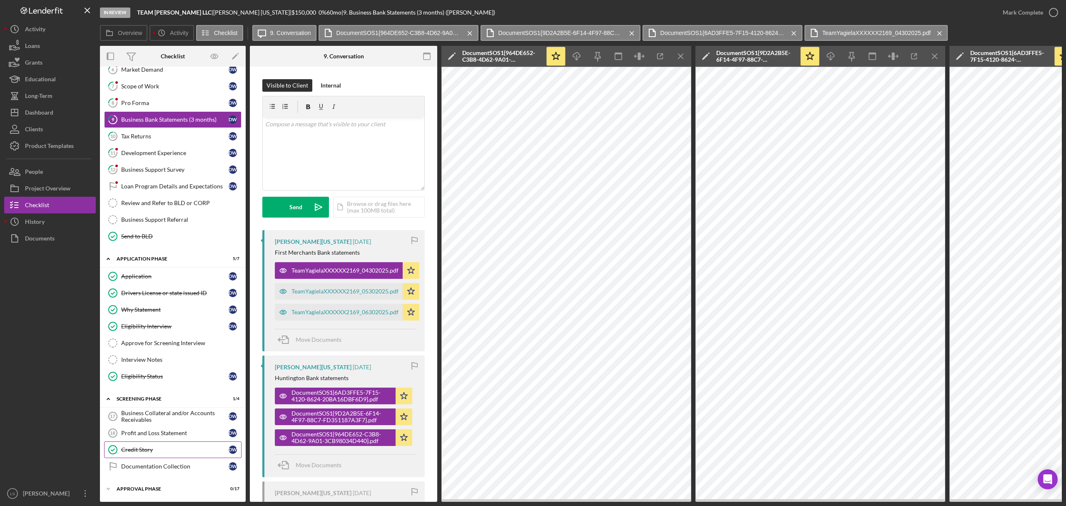
click at [162, 442] on link "Credit Story Credit Story D W" at bounding box center [172, 449] width 137 height 17
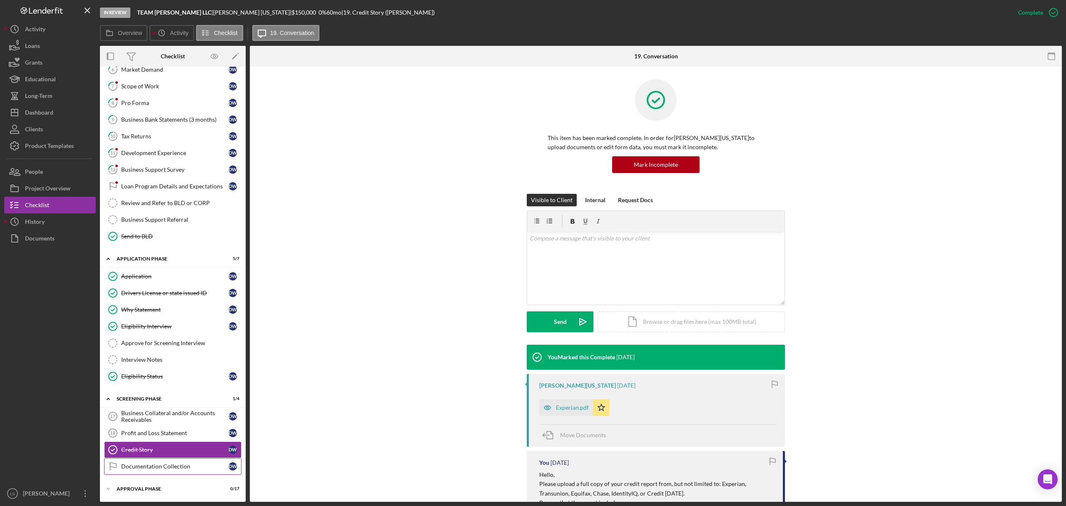
scroll to position [134, 0]
click at [560, 405] on div "Experian.pdf" at bounding box center [572, 407] width 33 height 7
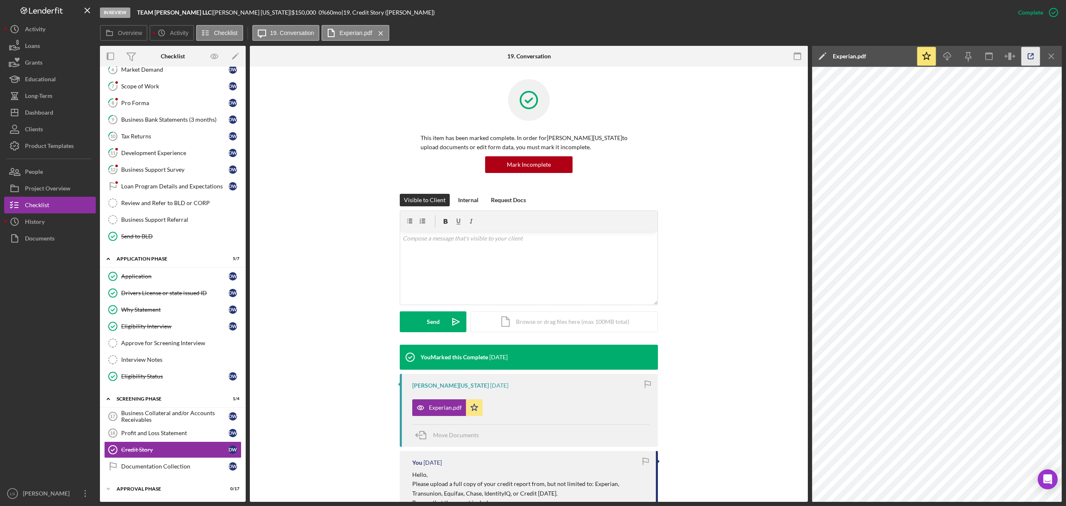
drag, startPoint x: 1030, startPoint y: 54, endPoint x: 1025, endPoint y: 62, distance: 9.2
click at [1030, 54] on icon "button" at bounding box center [1031, 56] width 19 height 19
click at [47, 110] on div "Dashboard" at bounding box center [39, 113] width 28 height 19
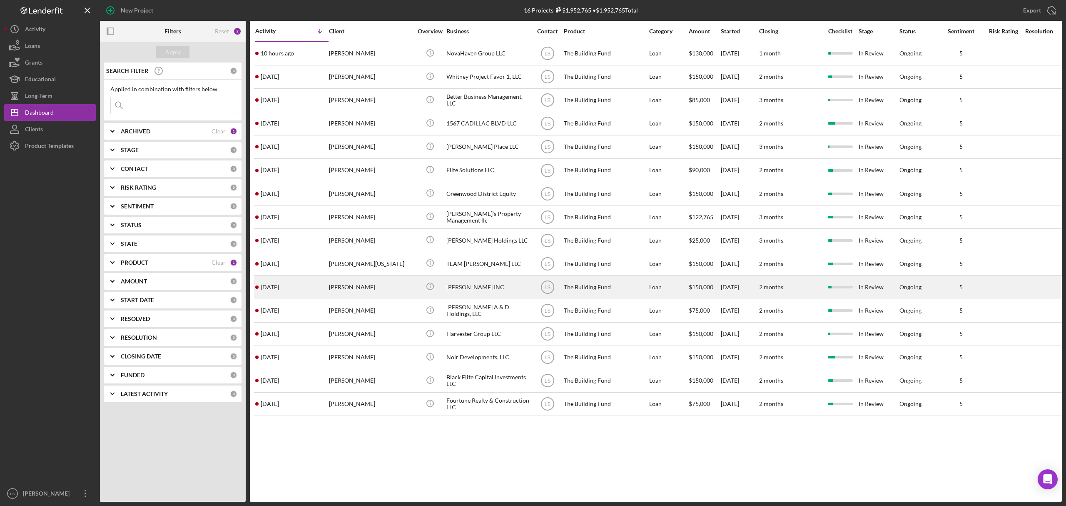
click at [407, 290] on div "Michael Radney" at bounding box center [370, 287] width 83 height 22
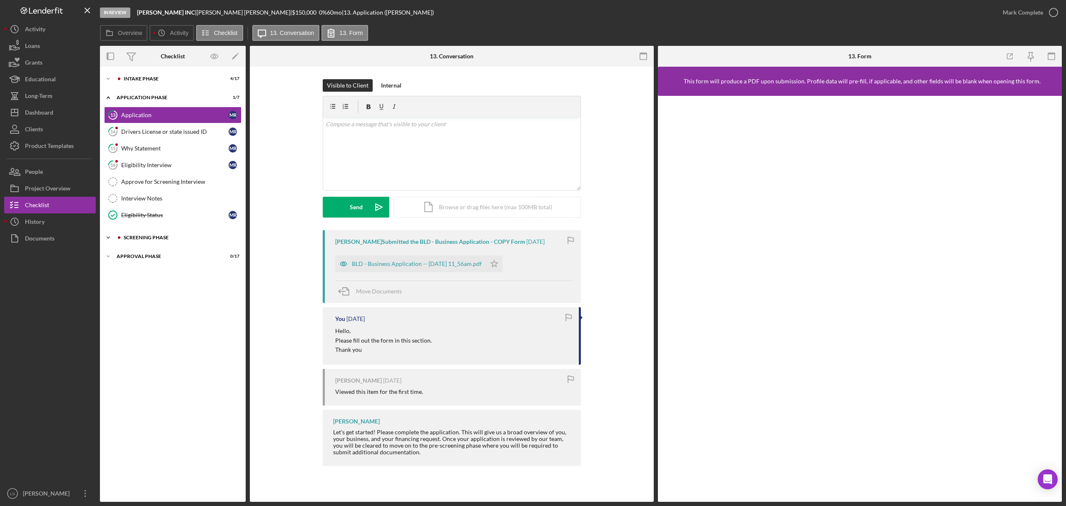
click at [159, 239] on div "Screening Phase" at bounding box center [180, 237] width 112 height 5
click at [159, 292] on div "Credit Story" at bounding box center [174, 288] width 107 height 7
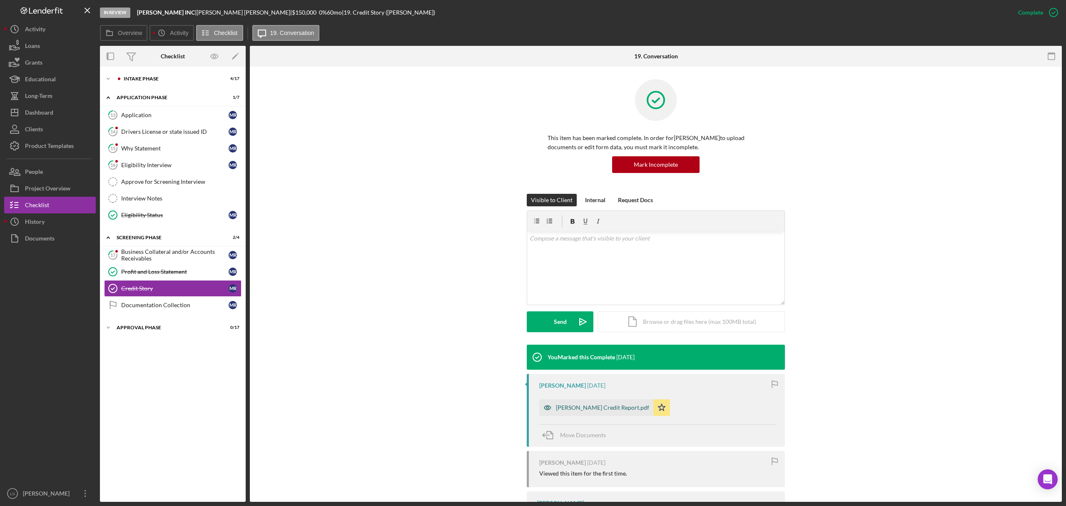
click at [610, 406] on div "Michael Radney Credit Report.pdf" at bounding box center [602, 407] width 93 height 7
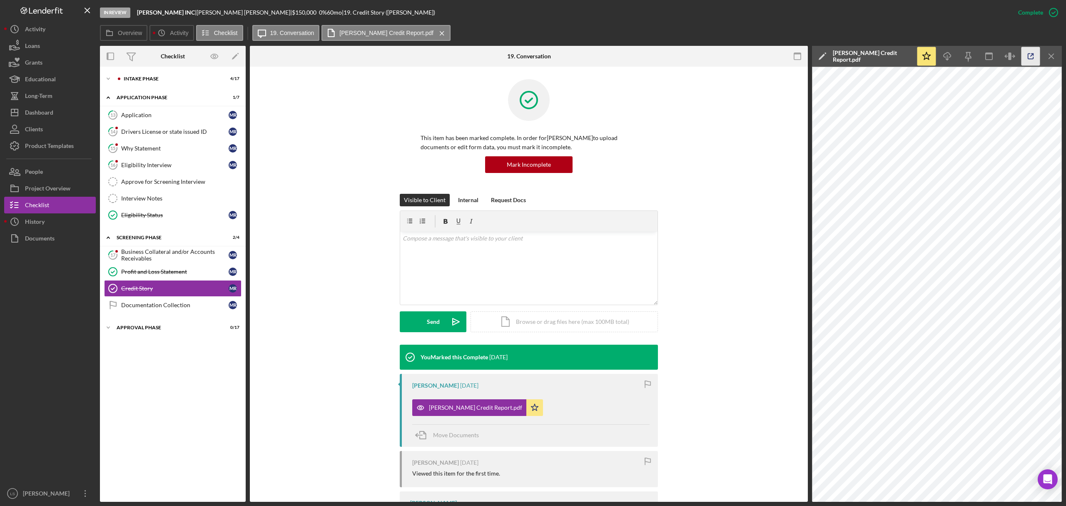
click at [1031, 52] on icon "button" at bounding box center [1031, 56] width 19 height 19
drag, startPoint x: 164, startPoint y: 80, endPoint x: 163, endPoint y: 87, distance: 7.1
click at [164, 80] on div "Intake Phase" at bounding box center [180, 78] width 112 height 5
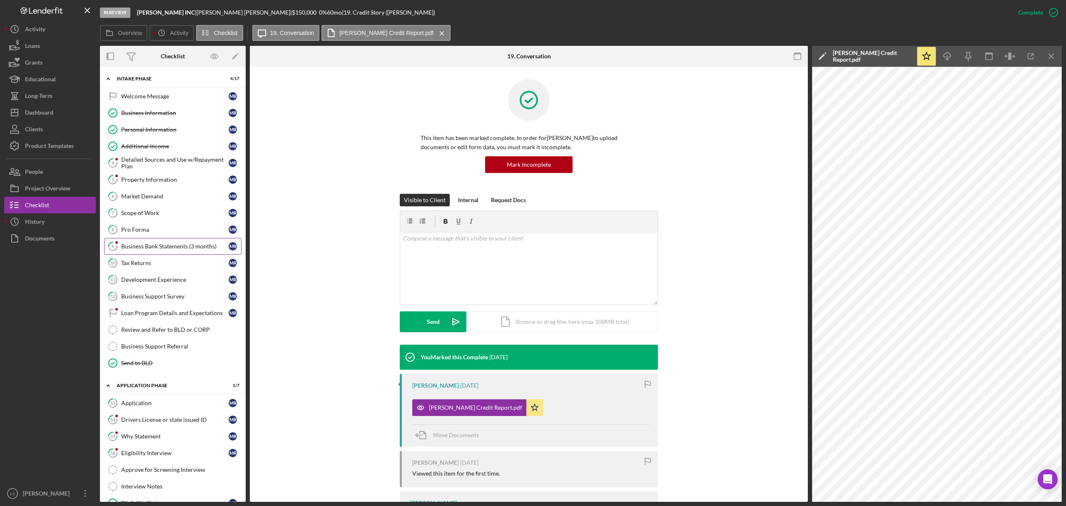
click at [153, 254] on link "9 Business Bank Statements (3 months) M R" at bounding box center [172, 246] width 137 height 17
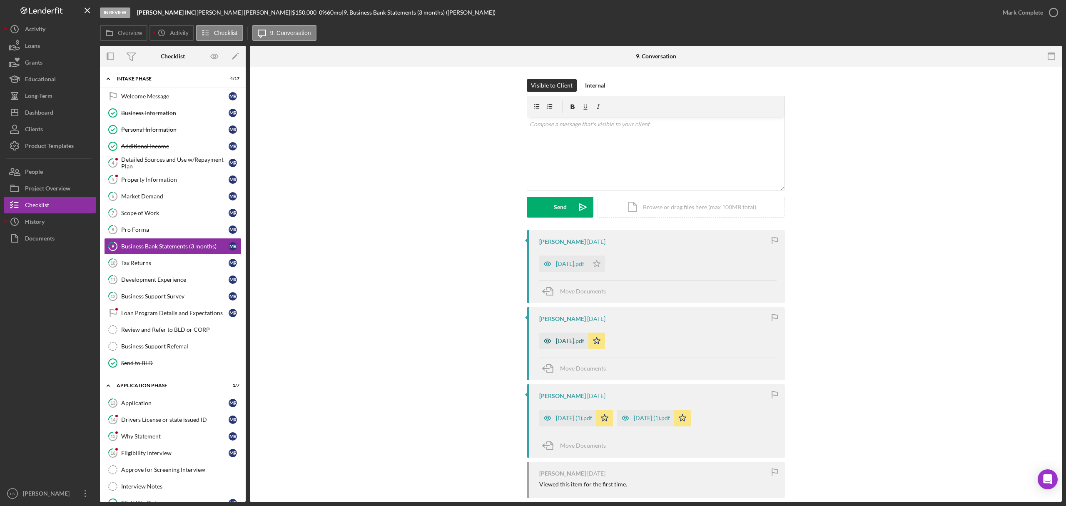
drag, startPoint x: 677, startPoint y: 417, endPoint x: 468, endPoint y: 342, distance: 221.7
click at [670, 417] on div "May 31, 2025 (1).pdf" at bounding box center [652, 417] width 36 height 7
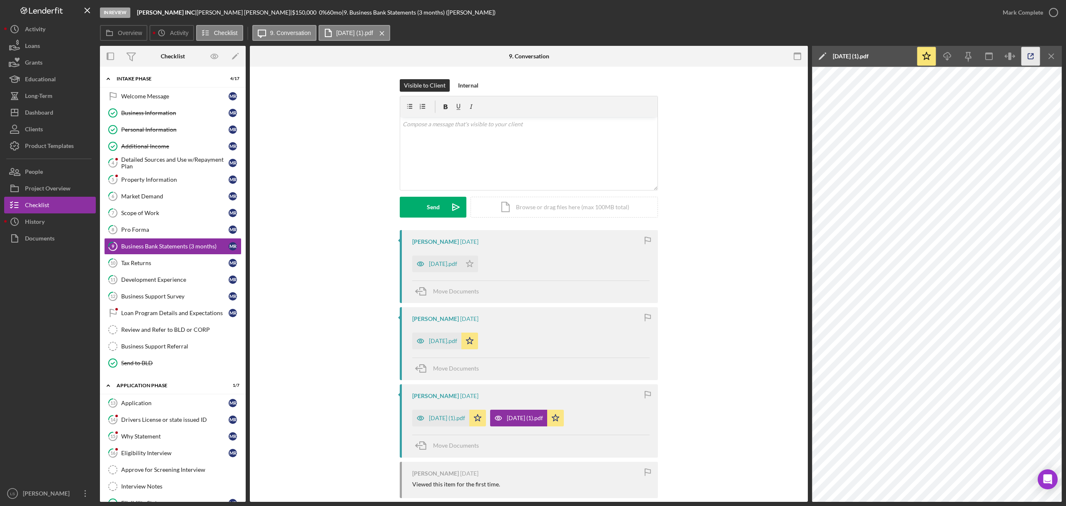
click at [1032, 53] on icon "button" at bounding box center [1031, 56] width 19 height 19
click at [436, 420] on div "June 30, 2025 (1).pdf" at bounding box center [447, 417] width 36 height 7
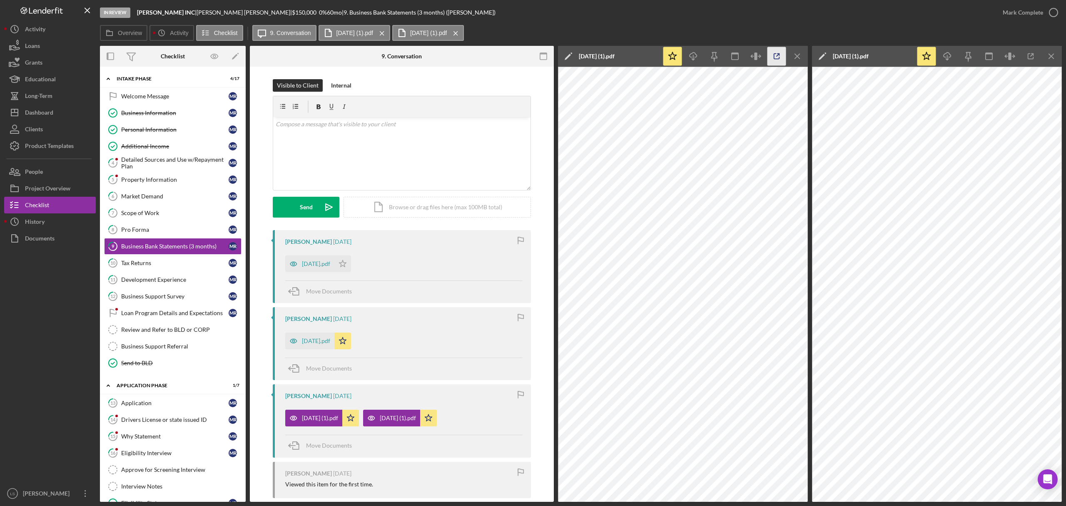
click at [778, 57] on icon "button" at bounding box center [776, 56] width 19 height 19
click at [315, 265] on div "July 31, 2025.pdf" at bounding box center [316, 263] width 28 height 7
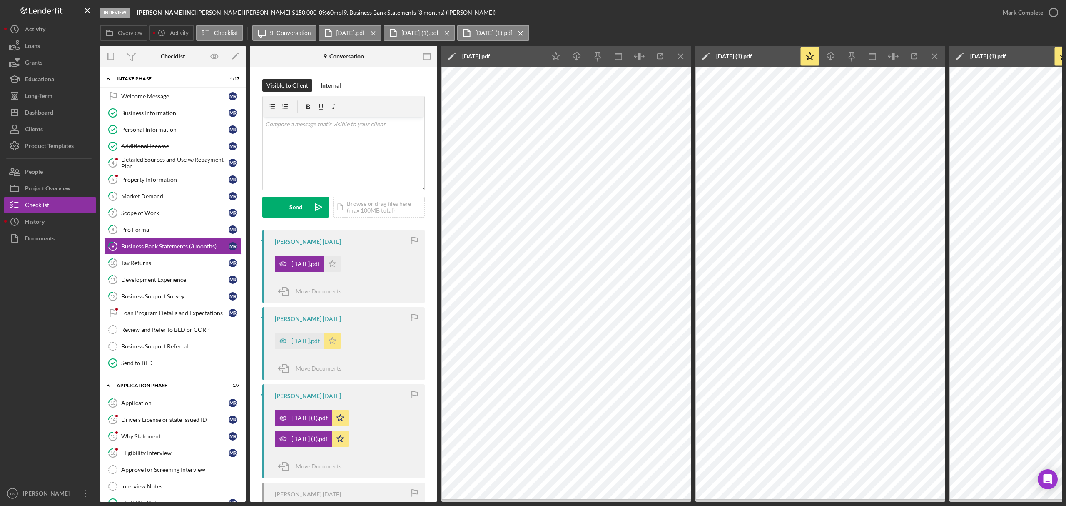
click at [341, 342] on icon "Icon/Star" at bounding box center [332, 340] width 17 height 17
click at [341, 265] on icon "Icon/Star" at bounding box center [332, 263] width 17 height 17
click at [658, 60] on icon "button" at bounding box center [660, 56] width 19 height 19
click at [51, 115] on div "Dashboard" at bounding box center [39, 113] width 28 height 19
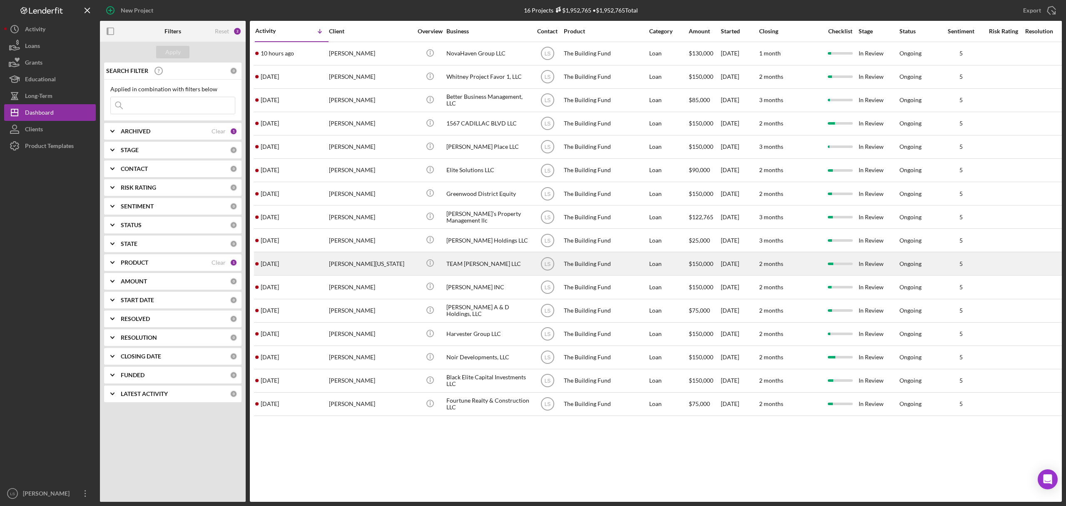
click at [364, 267] on div "Daniel Washington" at bounding box center [370, 263] width 83 height 22
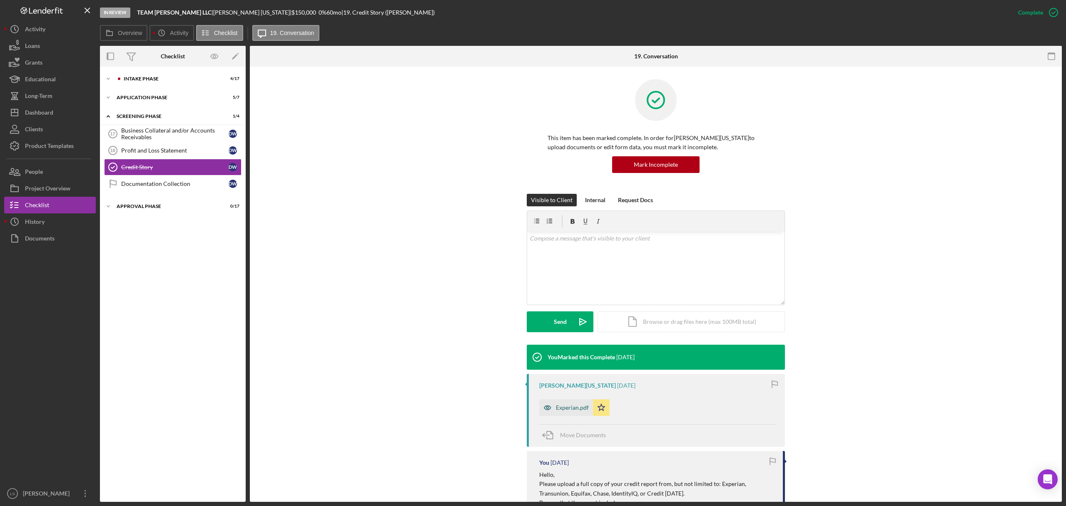
click at [568, 406] on div "Experian.pdf" at bounding box center [572, 407] width 33 height 7
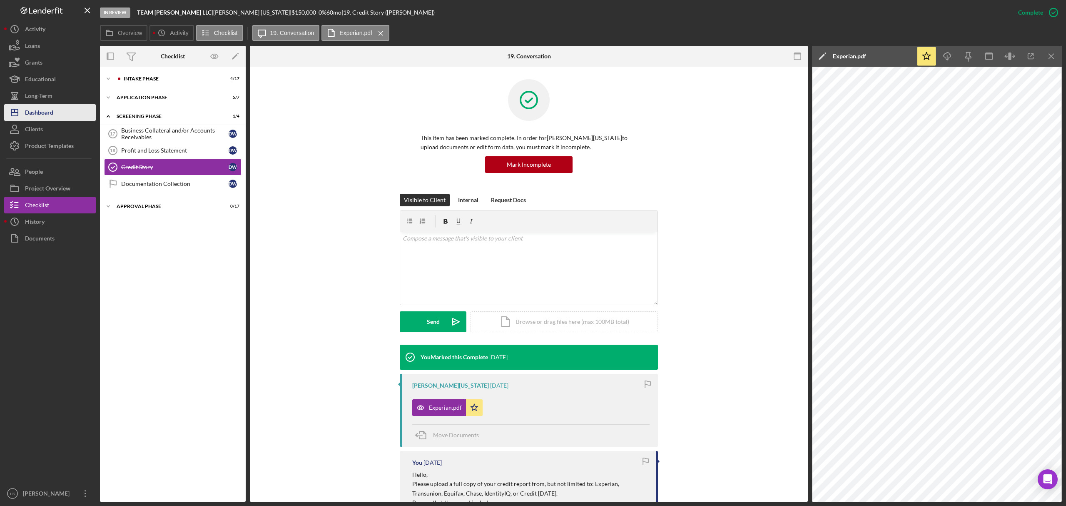
click at [49, 116] on div "Dashboard" at bounding box center [39, 113] width 28 height 19
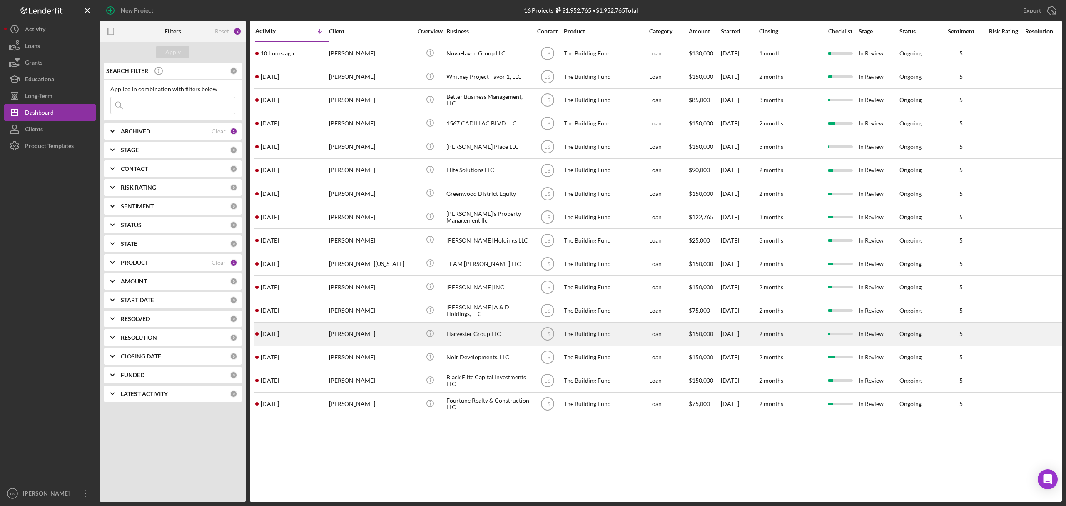
click at [399, 335] on div "Van Adams" at bounding box center [370, 334] width 83 height 22
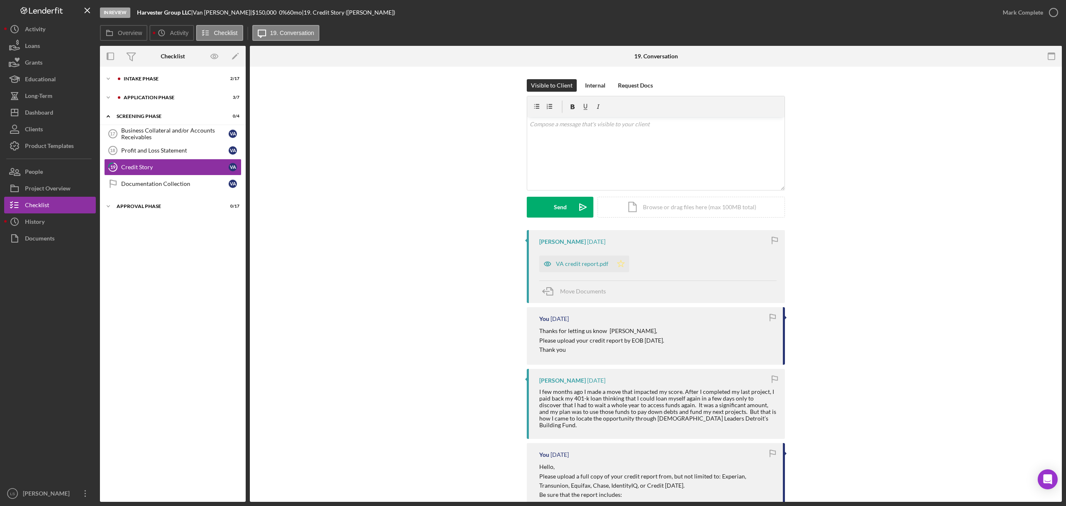
click at [615, 265] on icon "Icon/Star" at bounding box center [621, 263] width 17 height 17
click at [584, 266] on div "VA credit report.pdf" at bounding box center [582, 263] width 52 height 7
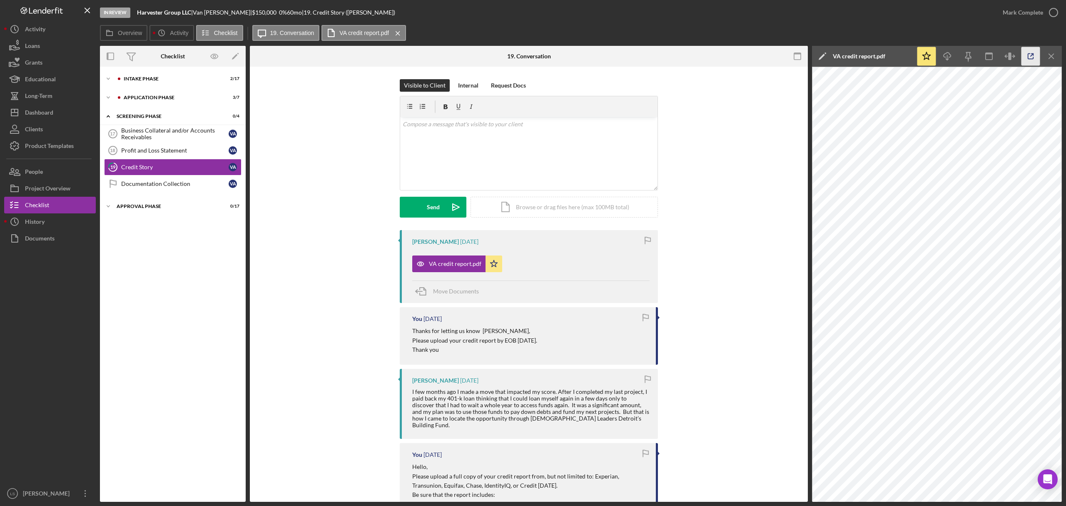
click at [1034, 57] on icon "button" at bounding box center [1030, 56] width 5 height 5
click at [49, 192] on div "Project Overview" at bounding box center [47, 189] width 45 height 19
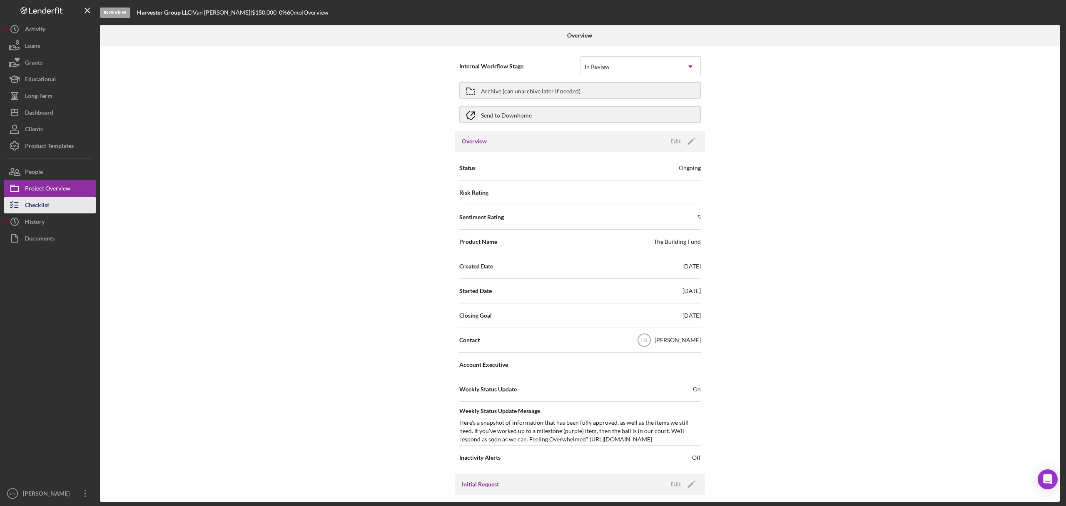
click at [62, 205] on button "Checklist" at bounding box center [50, 205] width 92 height 17
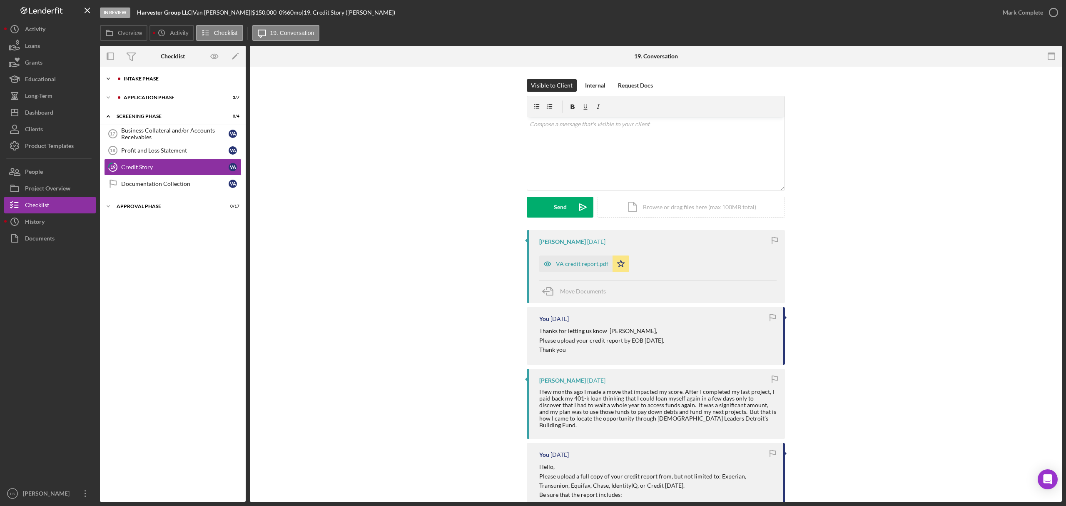
click at [163, 79] on div "Intake Phase" at bounding box center [180, 78] width 112 height 5
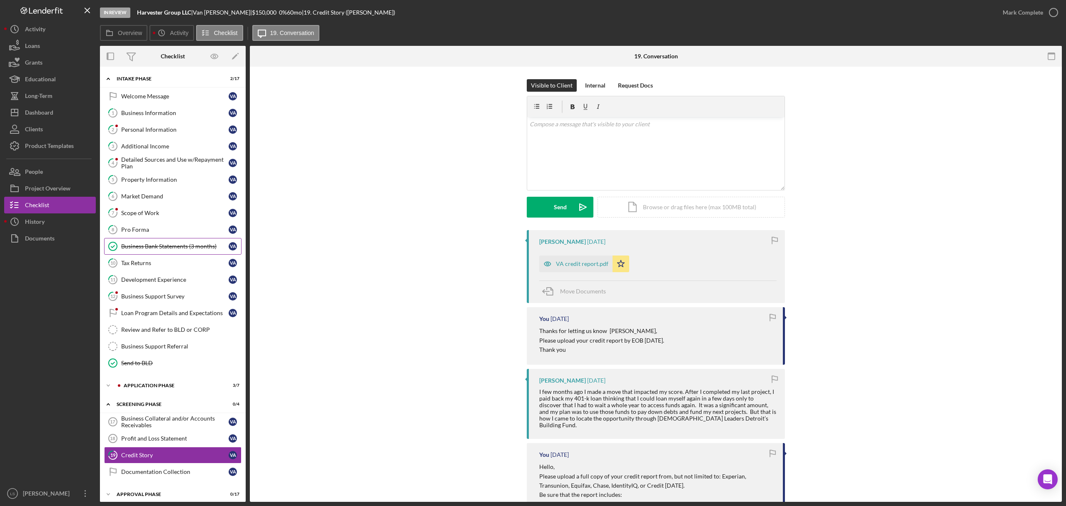
click at [152, 248] on div "Business Bank Statements (3 months)" at bounding box center [174, 246] width 107 height 7
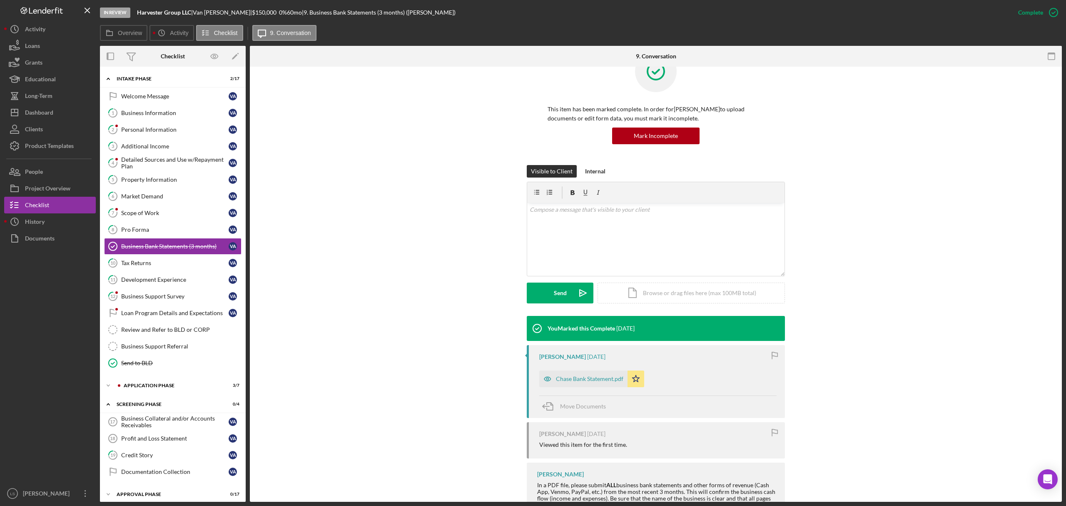
scroll to position [76, 0]
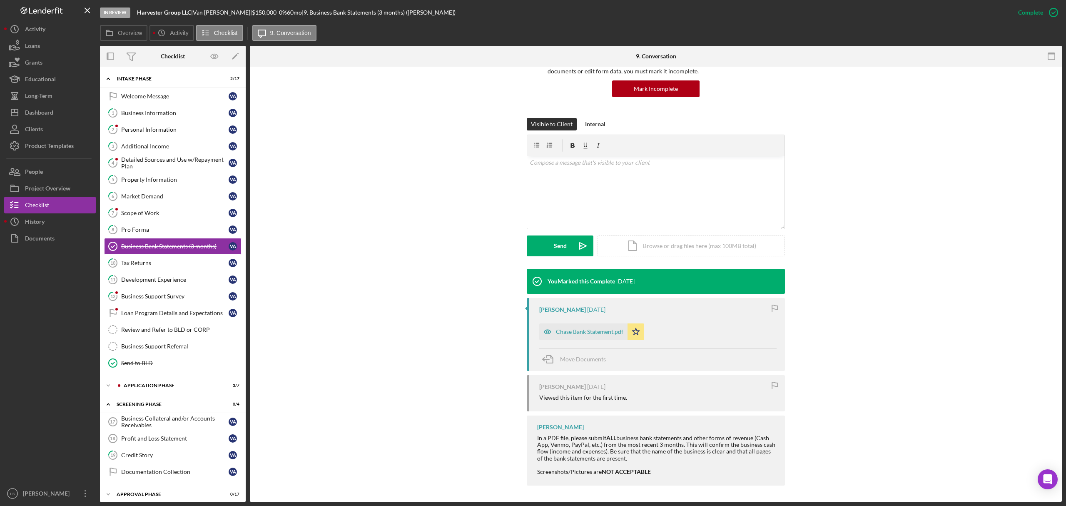
click at [579, 332] on div "Chase Bank Statement.pdf" at bounding box center [589, 331] width 67 height 7
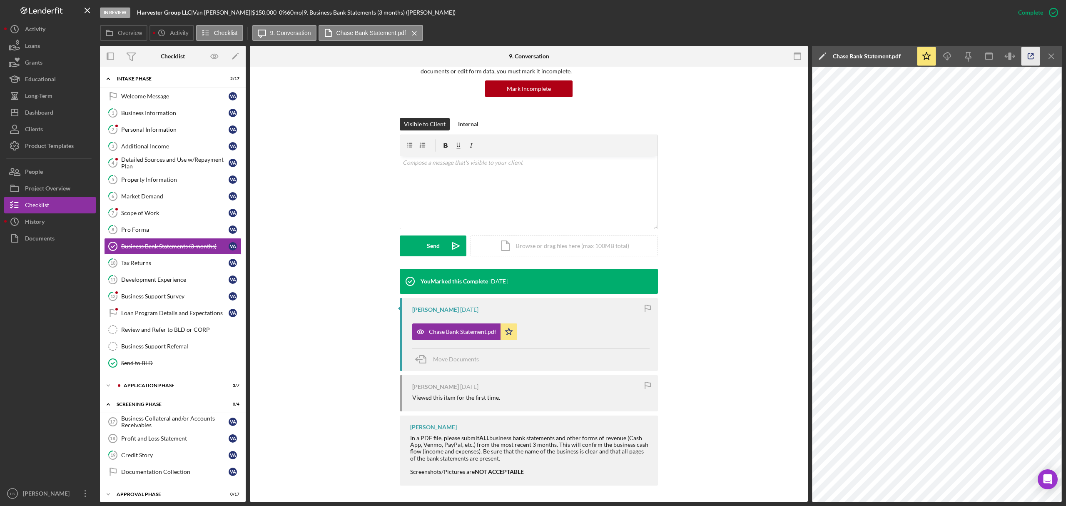
click at [1030, 55] on icon "button" at bounding box center [1031, 56] width 19 height 19
click at [52, 110] on div "Dashboard" at bounding box center [39, 113] width 28 height 19
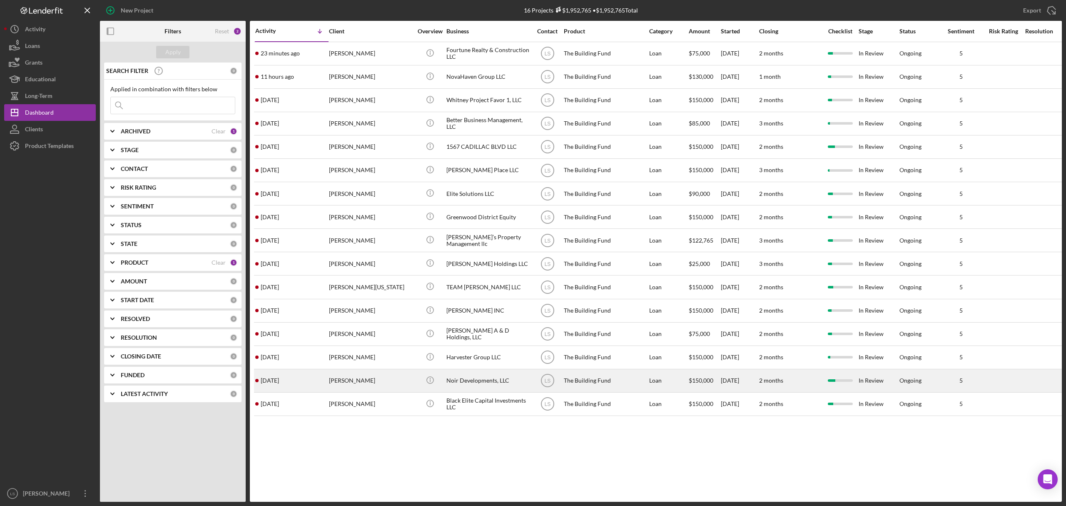
click at [372, 381] on div "Kirk Welsh" at bounding box center [370, 380] width 83 height 22
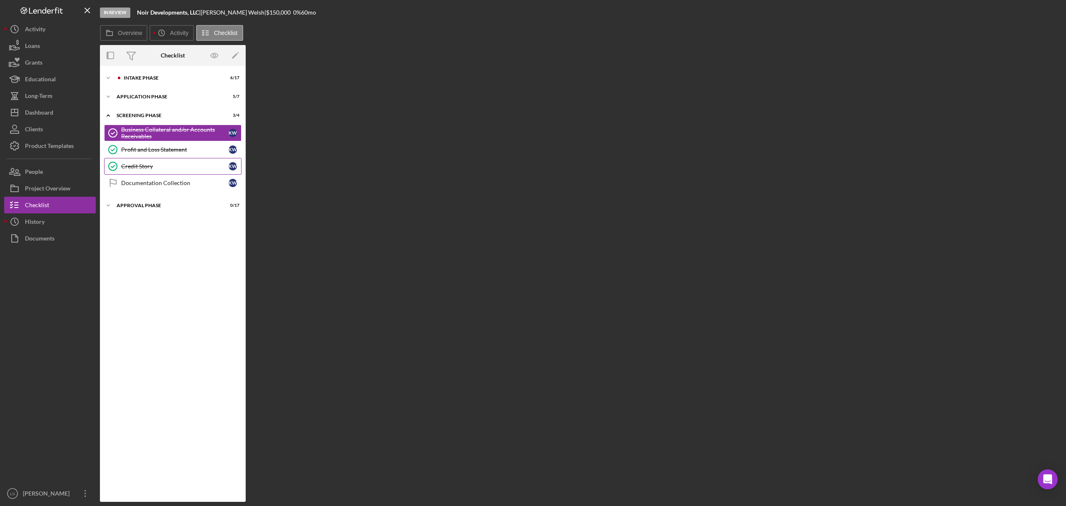
click at [194, 161] on link "Credit Story Credit Story K W" at bounding box center [172, 166] width 137 height 17
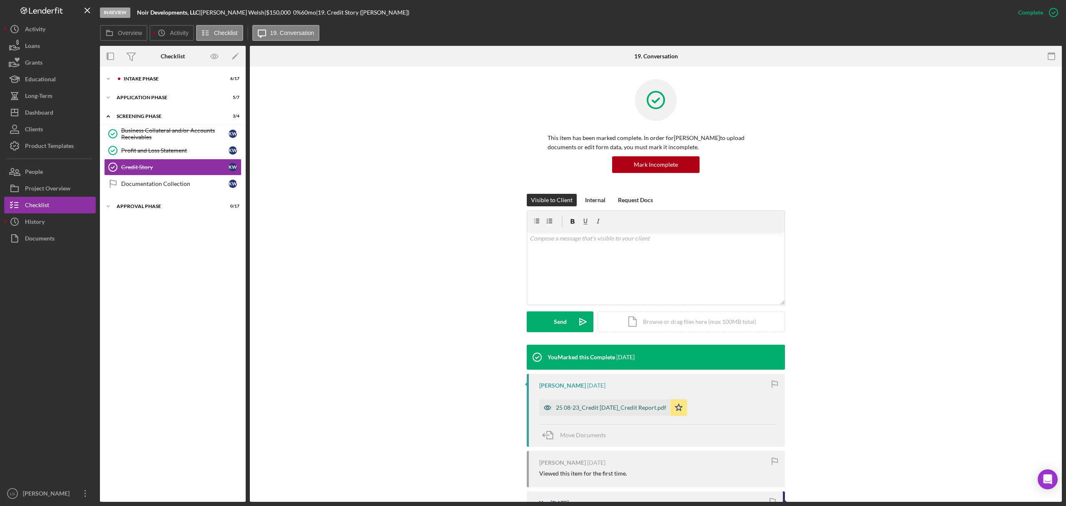
click at [609, 410] on div "25 08-23_Credit Karma_Credit Report.pdf" at bounding box center [611, 407] width 110 height 7
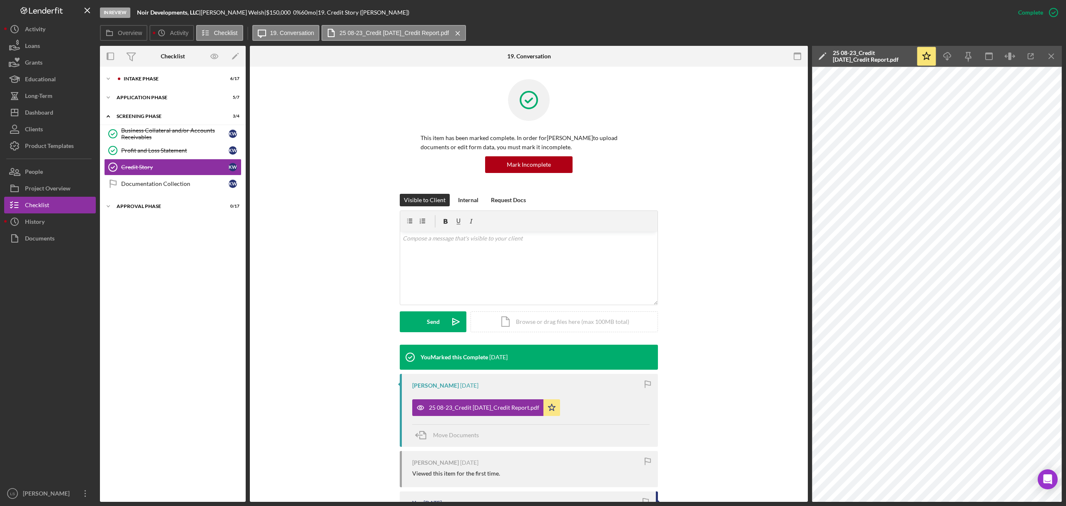
click at [177, 88] on div "Icon/Expander Intake Phase 6 / 17 Icon/Expander Application Phase 5 / 7 Icon/Ex…" at bounding box center [173, 284] width 146 height 426
click at [190, 76] on div "Intake Phase" at bounding box center [180, 78] width 112 height 5
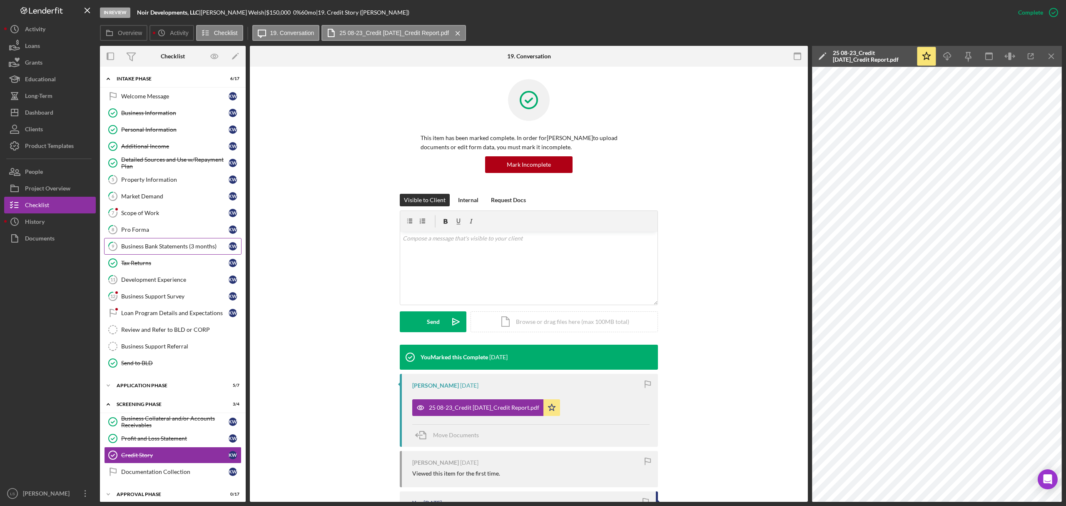
click at [178, 249] on div "Business Bank Statements (3 months)" at bounding box center [174, 246] width 107 height 7
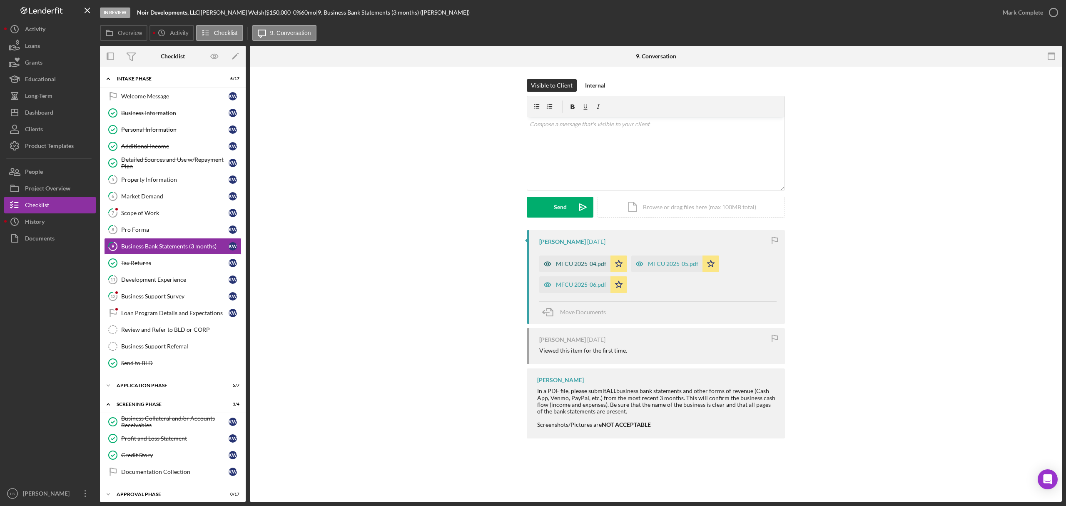
click at [586, 264] on div "MFCU 2025-04.pdf" at bounding box center [581, 263] width 50 height 7
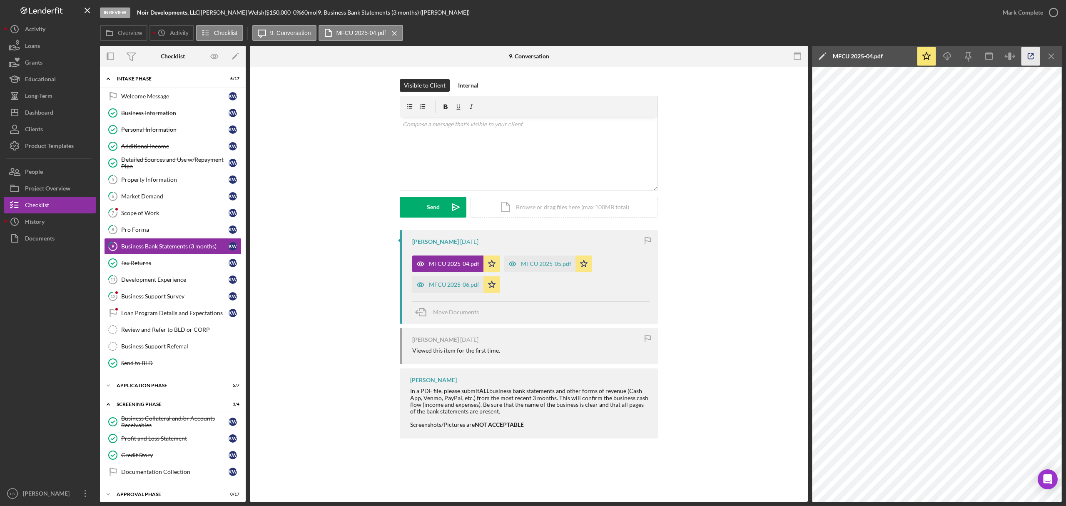
drag, startPoint x: 1035, startPoint y: 59, endPoint x: 1027, endPoint y: 57, distance: 8.6
click at [1035, 59] on icon "button" at bounding box center [1031, 56] width 19 height 19
click at [521, 267] on div "MFCU 2025-05.pdf" at bounding box center [539, 263] width 71 height 17
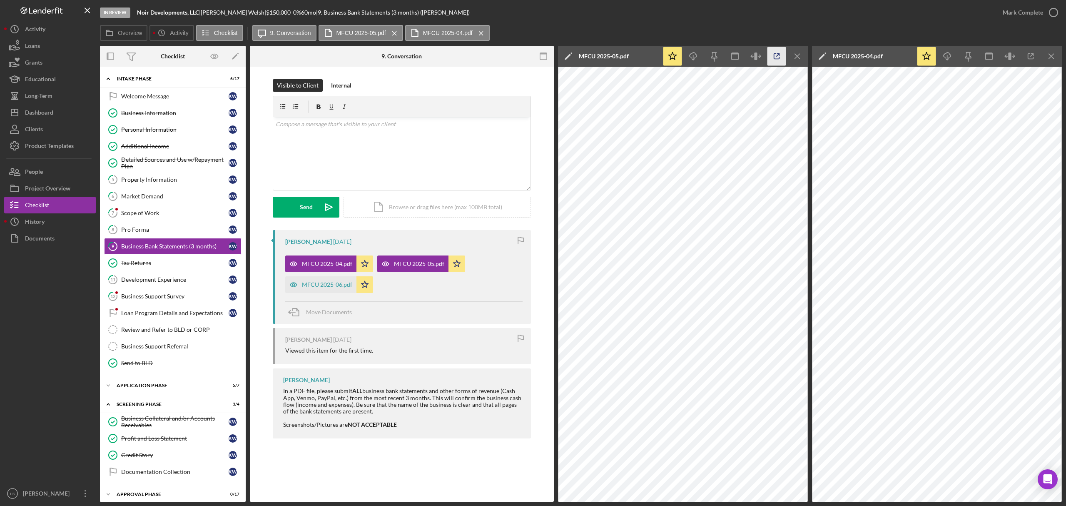
click at [780, 56] on icon "button" at bounding box center [776, 56] width 19 height 19
click at [315, 285] on div "MFCU 2025-06.pdf" at bounding box center [327, 284] width 50 height 7
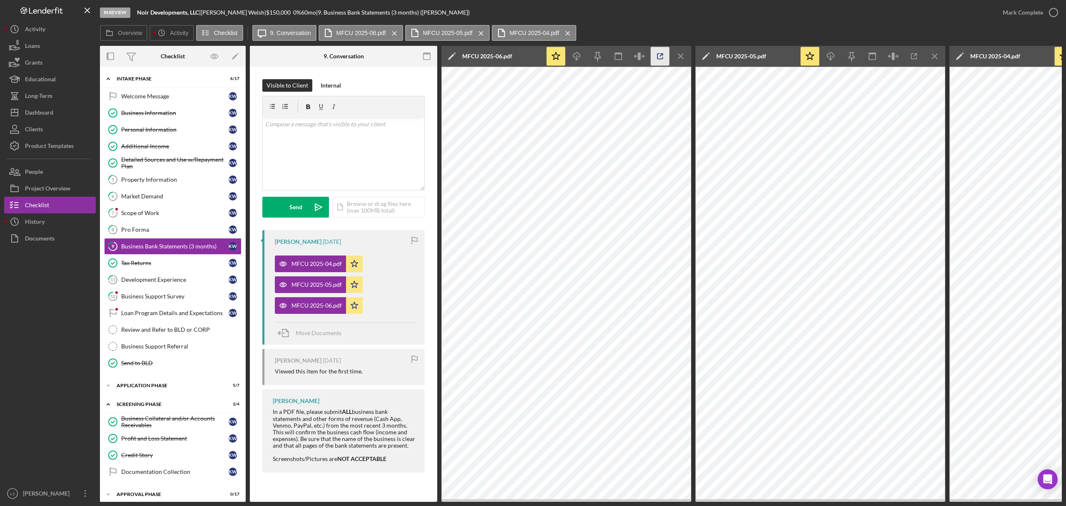
click at [660, 54] on icon "button" at bounding box center [660, 56] width 19 height 19
click at [181, 455] on link "Credit Story Credit Story K W" at bounding box center [172, 454] width 137 height 17
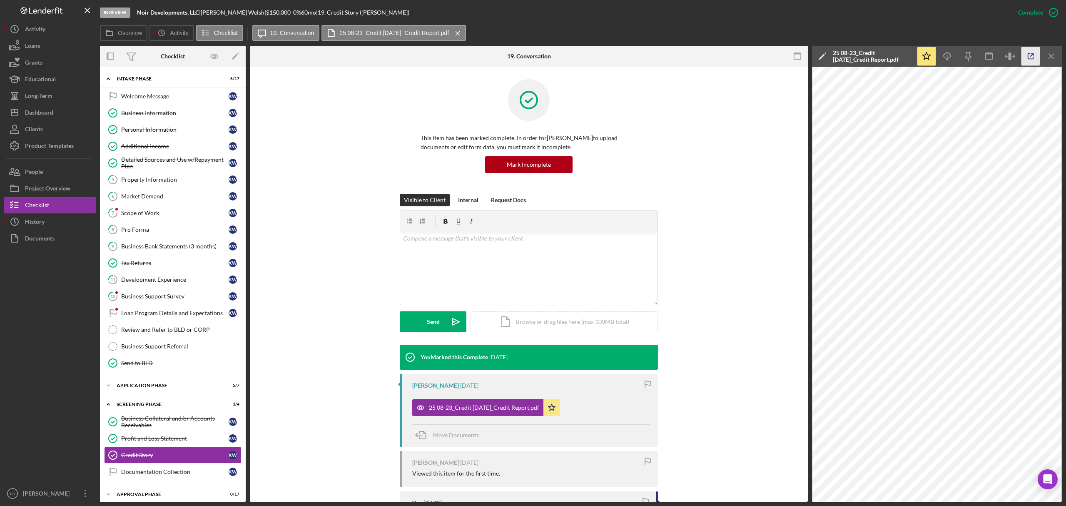
click at [1036, 61] on icon "button" at bounding box center [1031, 56] width 19 height 19
click at [57, 114] on button "Icon/Dashboard Dashboard" at bounding box center [50, 112] width 92 height 17
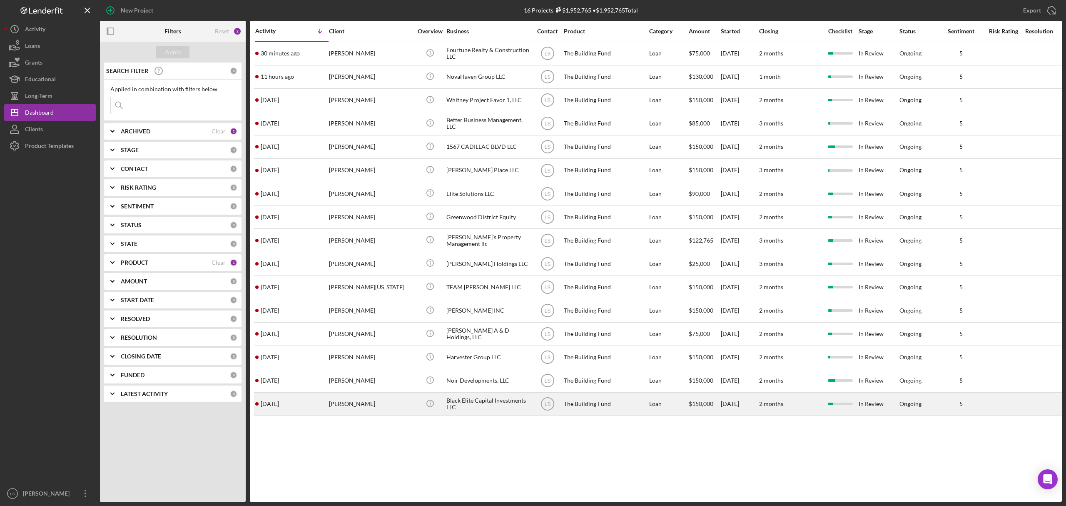
click at [373, 395] on div "Daisha Martin" at bounding box center [370, 404] width 83 height 22
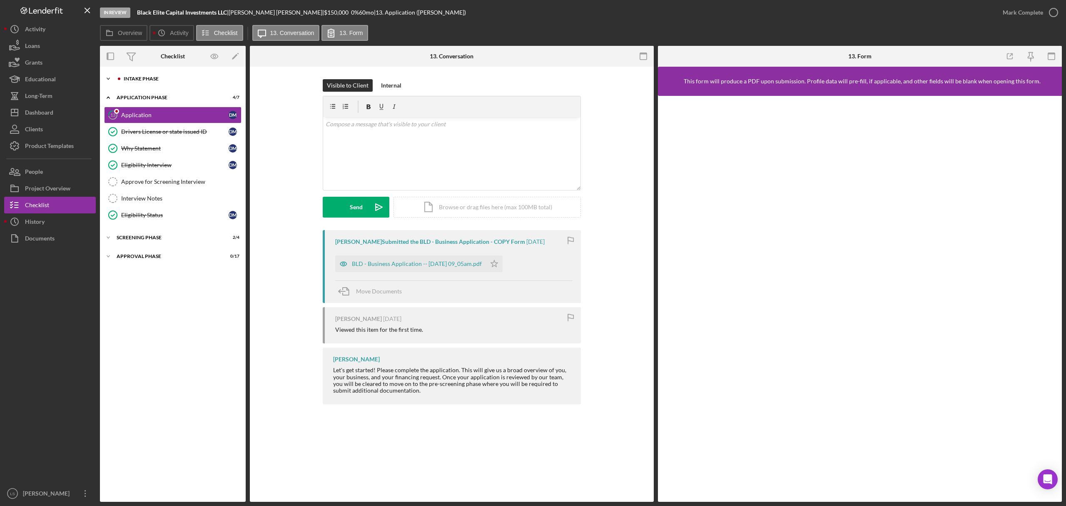
click at [165, 72] on div "Icon/Expander Intake Phase 4 / 17" at bounding box center [173, 78] width 146 height 17
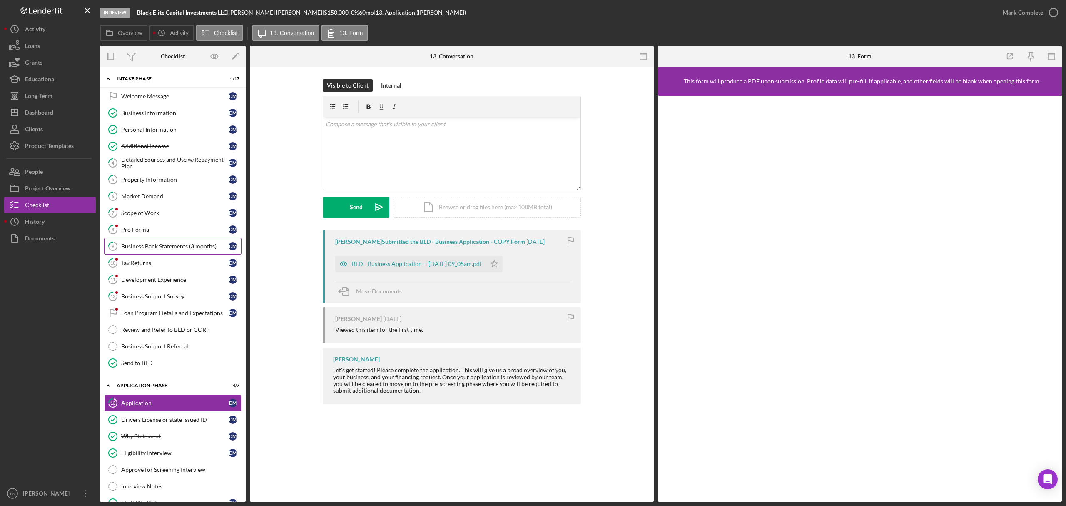
click at [155, 247] on div "Business Bank Statements (3 months)" at bounding box center [174, 246] width 107 height 7
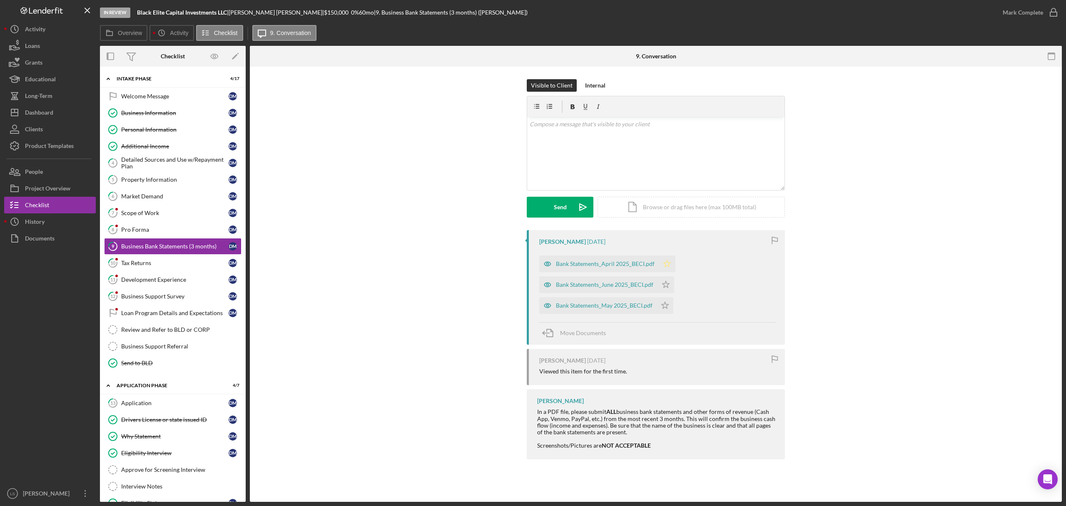
click at [665, 264] on icon "Icon/Star" at bounding box center [667, 263] width 17 height 17
click at [666, 284] on polygon "button" at bounding box center [666, 284] width 7 height 7
click at [664, 309] on icon "Icon/Star" at bounding box center [665, 305] width 17 height 17
click at [601, 267] on div "Bank Statements_April 2025_BECI.pdf" at bounding box center [605, 263] width 99 height 7
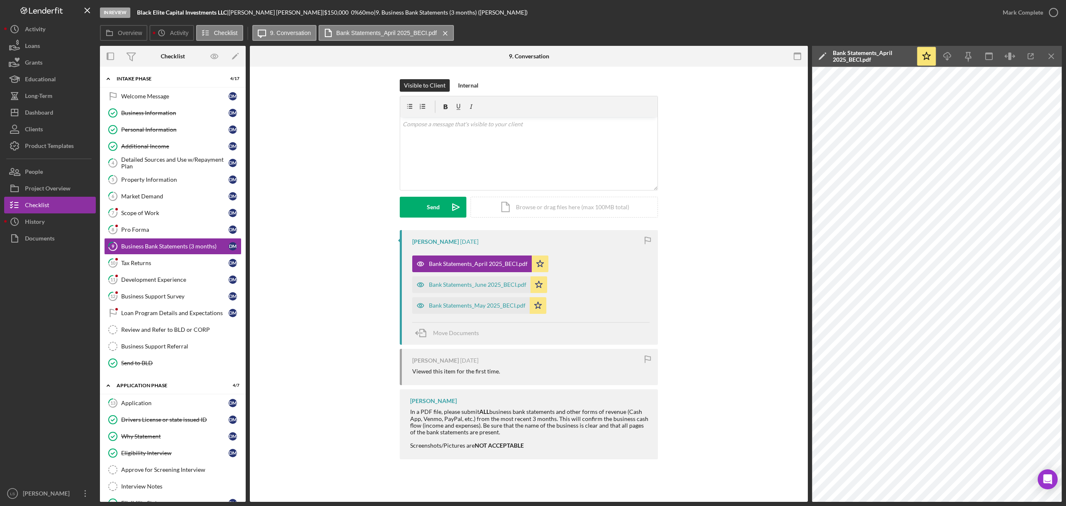
drag, startPoint x: 443, startPoint y: 283, endPoint x: 0, endPoint y: 486, distance: 487.5
click at [443, 283] on div "Bank Statements_June 2025_BECI.pdf" at bounding box center [477, 284] width 97 height 7
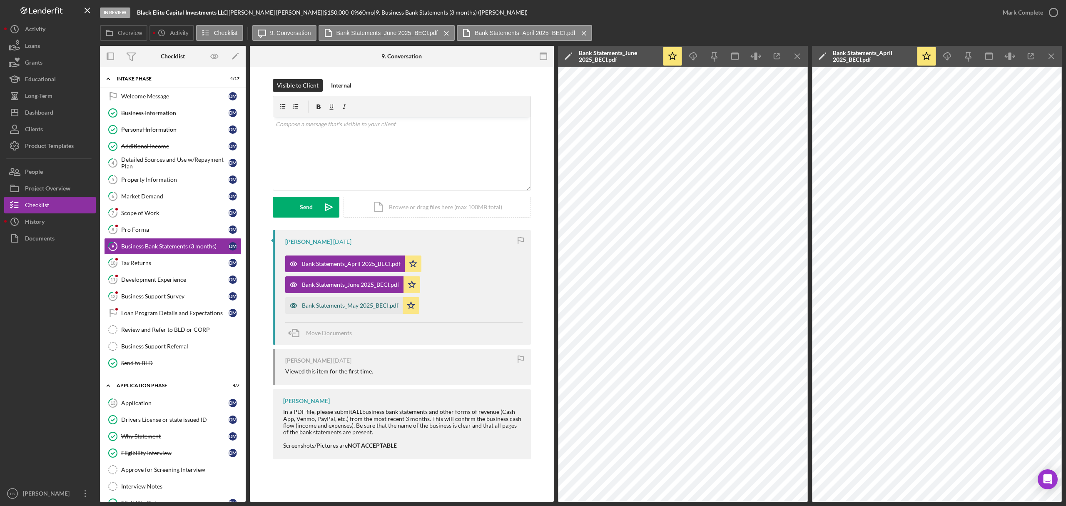
click at [372, 305] on div "Bank Statements_May 2025_BECI.pdf" at bounding box center [350, 305] width 97 height 7
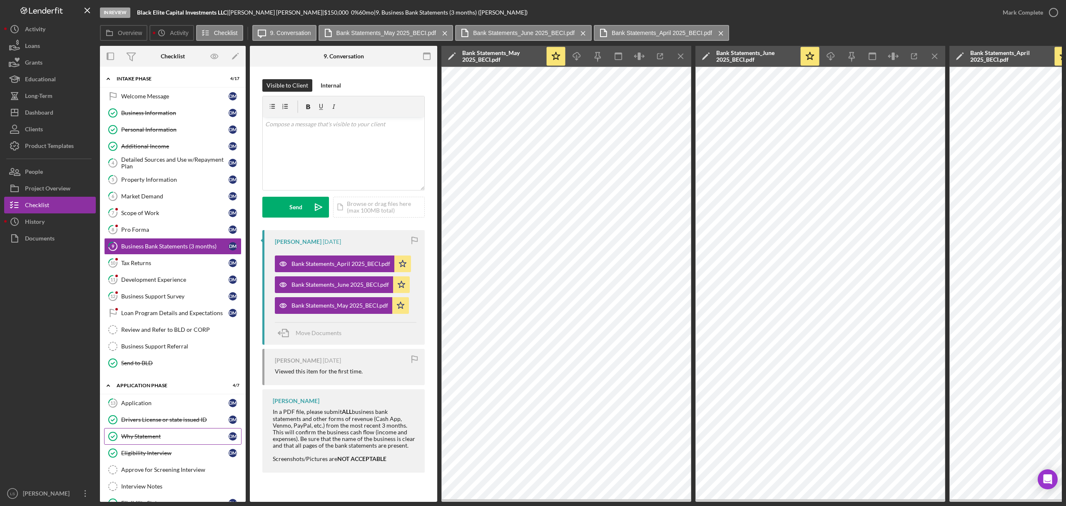
scroll to position [64, 0]
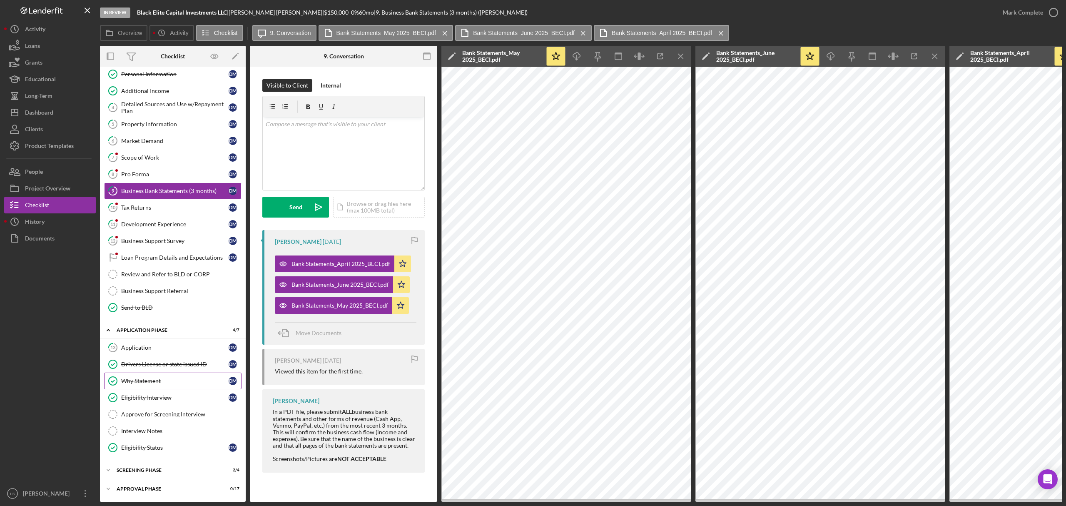
drag, startPoint x: 165, startPoint y: 465, endPoint x: 169, endPoint y: 370, distance: 95.4
click at [165, 467] on div "Screening Phase" at bounding box center [168, 469] width 102 height 5
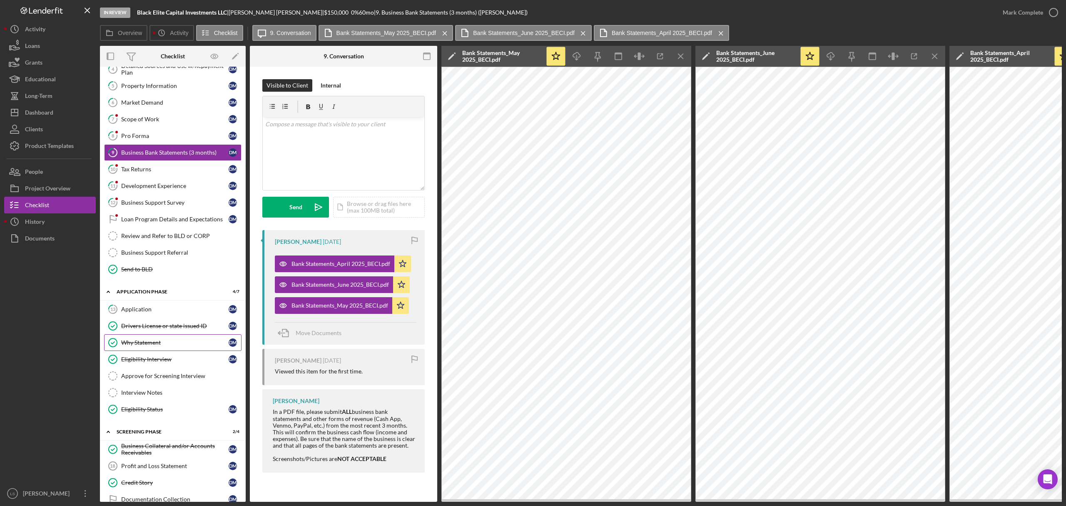
scroll to position [119, 0]
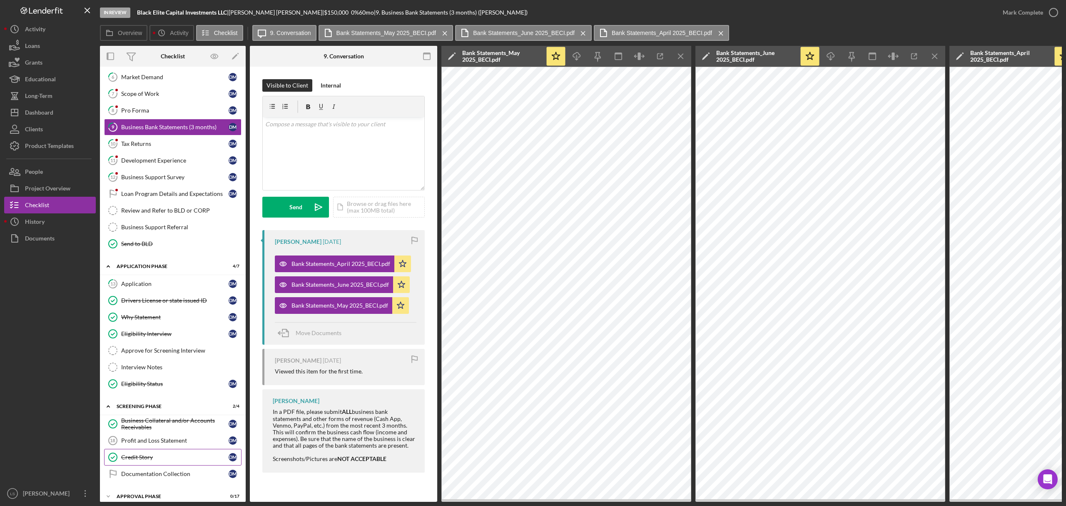
click at [151, 460] on link "Credit Story Credit Story D M" at bounding box center [172, 457] width 137 height 17
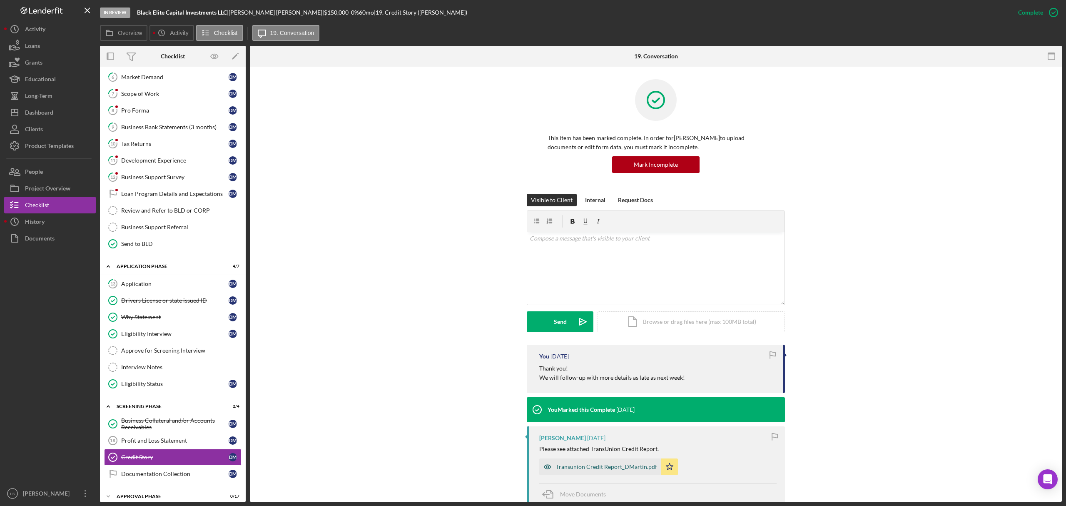
click at [580, 470] on div "Transunion Credit Report_DMartin.pdf" at bounding box center [606, 466] width 101 height 7
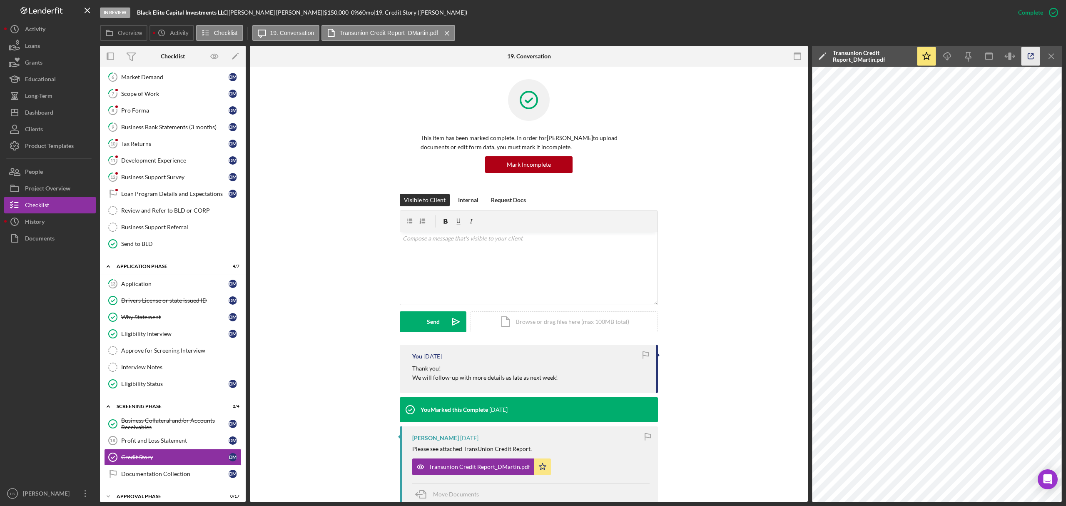
click at [1032, 55] on line "button" at bounding box center [1032, 55] width 2 height 2
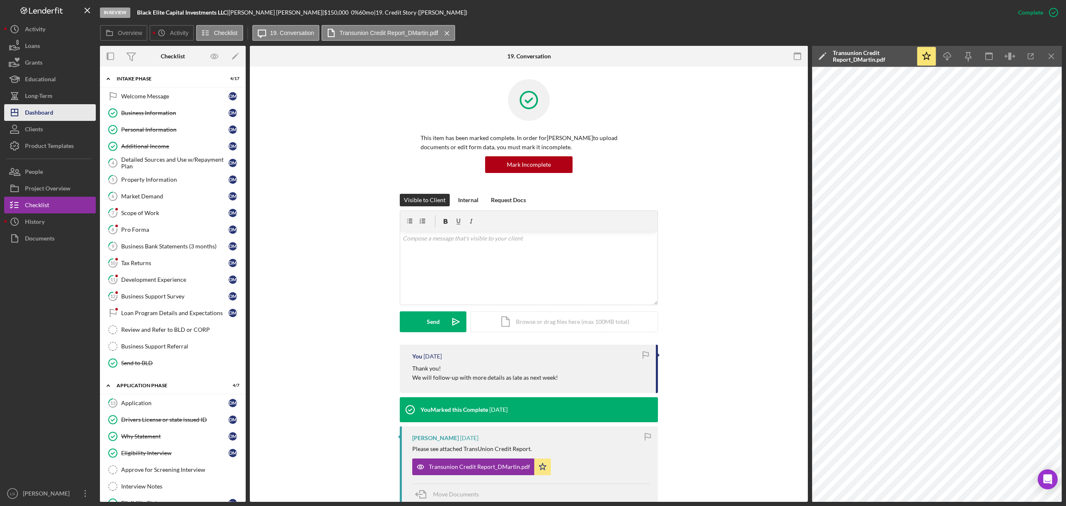
click at [43, 109] on div "Dashboard" at bounding box center [39, 113] width 28 height 19
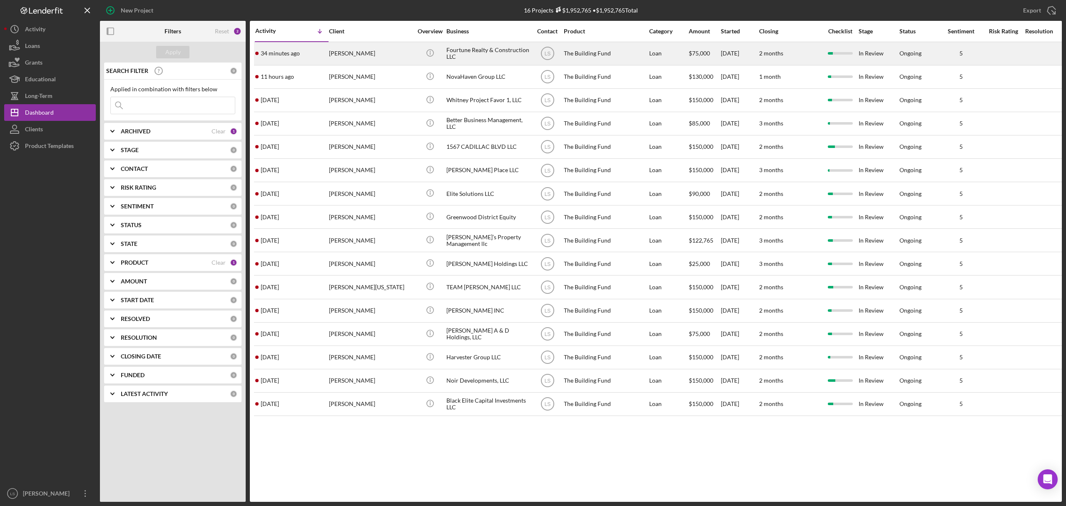
click at [376, 56] on div "Aaron Ellison II" at bounding box center [370, 53] width 83 height 22
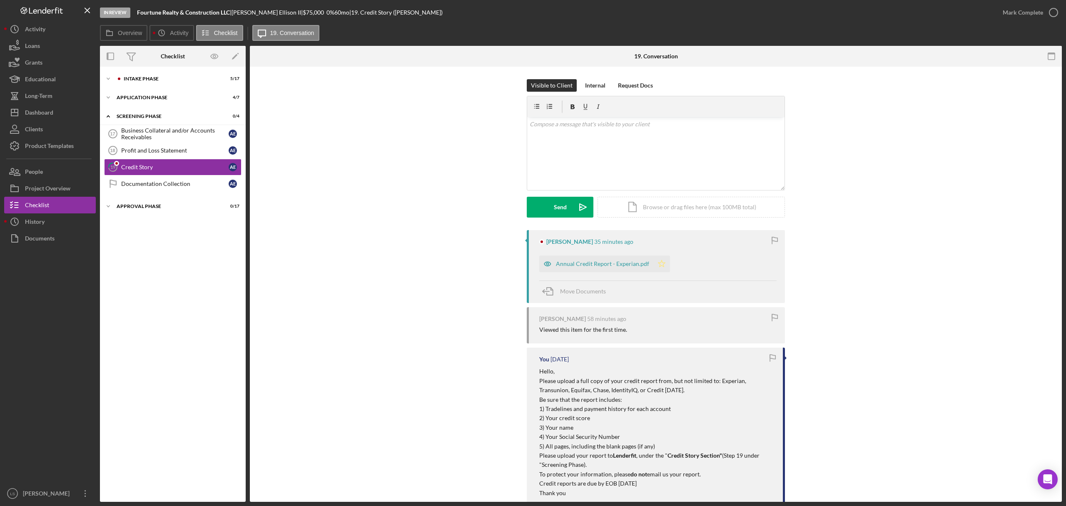
click at [662, 265] on icon "Icon/Star" at bounding box center [661, 263] width 17 height 17
click at [583, 264] on div "Annual Credit Report - Experian.pdf" at bounding box center [602, 263] width 93 height 7
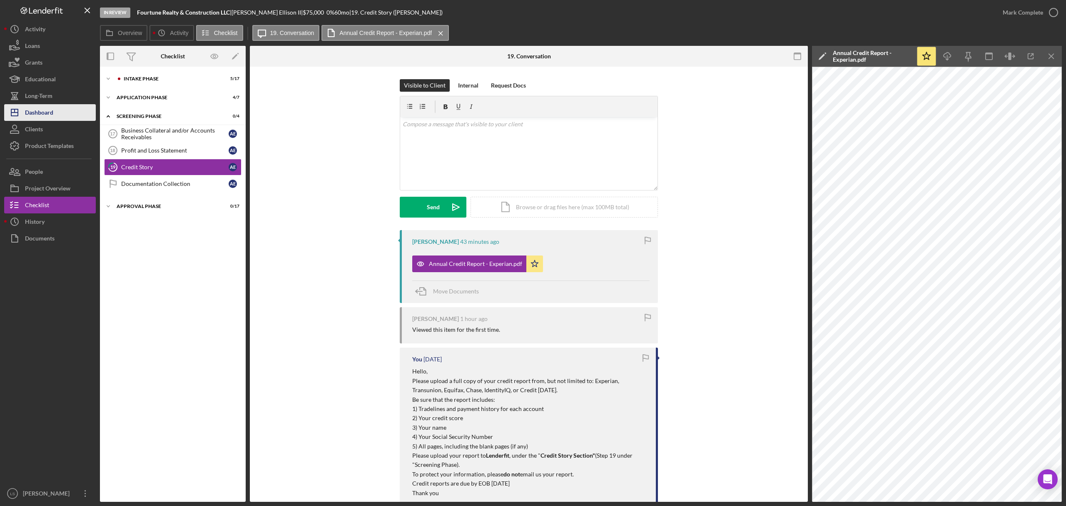
click at [49, 111] on div "Dashboard" at bounding box center [39, 113] width 28 height 19
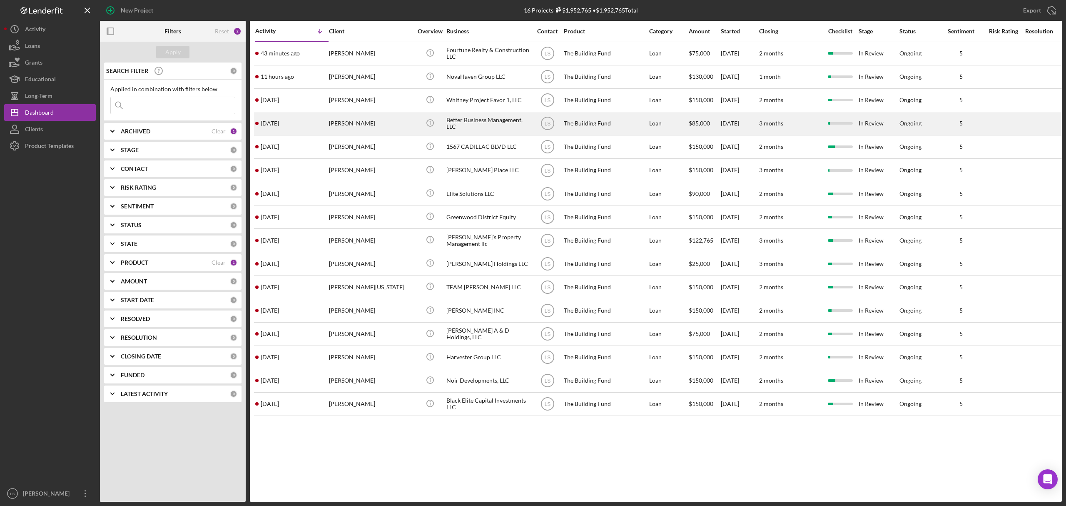
click at [360, 125] on div "Brianna Jackson" at bounding box center [370, 123] width 83 height 22
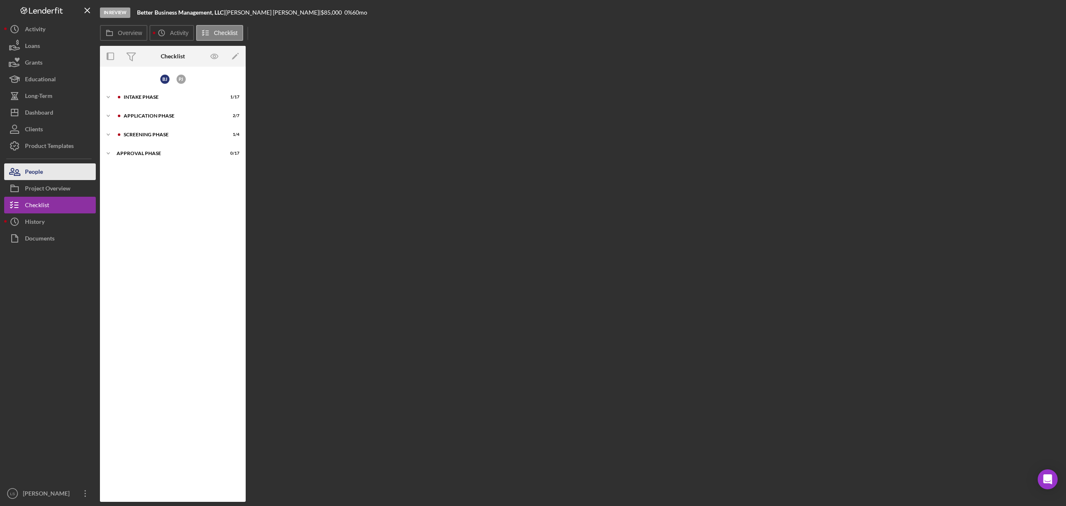
click at [49, 171] on button "People" at bounding box center [50, 171] width 92 height 17
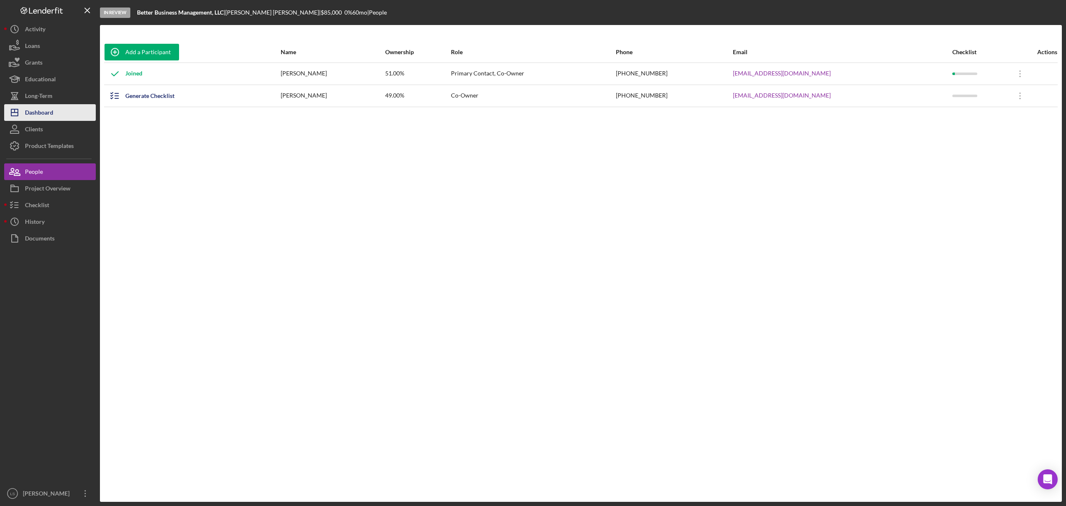
drag, startPoint x: 50, startPoint y: 107, endPoint x: 49, endPoint y: 117, distance: 9.7
click at [50, 107] on div "Dashboard" at bounding box center [39, 113] width 28 height 19
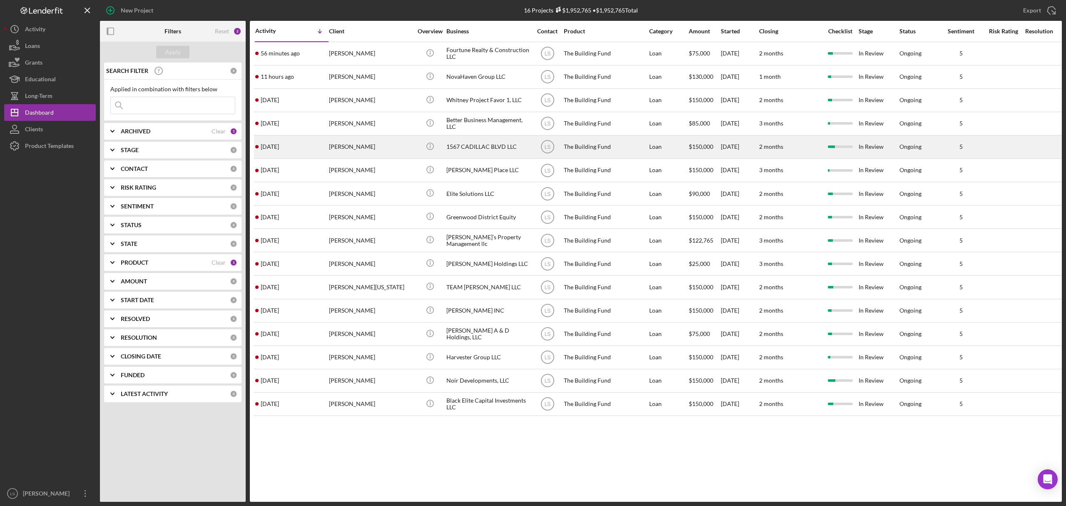
click at [363, 150] on div "Antoine Hayes" at bounding box center [370, 147] width 83 height 22
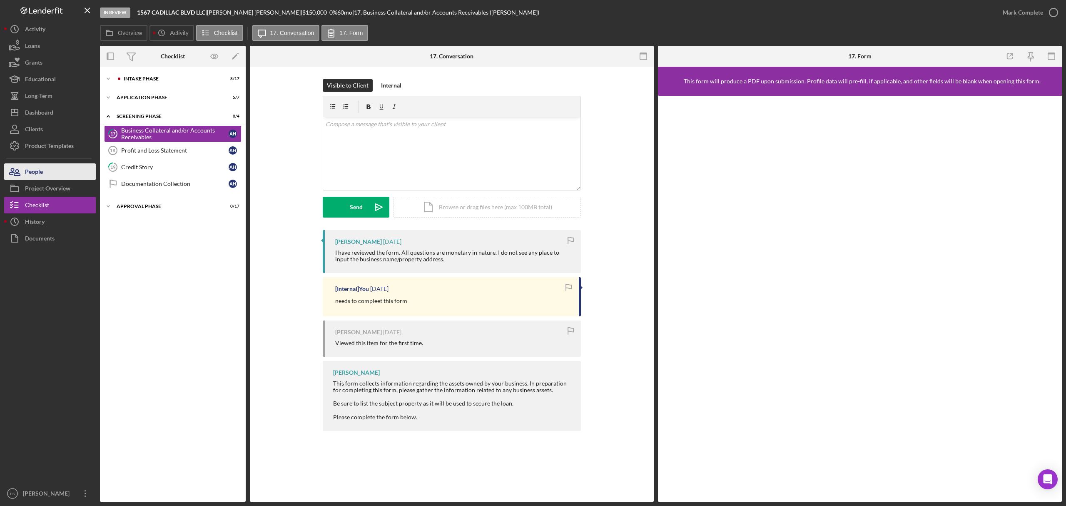
click at [47, 177] on button "People" at bounding box center [50, 171] width 92 height 17
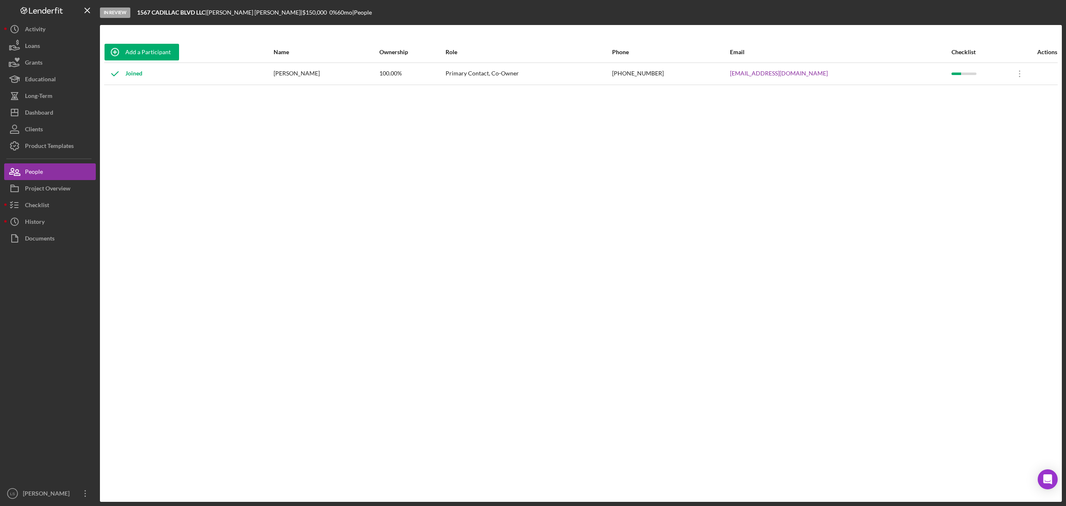
drag, startPoint x: 25, startPoint y: 341, endPoint x: 405, endPoint y: 897, distance: 673.3
click at [405, 505] on html "In Review 1567 CADILLAC BLVD LLC | Antoine Hayes | $150,000 $150,000 0 % 60 mo …" at bounding box center [533, 253] width 1066 height 506
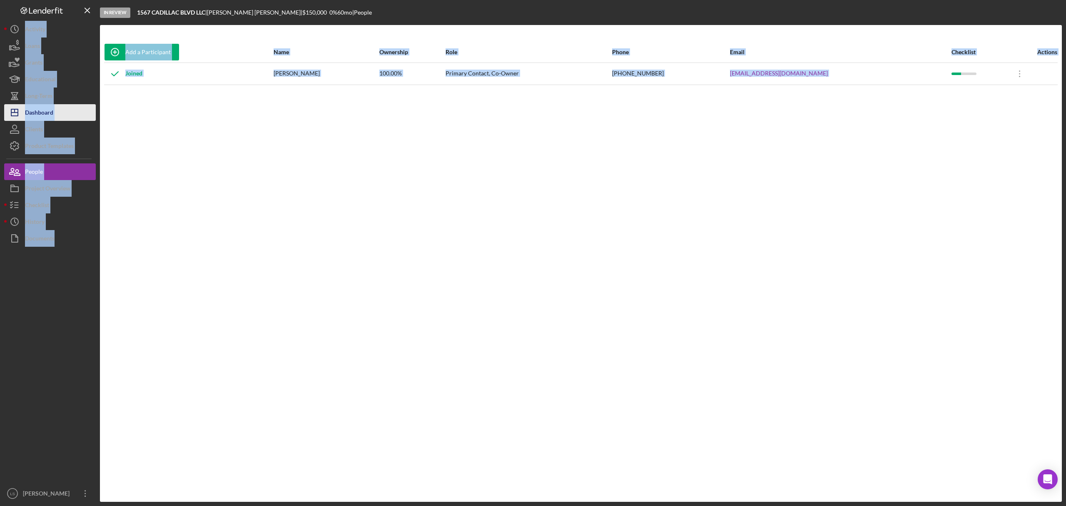
click at [39, 111] on div "Dashboard" at bounding box center [39, 113] width 28 height 19
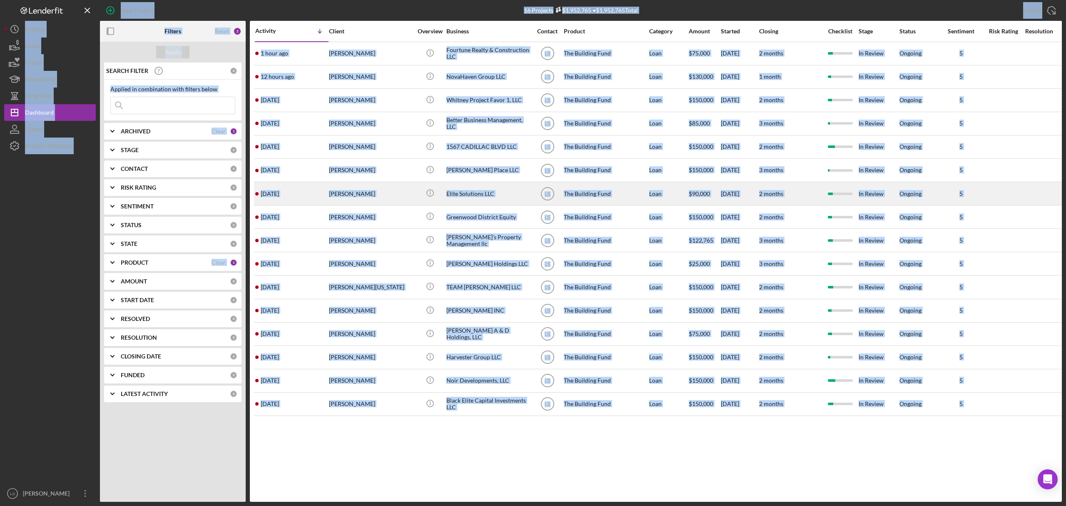
click at [381, 192] on div "Jason Headen" at bounding box center [370, 193] width 83 height 22
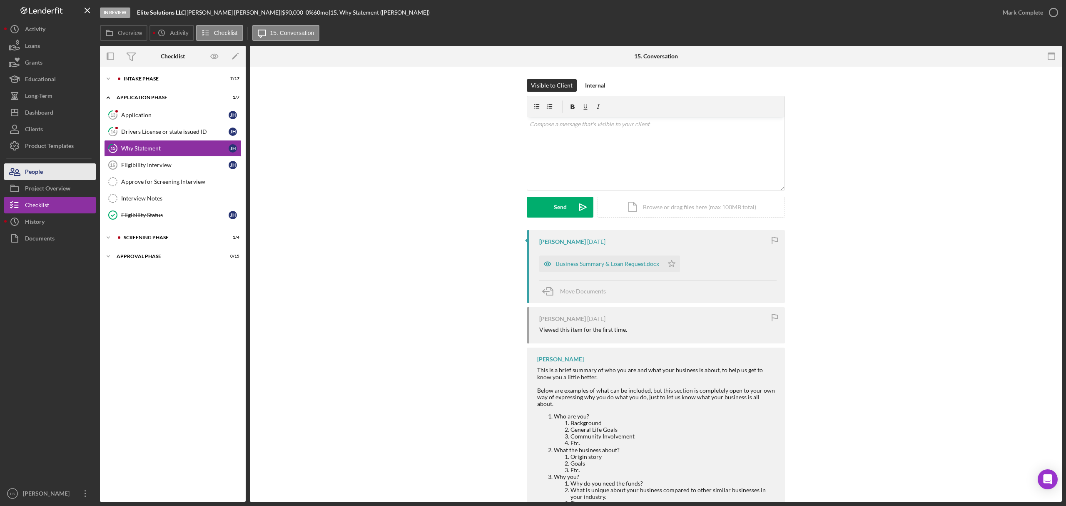
click at [36, 175] on div "People" at bounding box center [34, 172] width 18 height 19
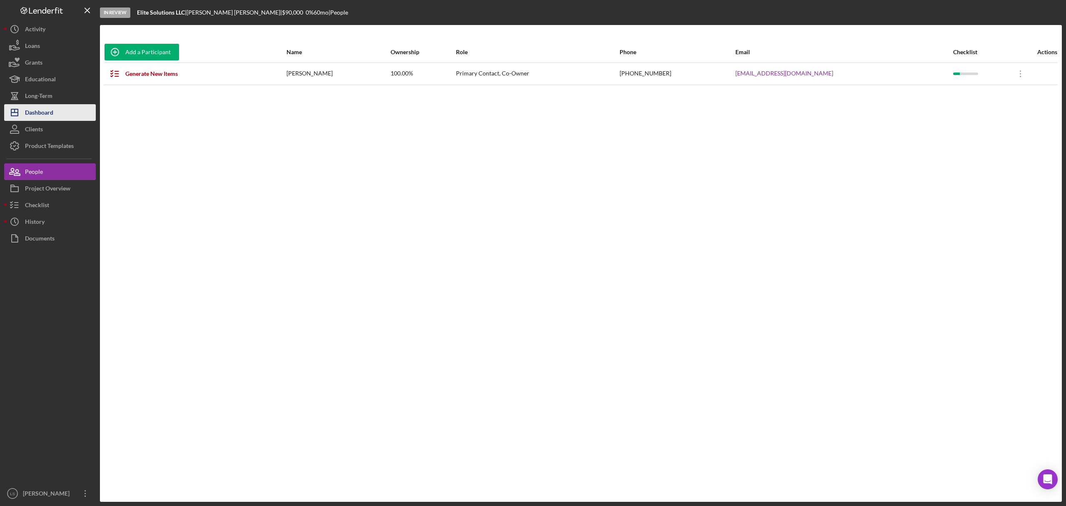
click at [44, 106] on div "Dashboard" at bounding box center [39, 113] width 28 height 19
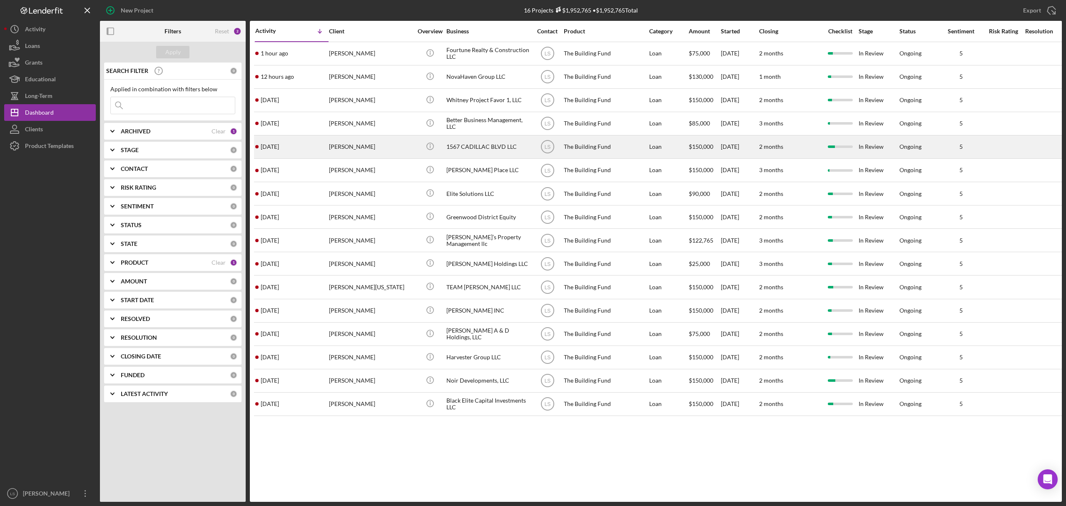
click at [394, 150] on div "Antoine Hayes" at bounding box center [370, 147] width 83 height 22
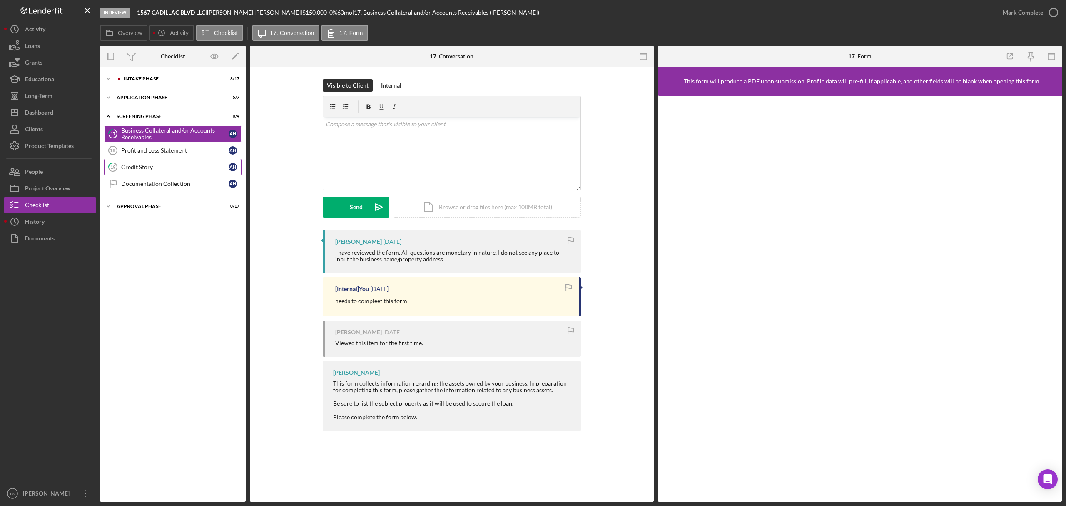
click at [171, 160] on link "19 Credit Story A H" at bounding box center [172, 167] width 137 height 17
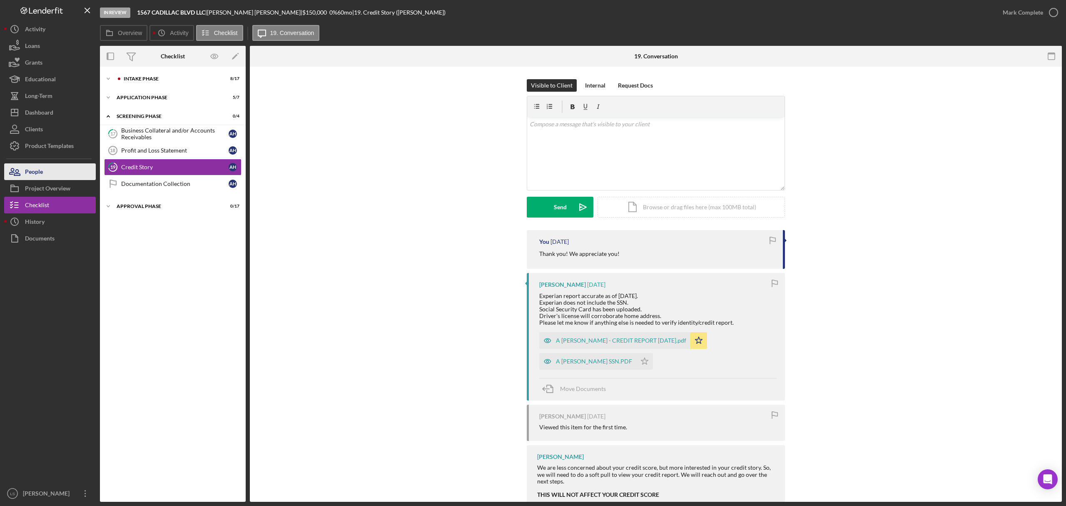
click at [48, 170] on button "People" at bounding box center [50, 171] width 92 height 17
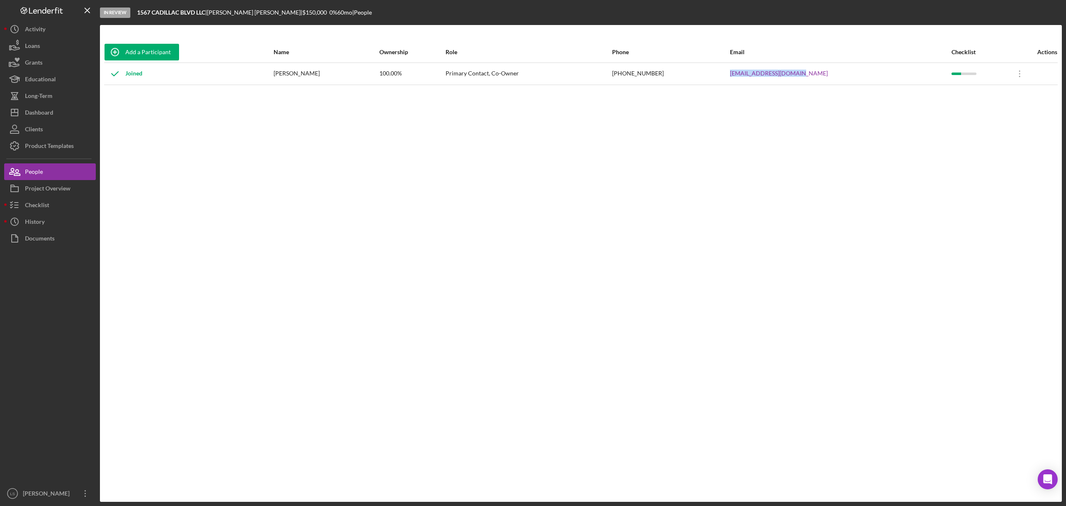
drag, startPoint x: 843, startPoint y: 73, endPoint x: 760, endPoint y: 74, distance: 82.5
click at [760, 74] on tr "Joined Antoine Hayes 100.00% Primary Contact, Co-Owner (313) 915-8780 antoine.2…" at bounding box center [581, 73] width 954 height 22
copy tr "antoine.2022@yahoo.com"
click at [42, 192] on div "Project Overview" at bounding box center [47, 189] width 45 height 19
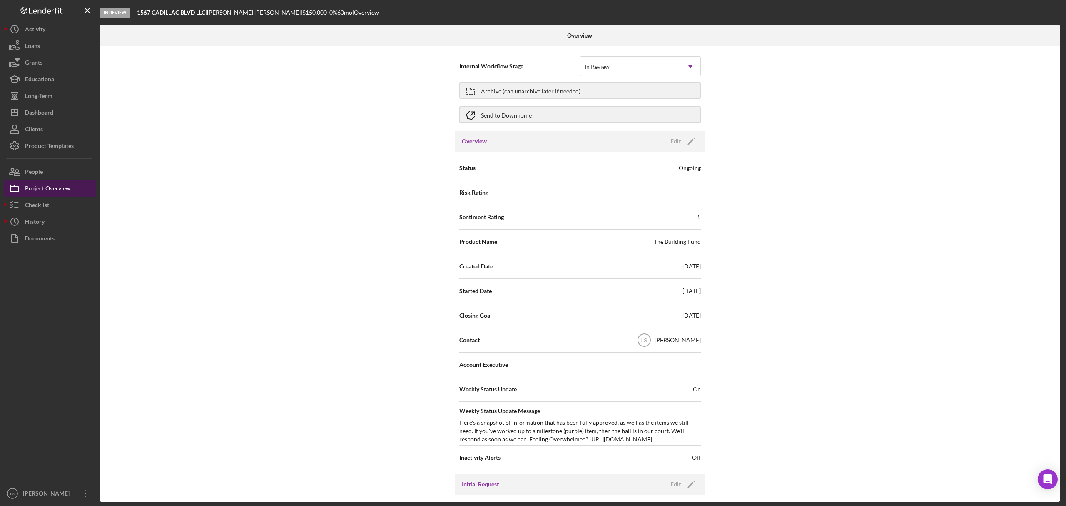
click at [46, 195] on div "Project Overview" at bounding box center [47, 189] width 45 height 19
click at [46, 204] on div "Checklist" at bounding box center [37, 206] width 24 height 19
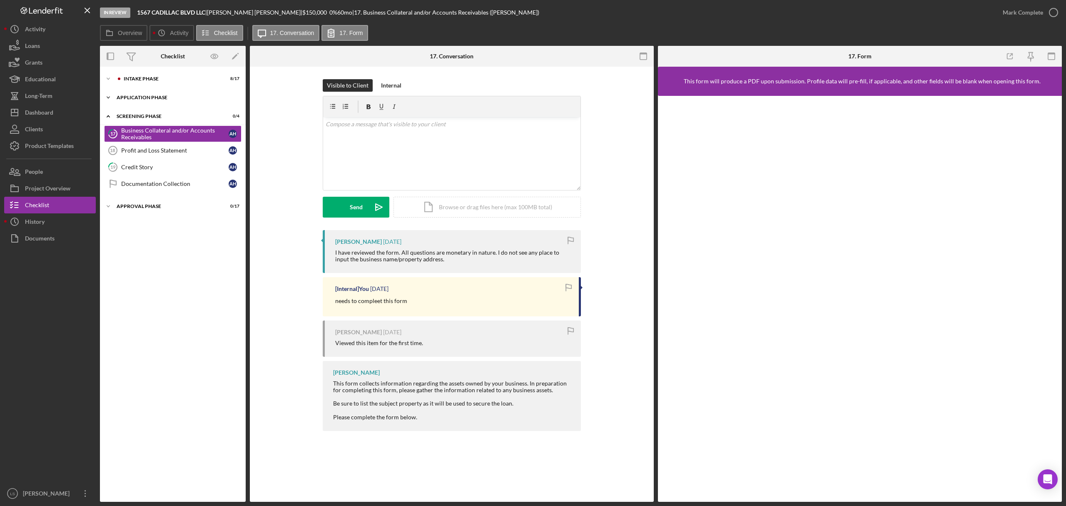
click at [165, 97] on div "Application Phase" at bounding box center [176, 97] width 119 height 5
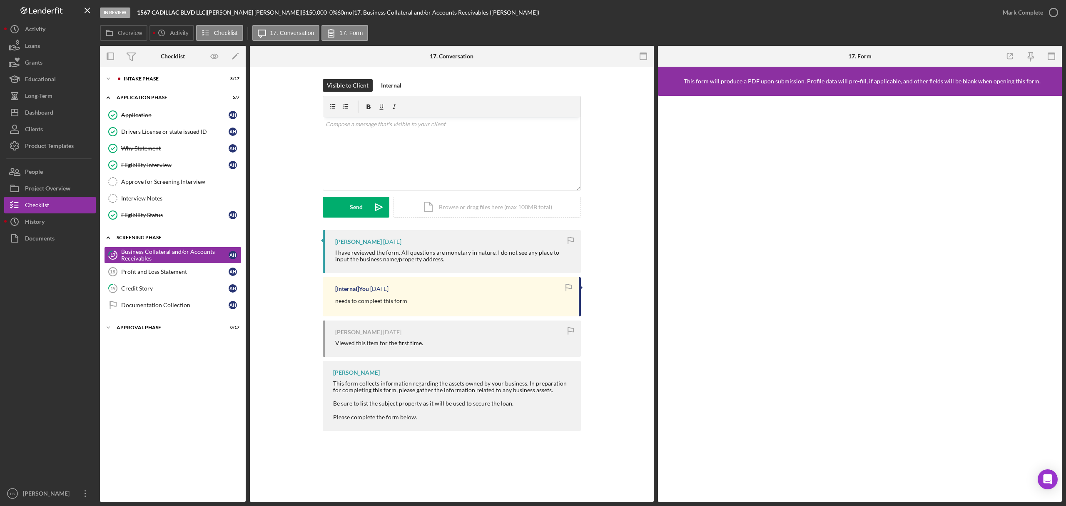
click at [172, 235] on div "Icon/Expander Screening Phase 0 / 4" at bounding box center [173, 237] width 146 height 17
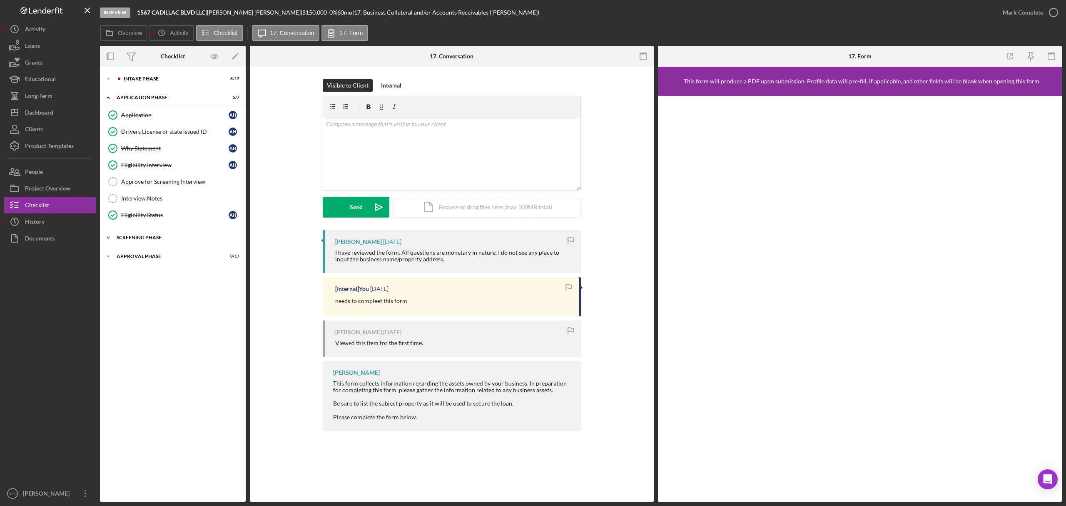
click at [171, 235] on div "Icon/Expander Screening Phase 0 / 4" at bounding box center [173, 237] width 146 height 17
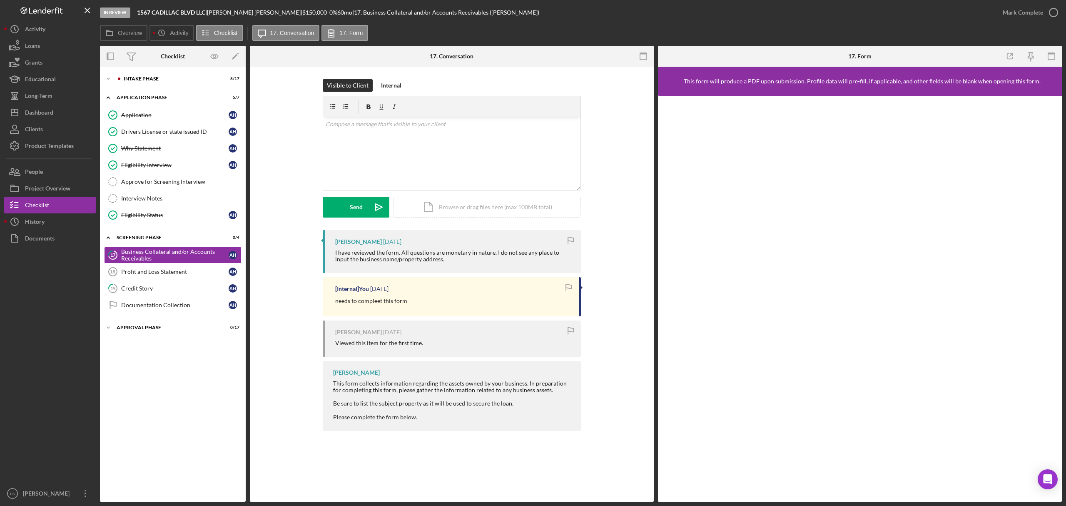
click at [173, 230] on div "Icon/Expander Intake Phase 8 / 17 Icon/Expander Application Phase 5 / 7 Applica…" at bounding box center [173, 284] width 146 height 426
click at [172, 239] on div "Screening Phase" at bounding box center [176, 237] width 119 height 5
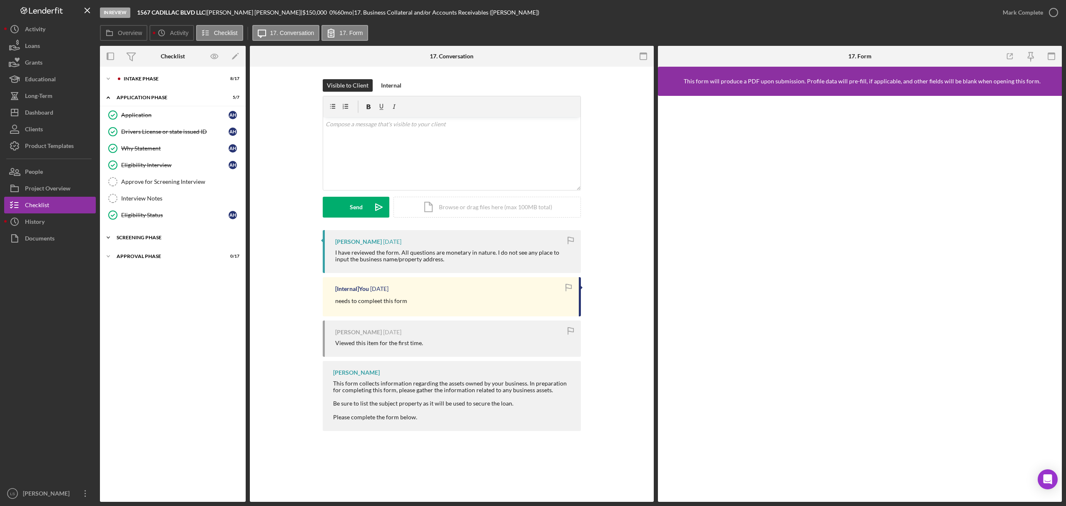
click at [172, 239] on div "Screening Phase" at bounding box center [176, 237] width 119 height 5
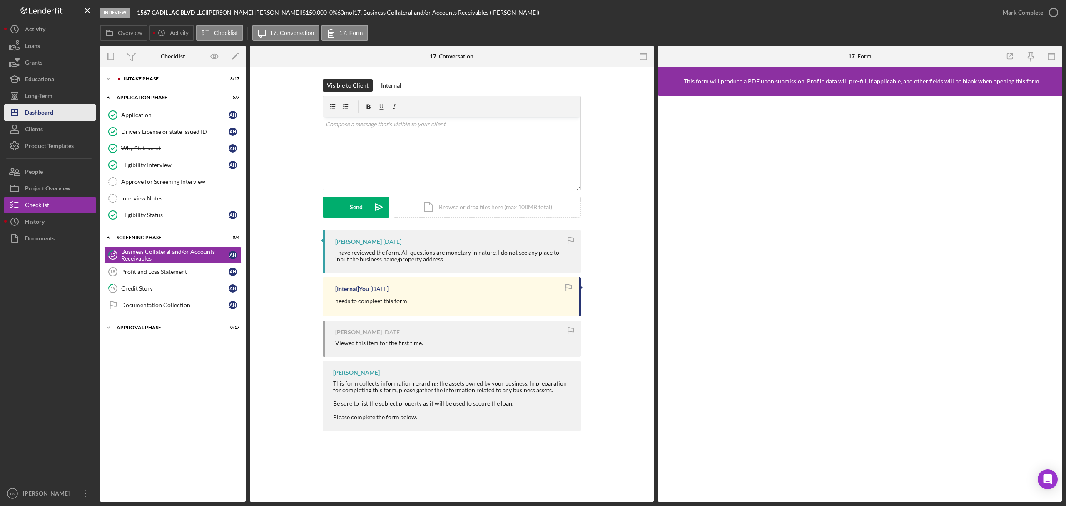
click at [30, 109] on div "Dashboard" at bounding box center [39, 113] width 28 height 19
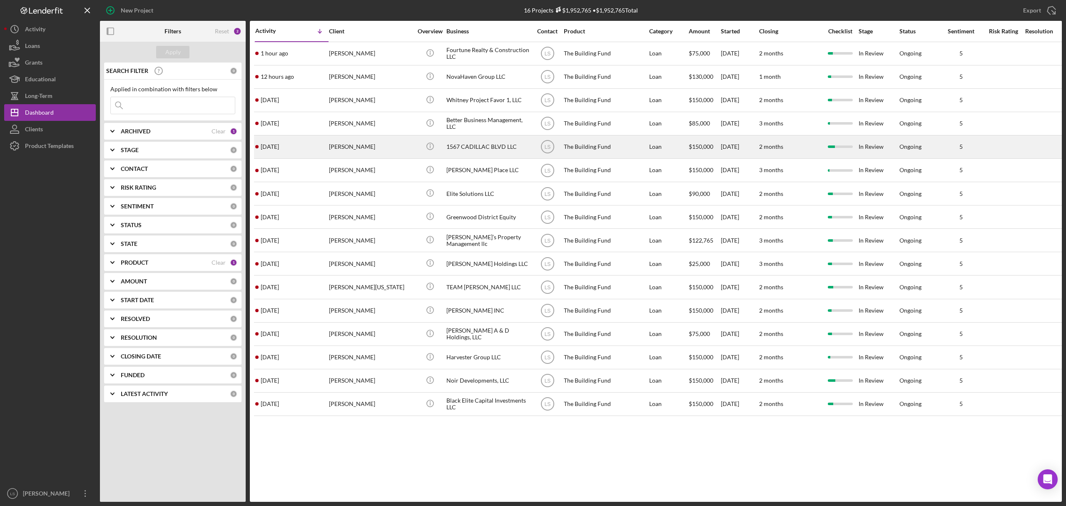
click at [359, 149] on div "Antoine Hayes" at bounding box center [370, 147] width 83 height 22
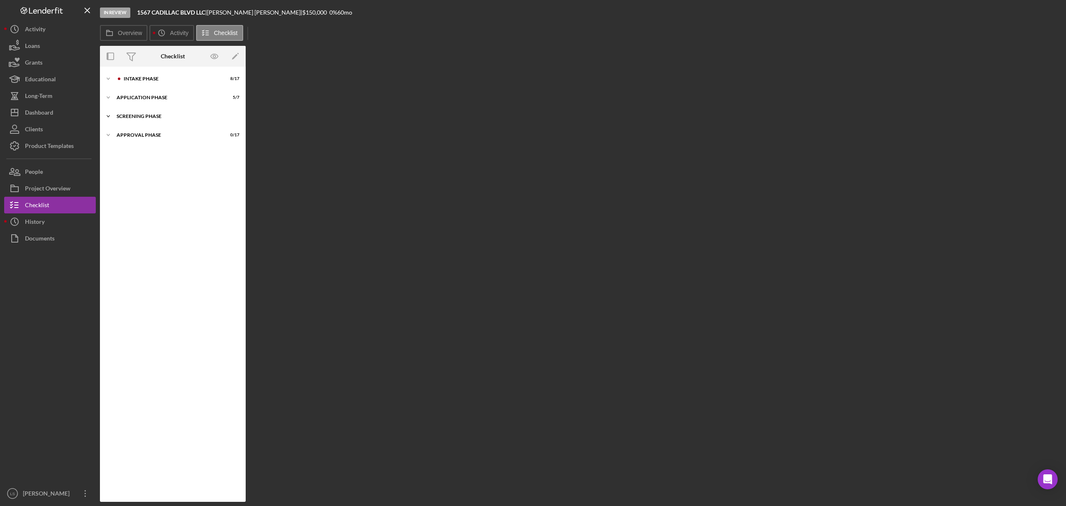
click at [156, 119] on div "Icon/Expander Screening Phase 0 / 4" at bounding box center [173, 116] width 146 height 17
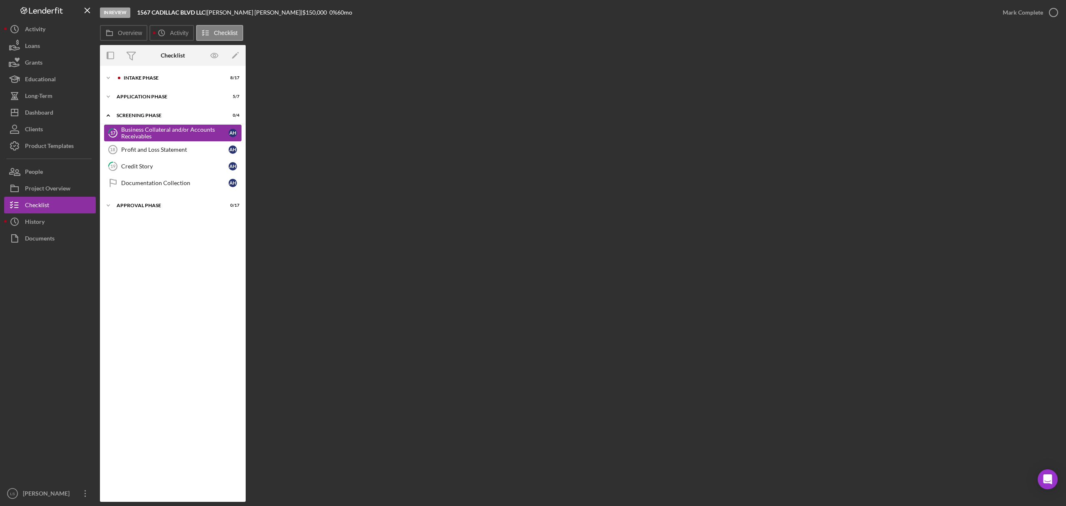
click at [157, 134] on div "Business Collateral and/or Accounts Receivables" at bounding box center [174, 132] width 107 height 13
click at [173, 150] on div "Profit and Loss Statement" at bounding box center [174, 149] width 107 height 7
click at [175, 129] on div "Business Collateral and/or Accounts Receivables" at bounding box center [174, 132] width 107 height 13
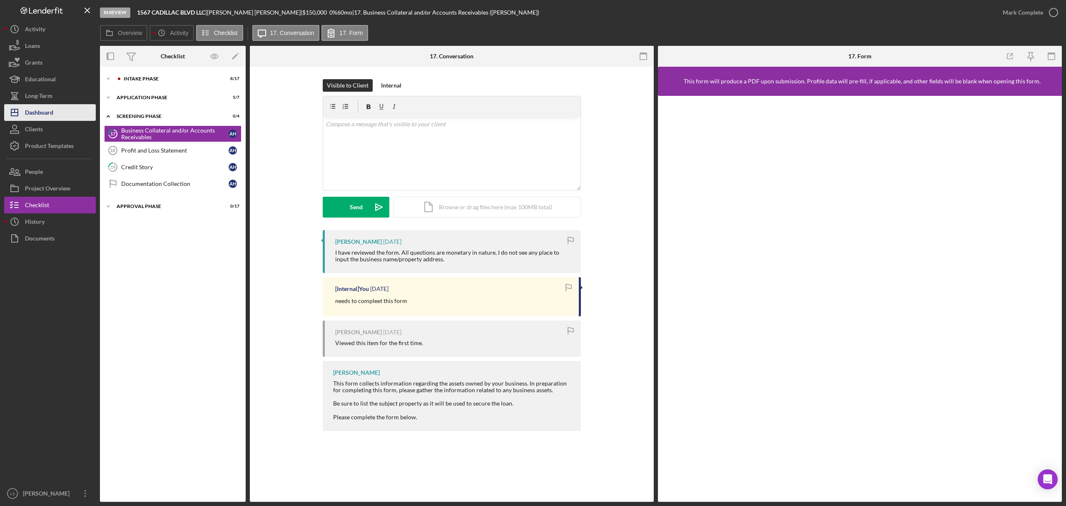
click at [46, 111] on div "Dashboard" at bounding box center [39, 113] width 28 height 19
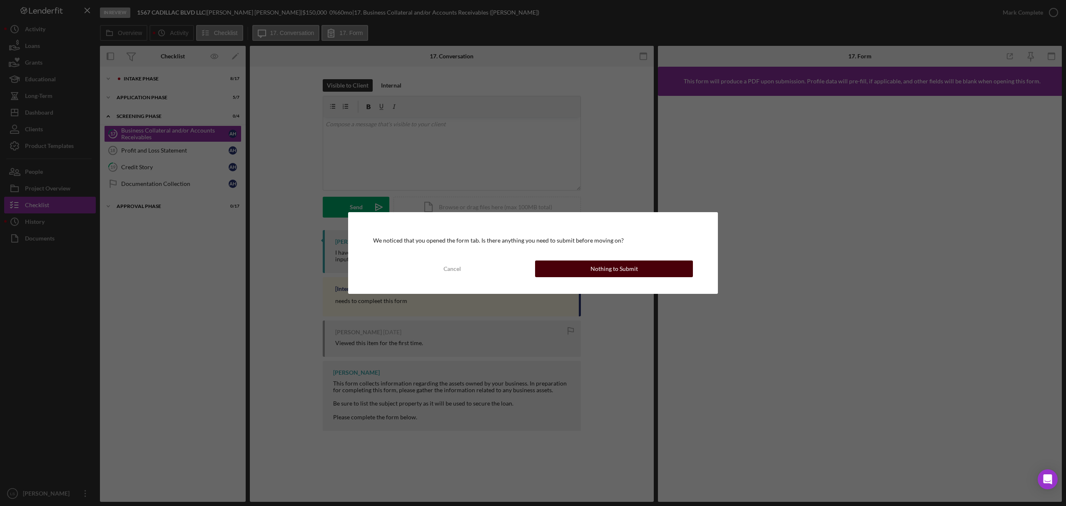
click at [618, 269] on div "Nothing to Submit" at bounding box center [614, 268] width 47 height 17
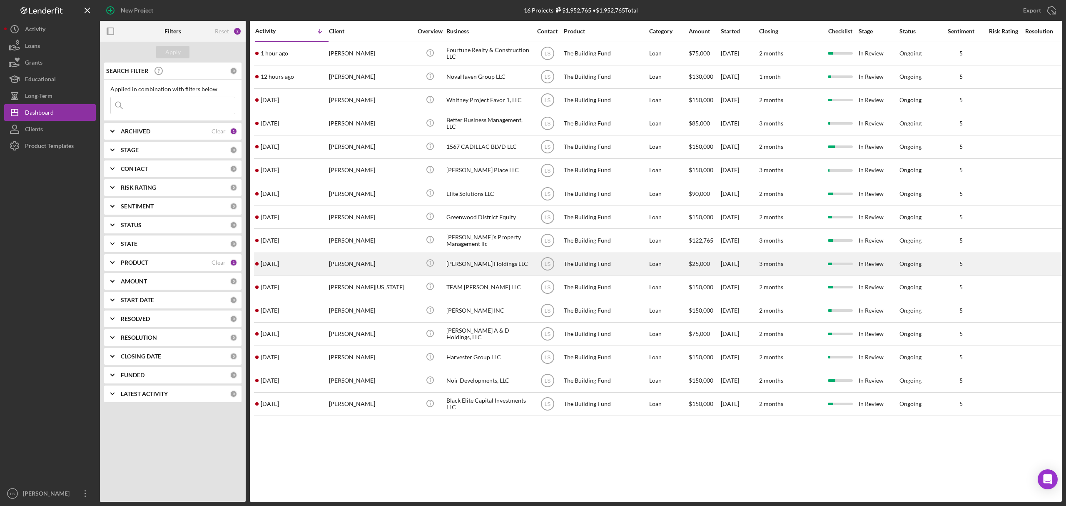
drag, startPoint x: 43, startPoint y: 112, endPoint x: 379, endPoint y: 257, distance: 365.8
click at [43, 112] on div "Dashboard" at bounding box center [39, 113] width 29 height 19
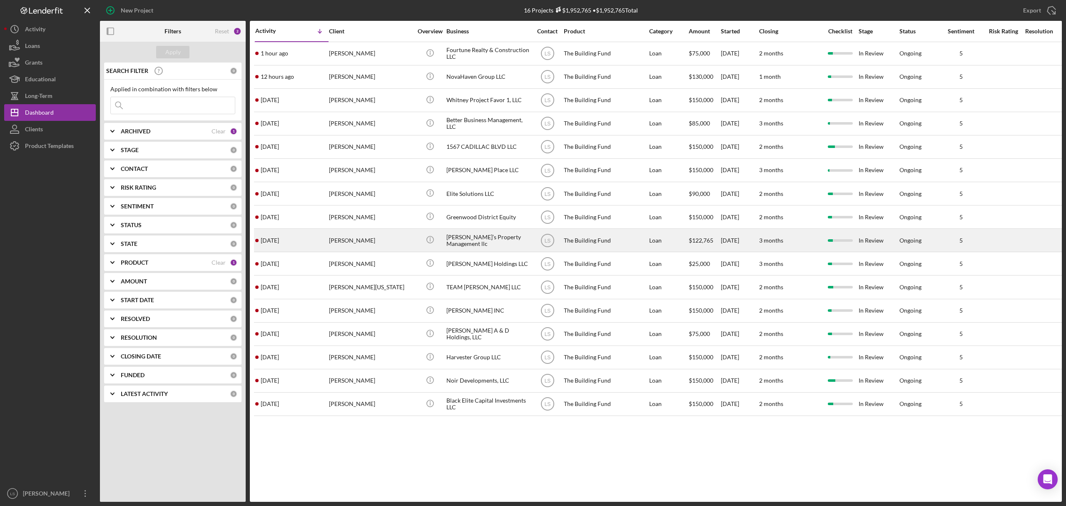
click at [389, 242] on div "Lucus Johnson" at bounding box center [370, 240] width 83 height 22
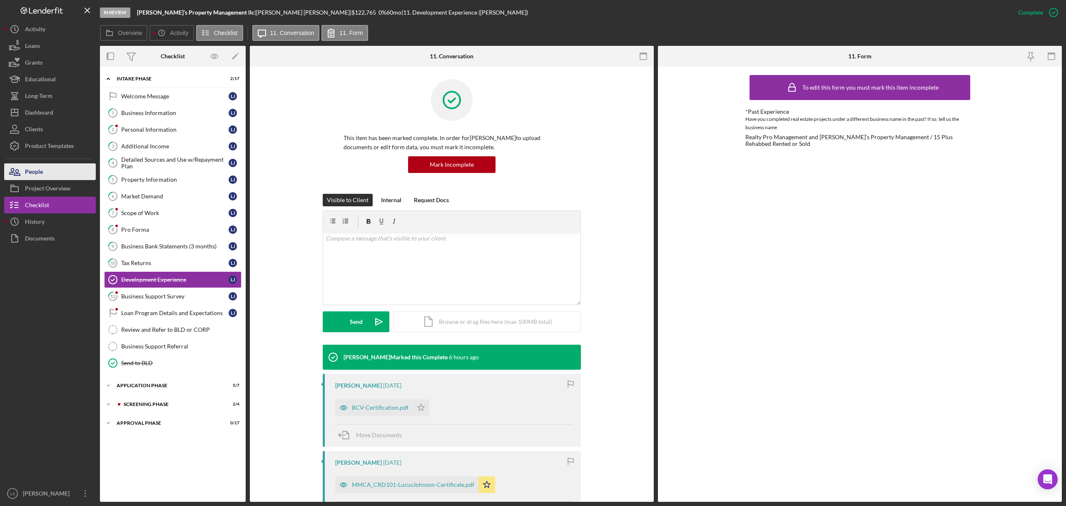
click at [54, 170] on button "People" at bounding box center [50, 171] width 92 height 17
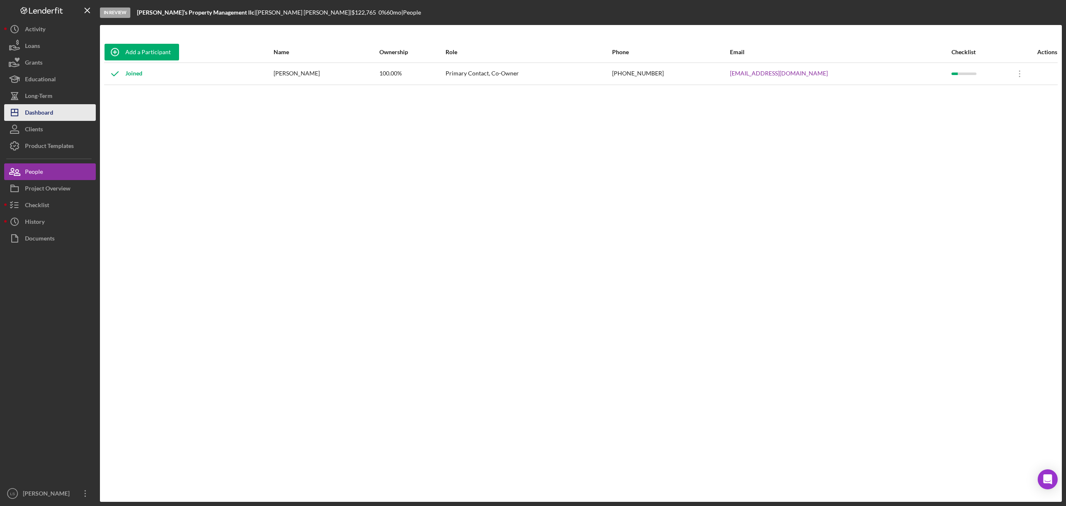
click at [62, 117] on button "Icon/Dashboard Dashboard" at bounding box center [50, 112] width 92 height 17
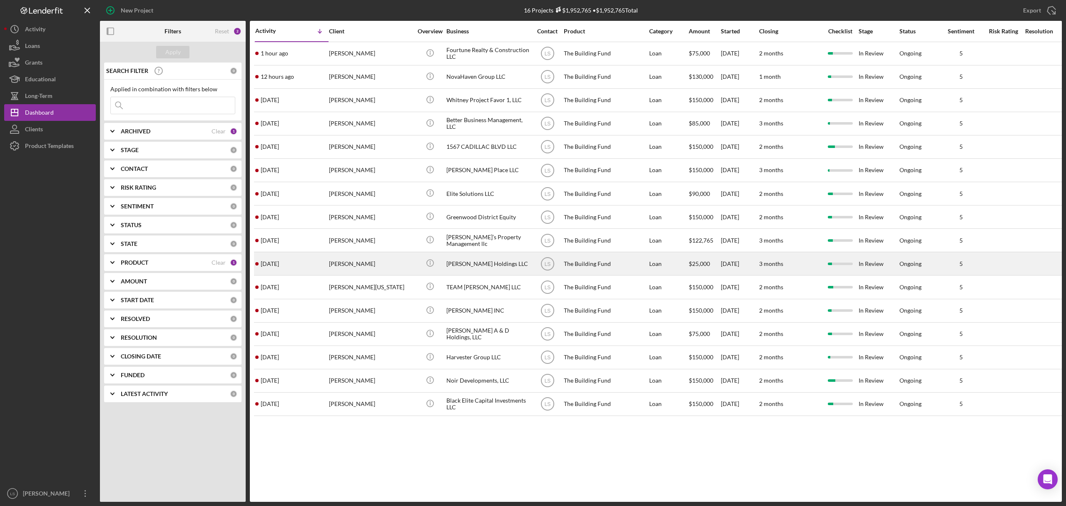
click at [374, 266] on div "[PERSON_NAME]" at bounding box center [370, 263] width 83 height 22
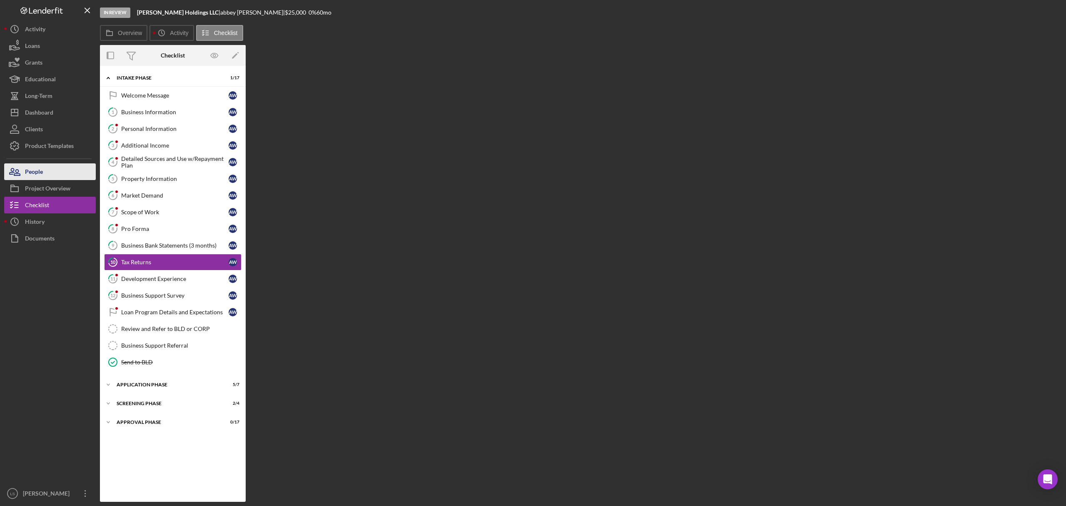
click at [36, 172] on div "People" at bounding box center [34, 172] width 18 height 19
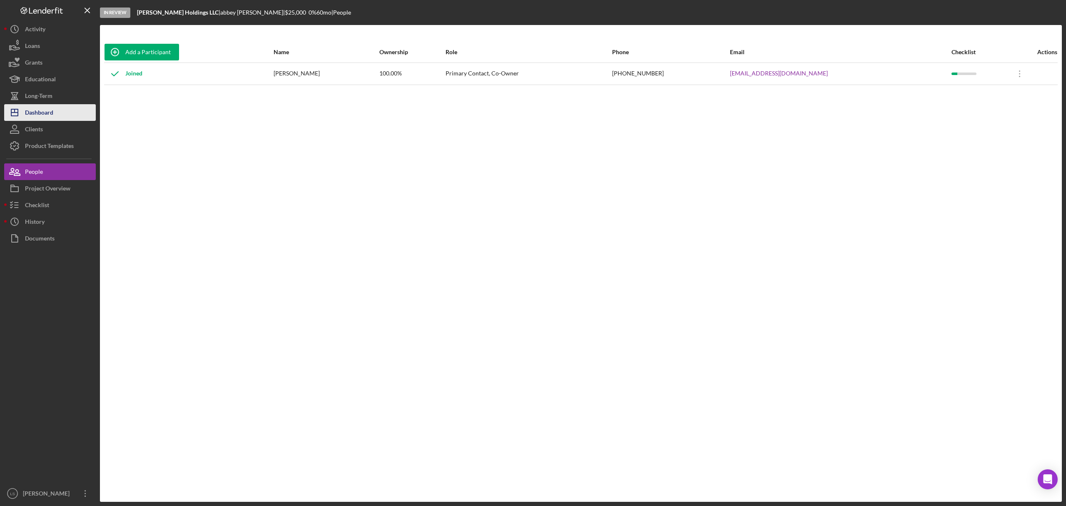
click at [52, 114] on div "Dashboard" at bounding box center [39, 113] width 28 height 19
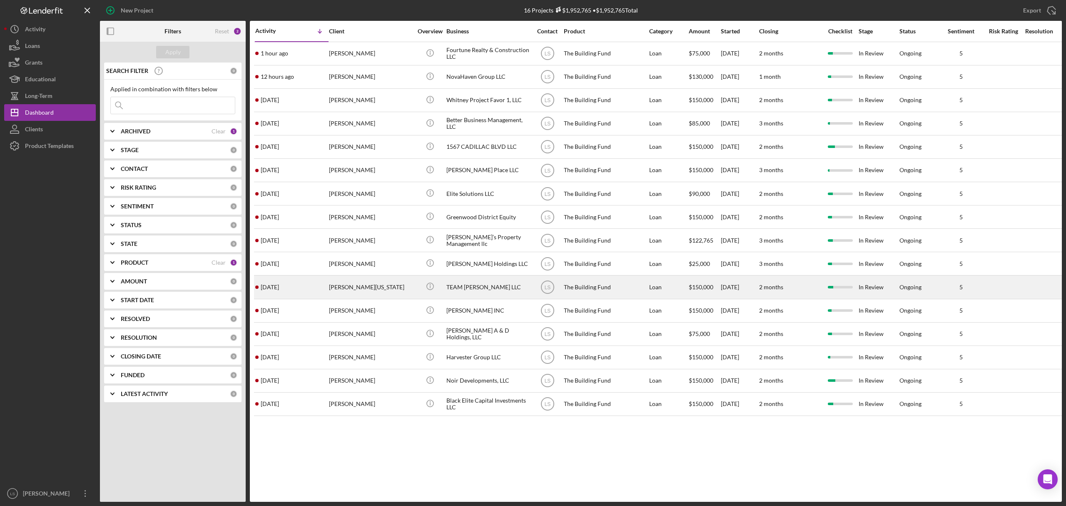
click at [372, 292] on div "Daniel Washington" at bounding box center [370, 287] width 83 height 22
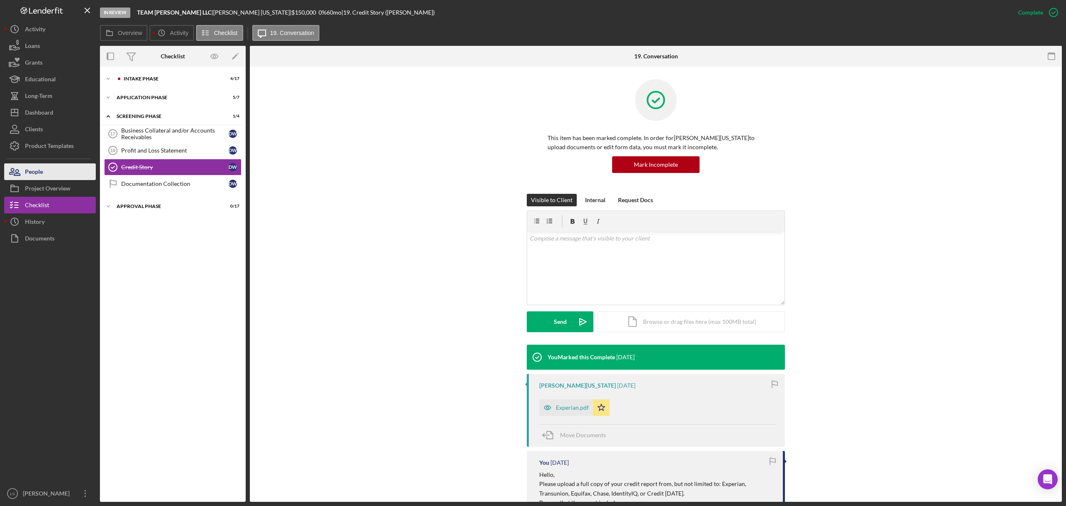
click at [48, 171] on button "People" at bounding box center [50, 171] width 92 height 17
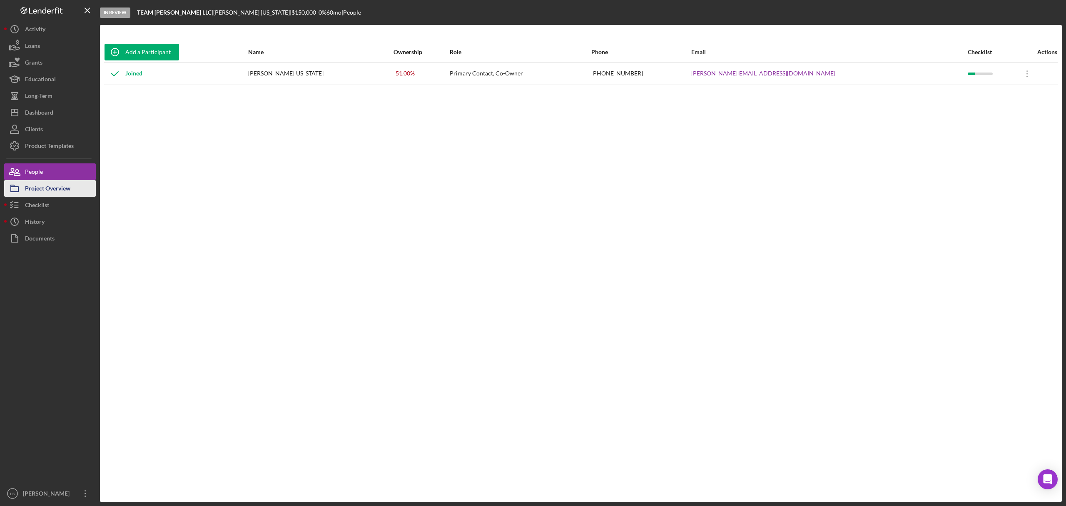
click at [60, 187] on div "Project Overview" at bounding box center [47, 189] width 45 height 19
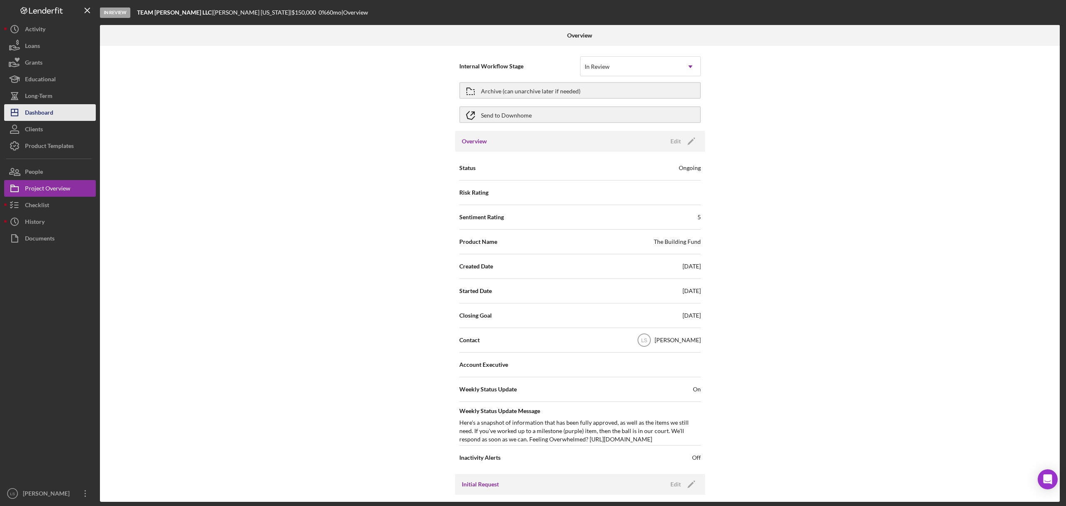
click at [36, 115] on div "Dashboard" at bounding box center [39, 113] width 28 height 19
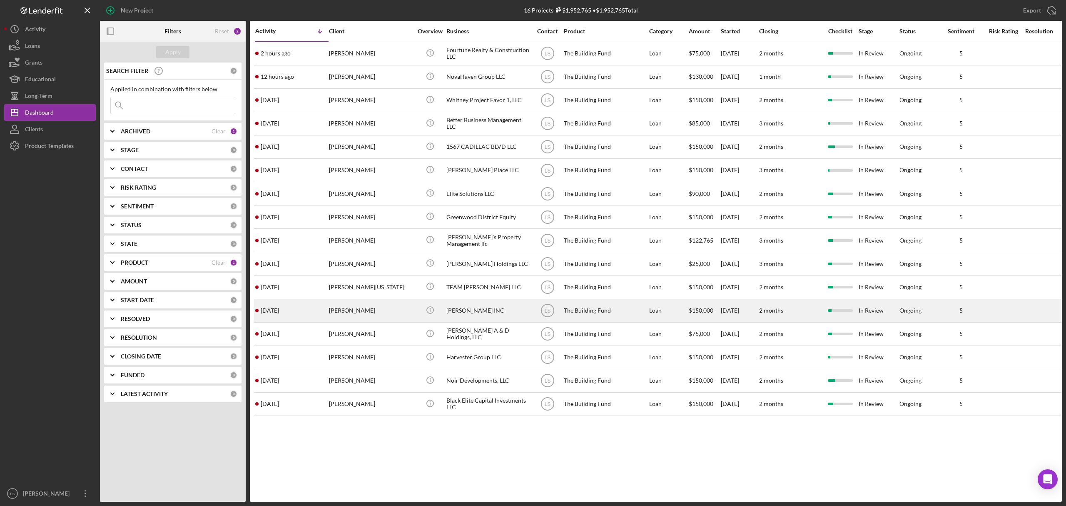
click at [345, 312] on div "Michael Radney" at bounding box center [370, 310] width 83 height 22
